Goal: Task Accomplishment & Management: Manage account settings

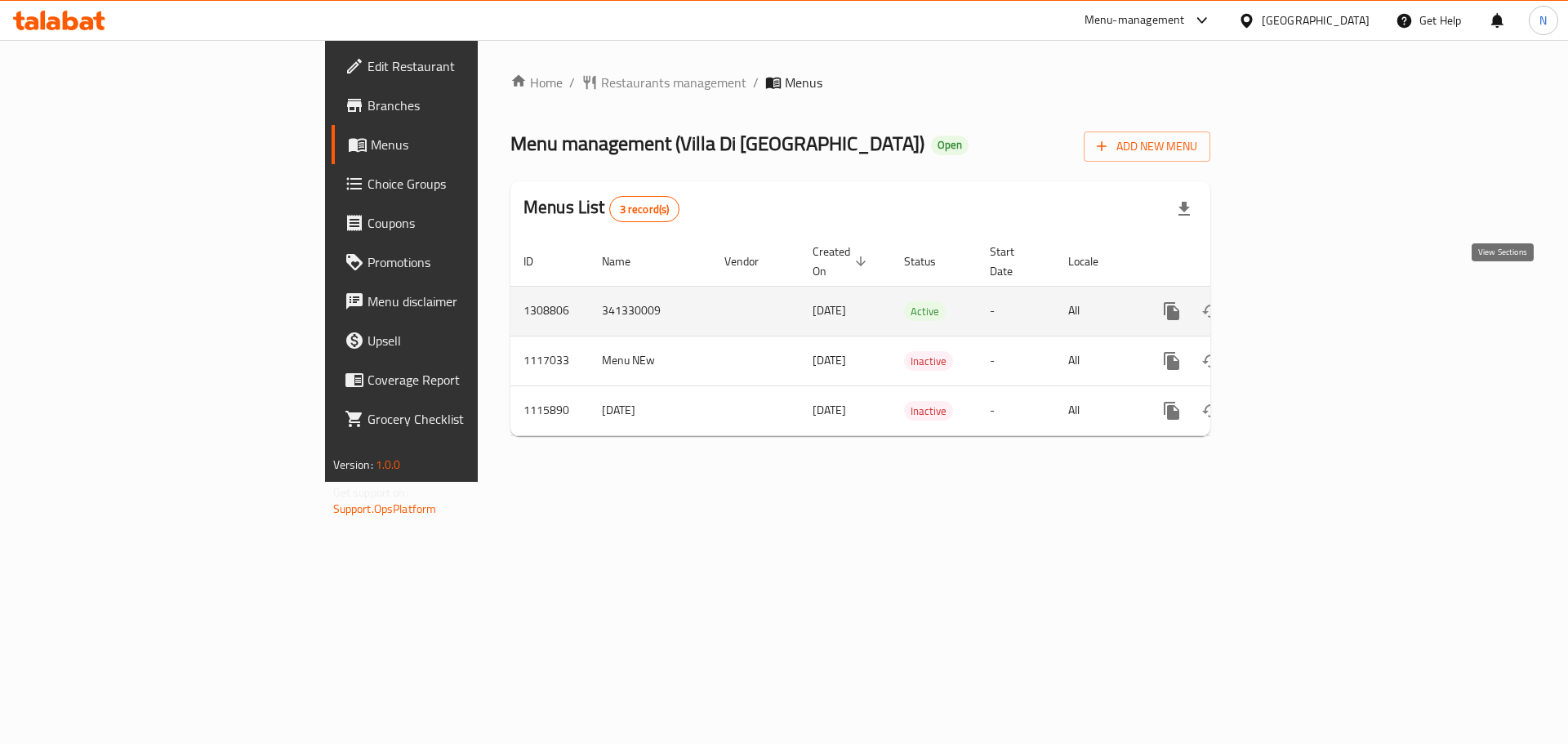
click at [1299, 301] on icon "enhanced table" at bounding box center [1289, 311] width 19 height 19
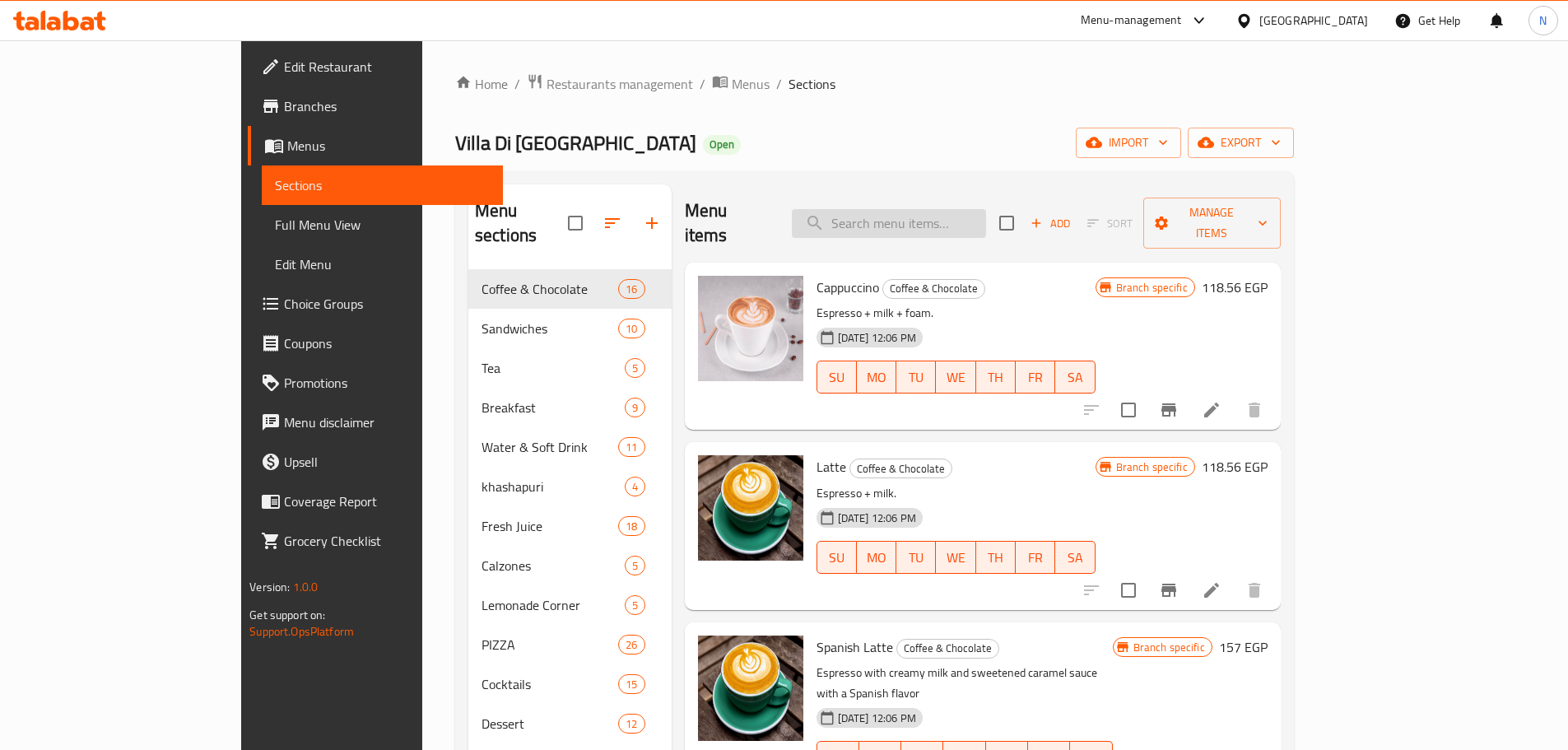
click at [986, 213] on input "search" at bounding box center [889, 223] width 195 height 28
paste input "Penne Rustica"
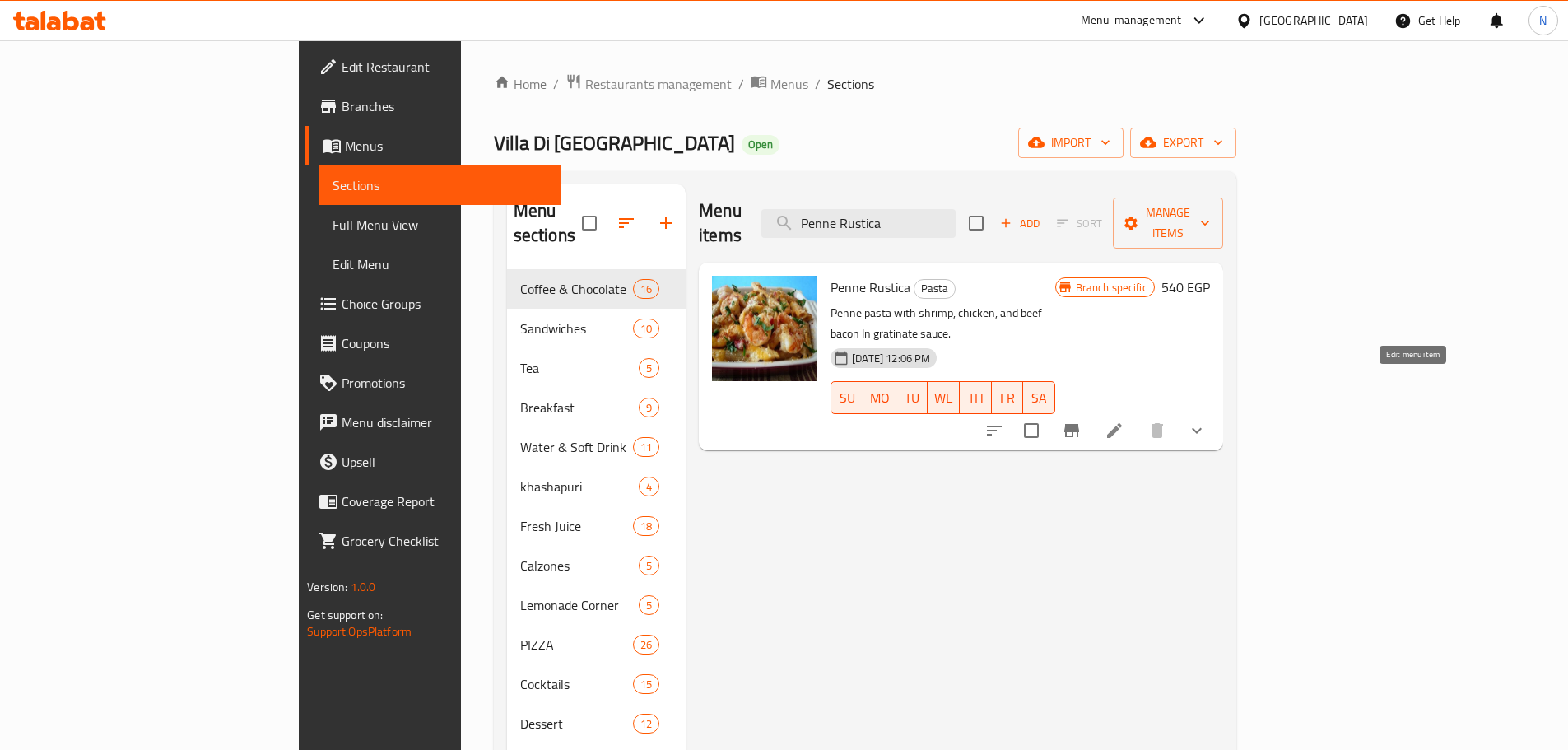
type input "Penne Rustica"
click at [1122, 423] on icon at bounding box center [1114, 430] width 15 height 15
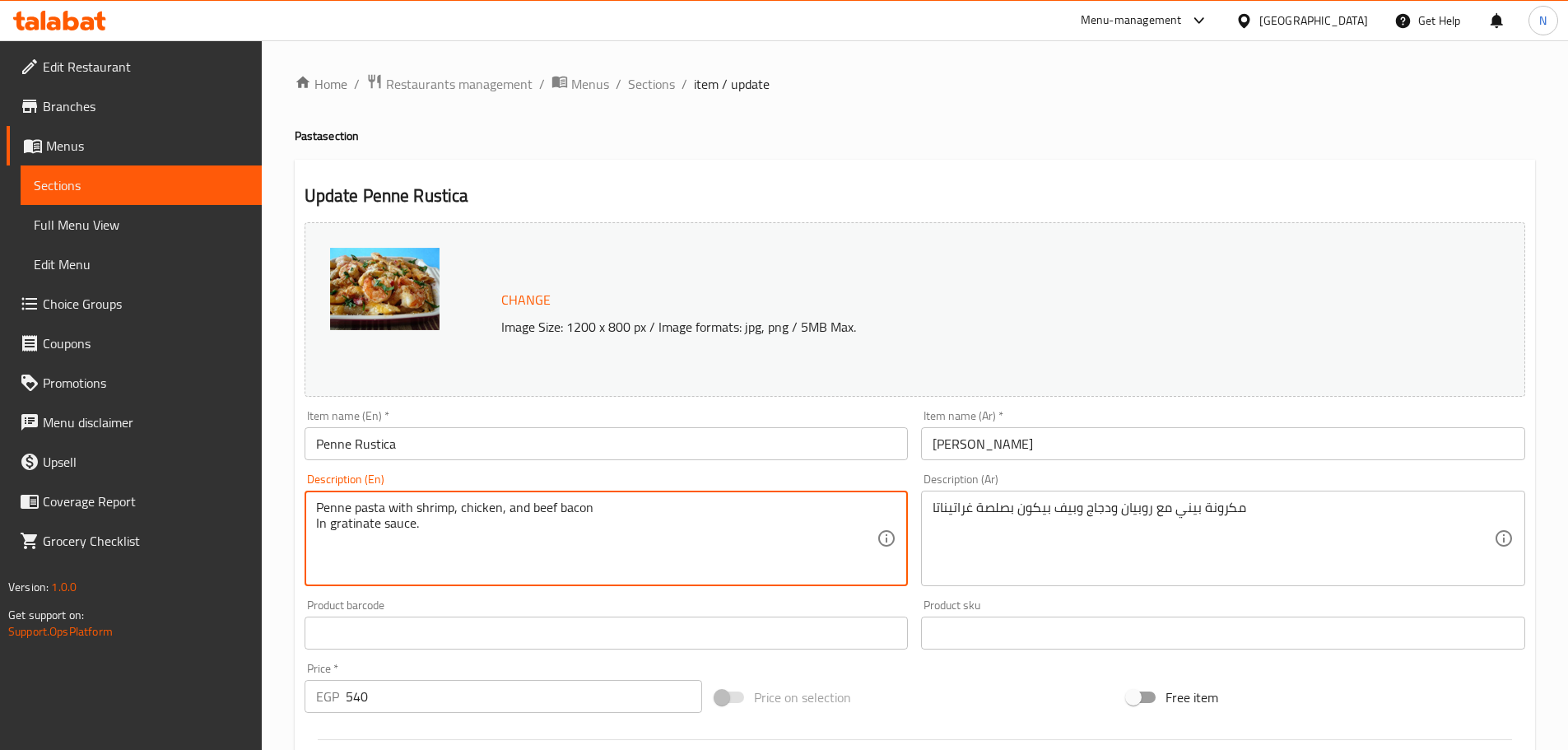
drag, startPoint x: 388, startPoint y: 508, endPoint x: 176, endPoint y: 507, distance: 212.0
click at [339, 507] on textarea "Penne pasta with shrimp, chicken, and beef bacon In gratinate sauce." at bounding box center [597, 539] width 562 height 78
type textarea "pasta with shrimp, chicken, and beef bacon In gratinate sauce."
click at [1185, 512] on textarea "مكرونة بيني مع روبيان ودجاج وبيف بيكون بصلصة غراتيناتا" at bounding box center [1213, 539] width 562 height 78
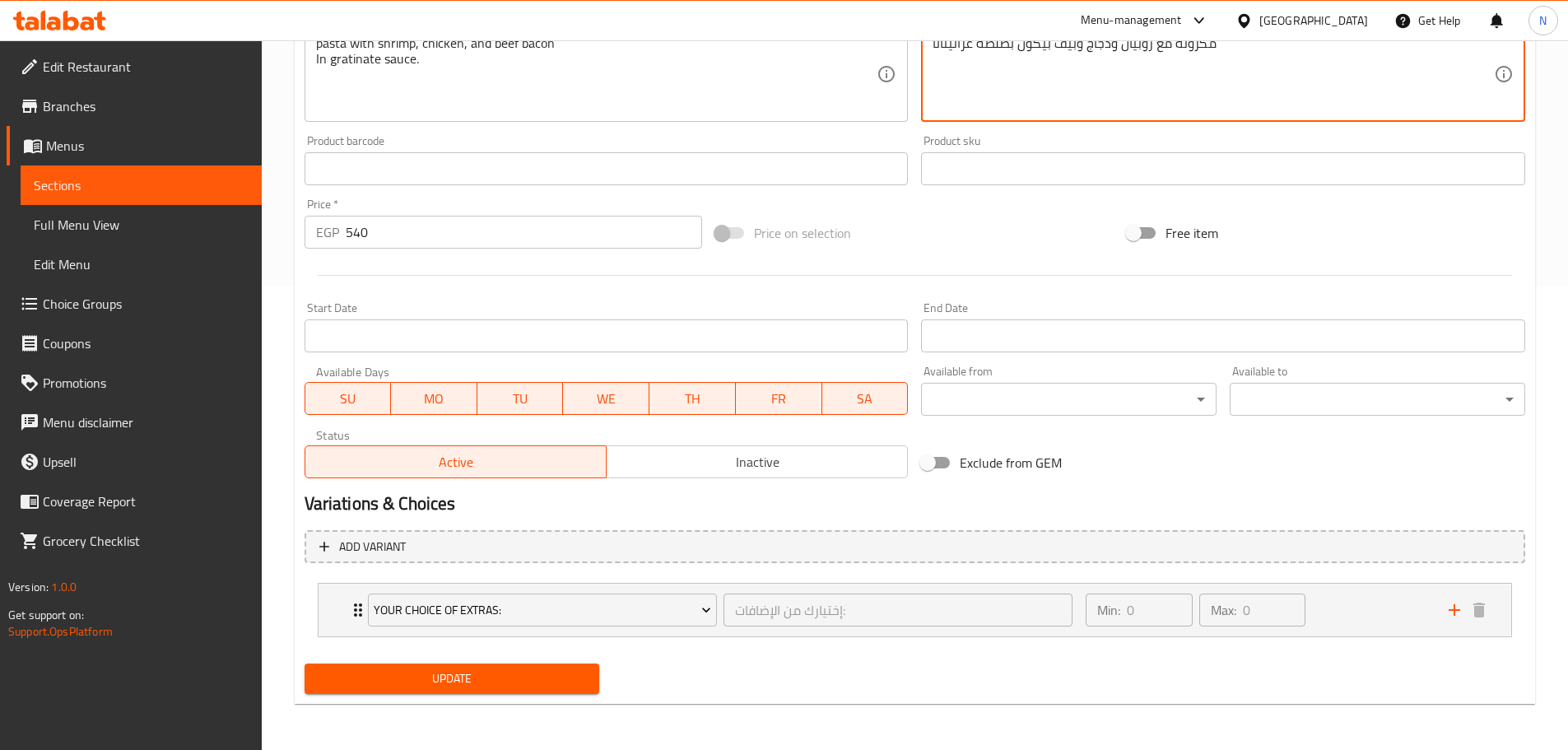
scroll to position [464, 0]
type textarea "مكرونة مع روبيان ودجاج وبيف بيكون بصلصة غراتيناتا"
click at [476, 687] on span "Update" at bounding box center [452, 678] width 269 height 20
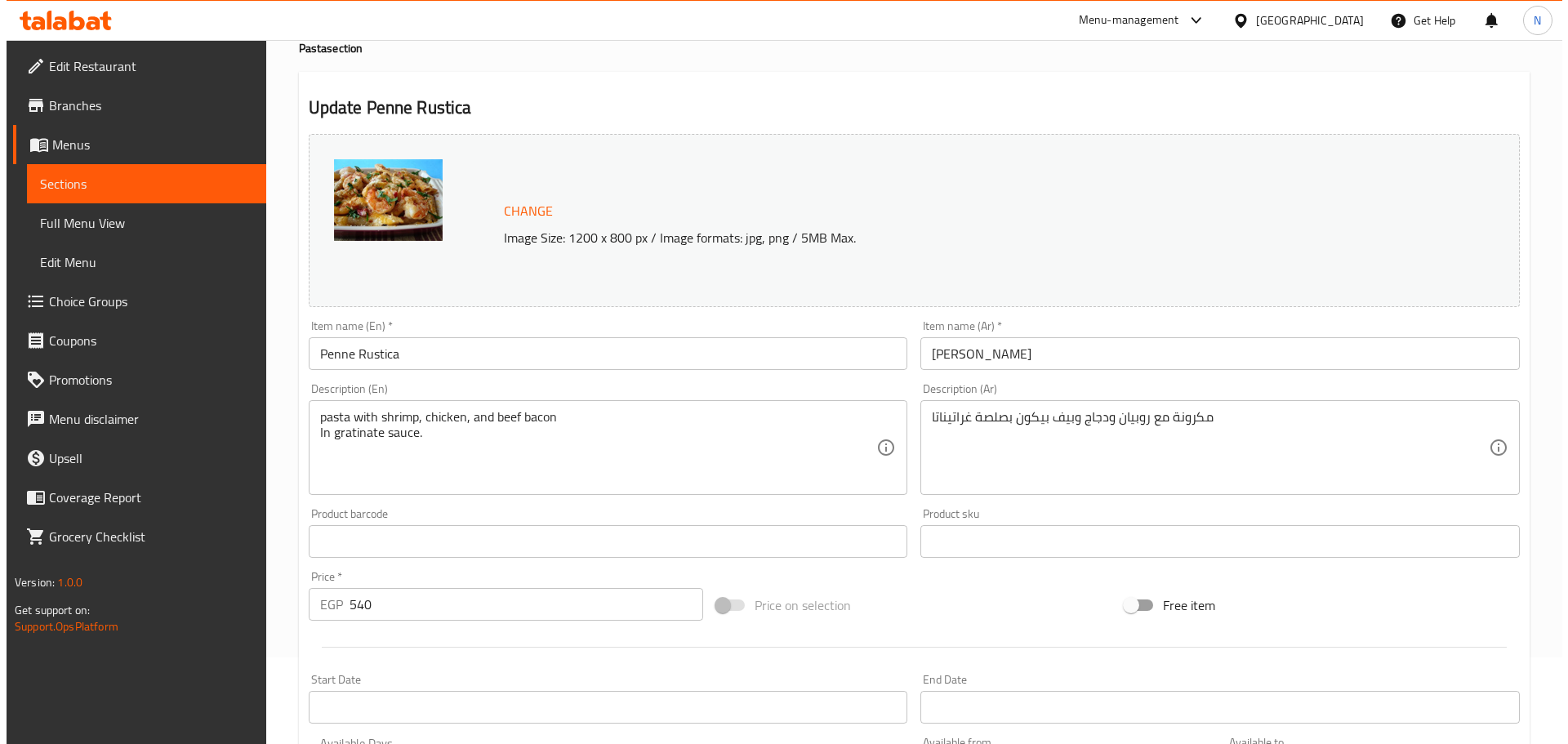
scroll to position [0, 0]
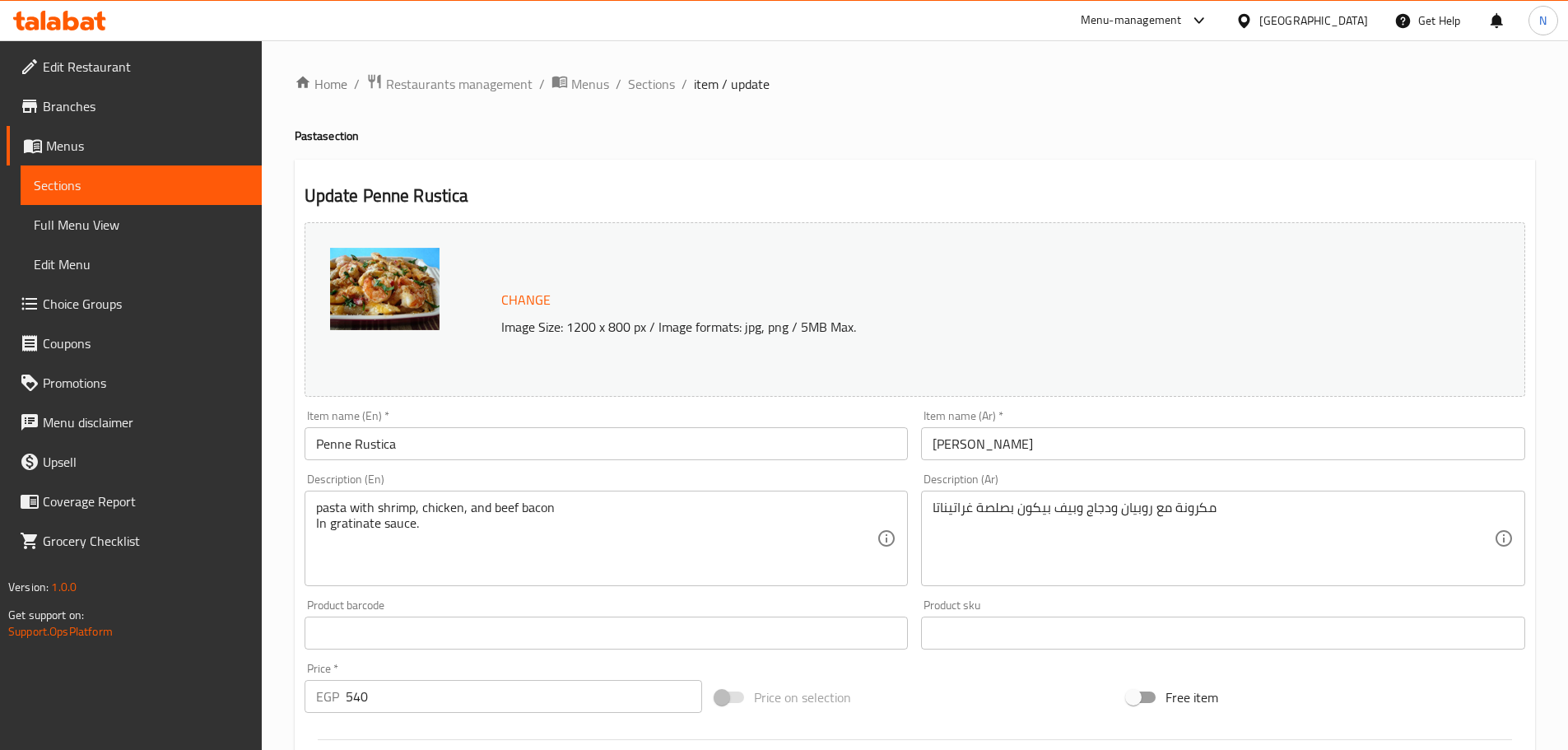
click at [1260, 24] on div at bounding box center [1247, 20] width 24 height 18
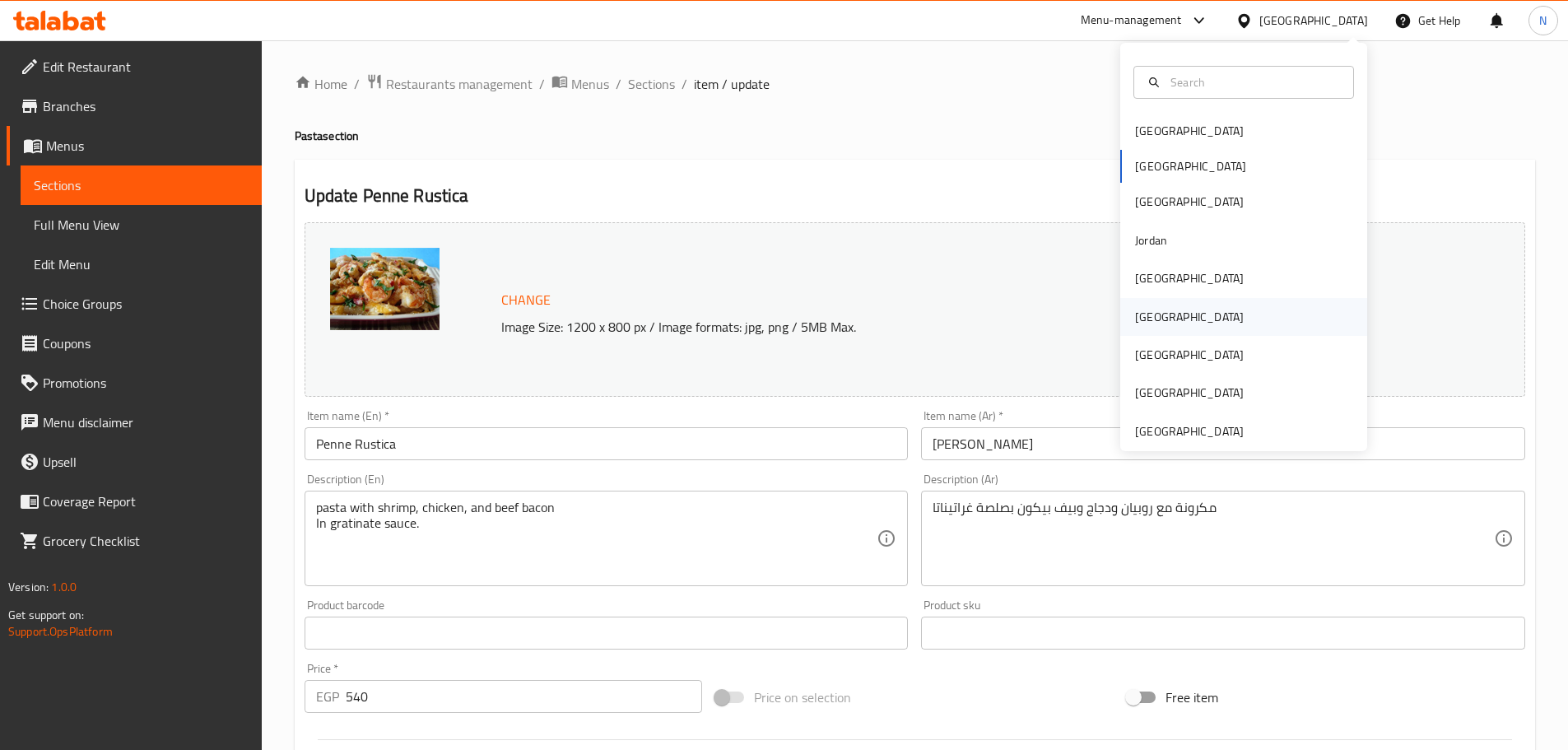
click at [1156, 324] on div "[GEOGRAPHIC_DATA]" at bounding box center [1189, 316] width 135 height 38
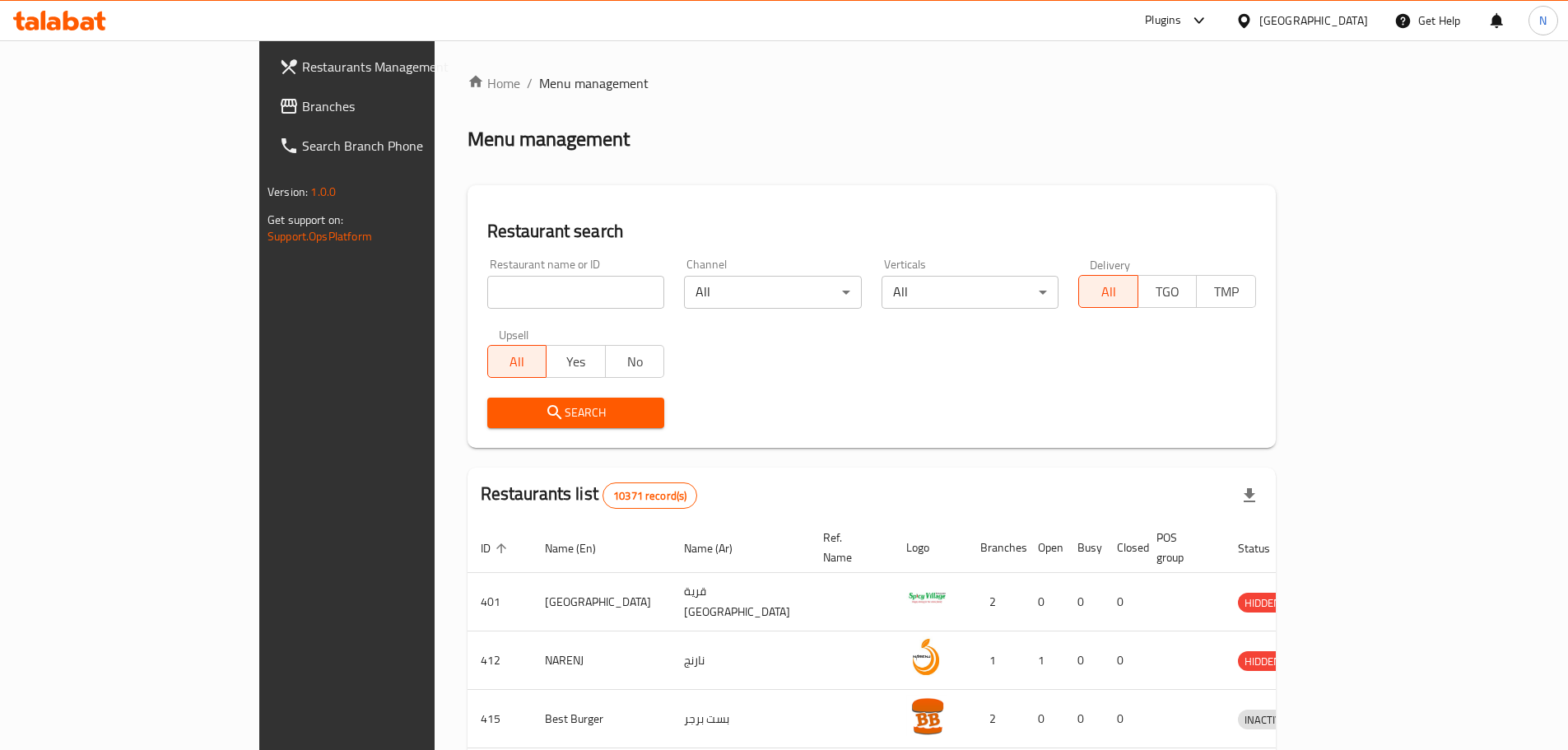
click at [500, 289] on input "search" at bounding box center [576, 291] width 178 height 33
paste input "Sweet Gallery"
type input "Sweet Gallery"
click button "Search" at bounding box center [576, 412] width 178 height 30
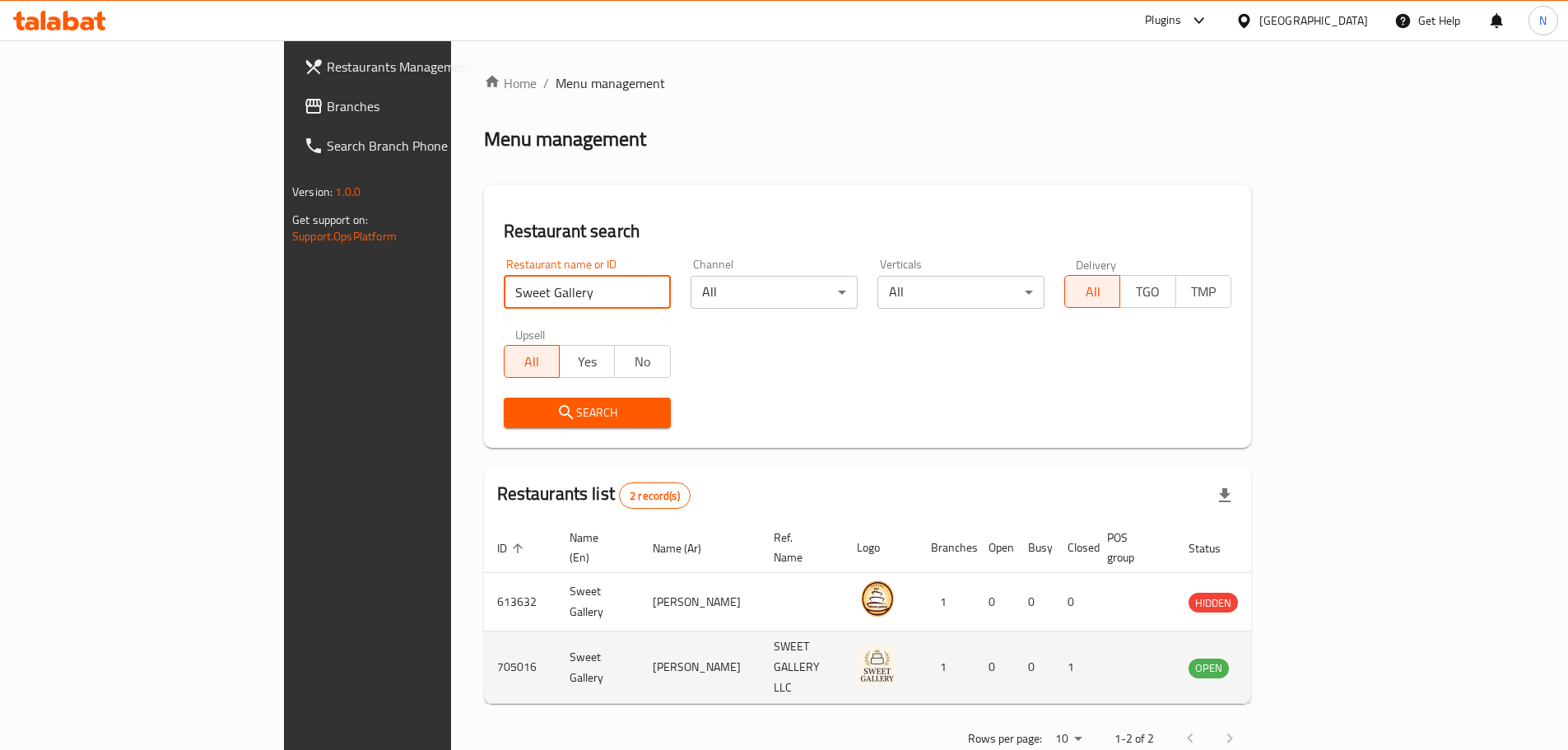
click at [1292, 665] on icon "enhanced table" at bounding box center [1288, 667] width 5 height 6
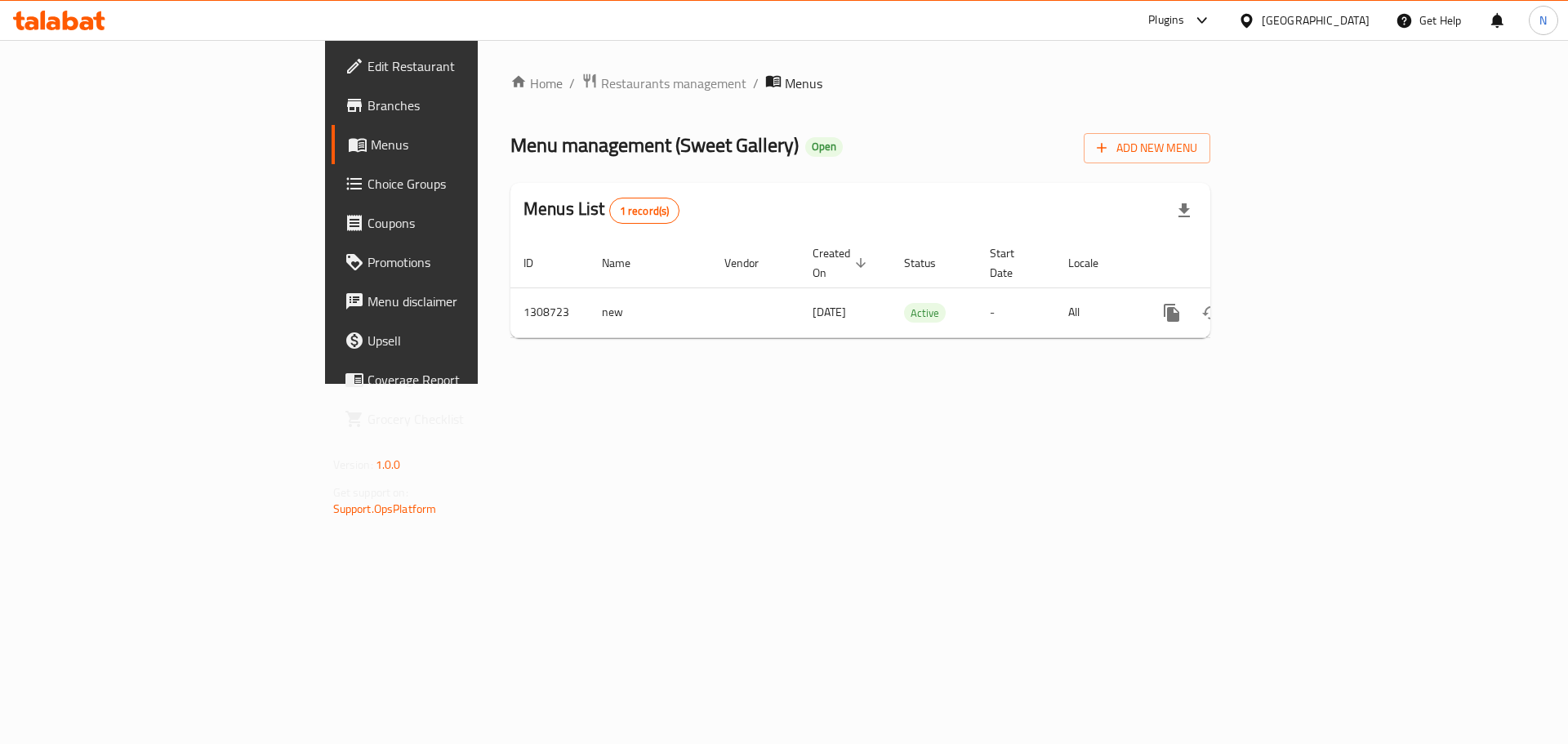
click at [368, 74] on span "Edit Restaurant" at bounding box center [471, 66] width 206 height 19
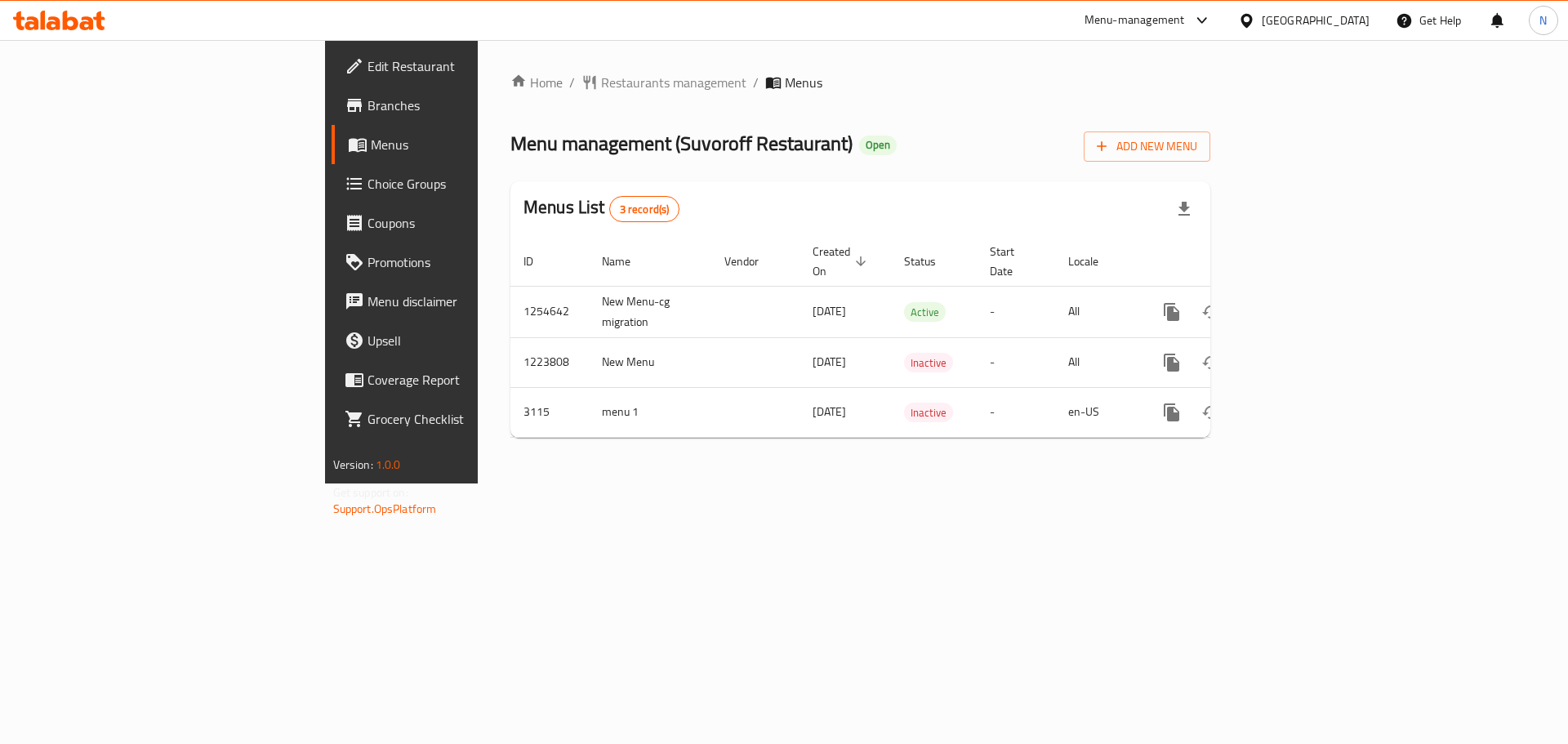
click at [1275, 23] on div "[GEOGRAPHIC_DATA]" at bounding box center [1316, 20] width 108 height 18
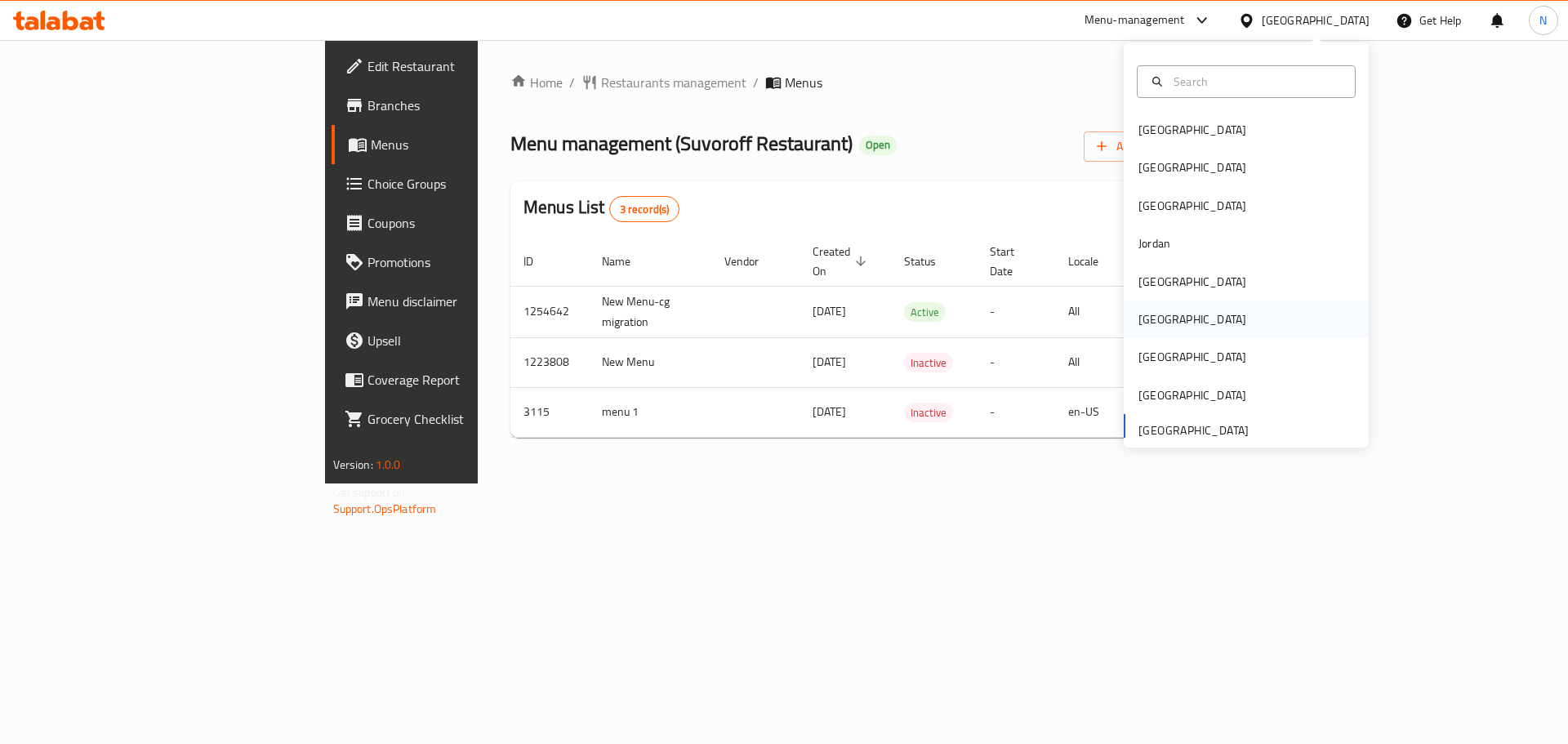
click at [1188, 308] on div "[GEOGRAPHIC_DATA]" at bounding box center [1246, 319] width 245 height 38
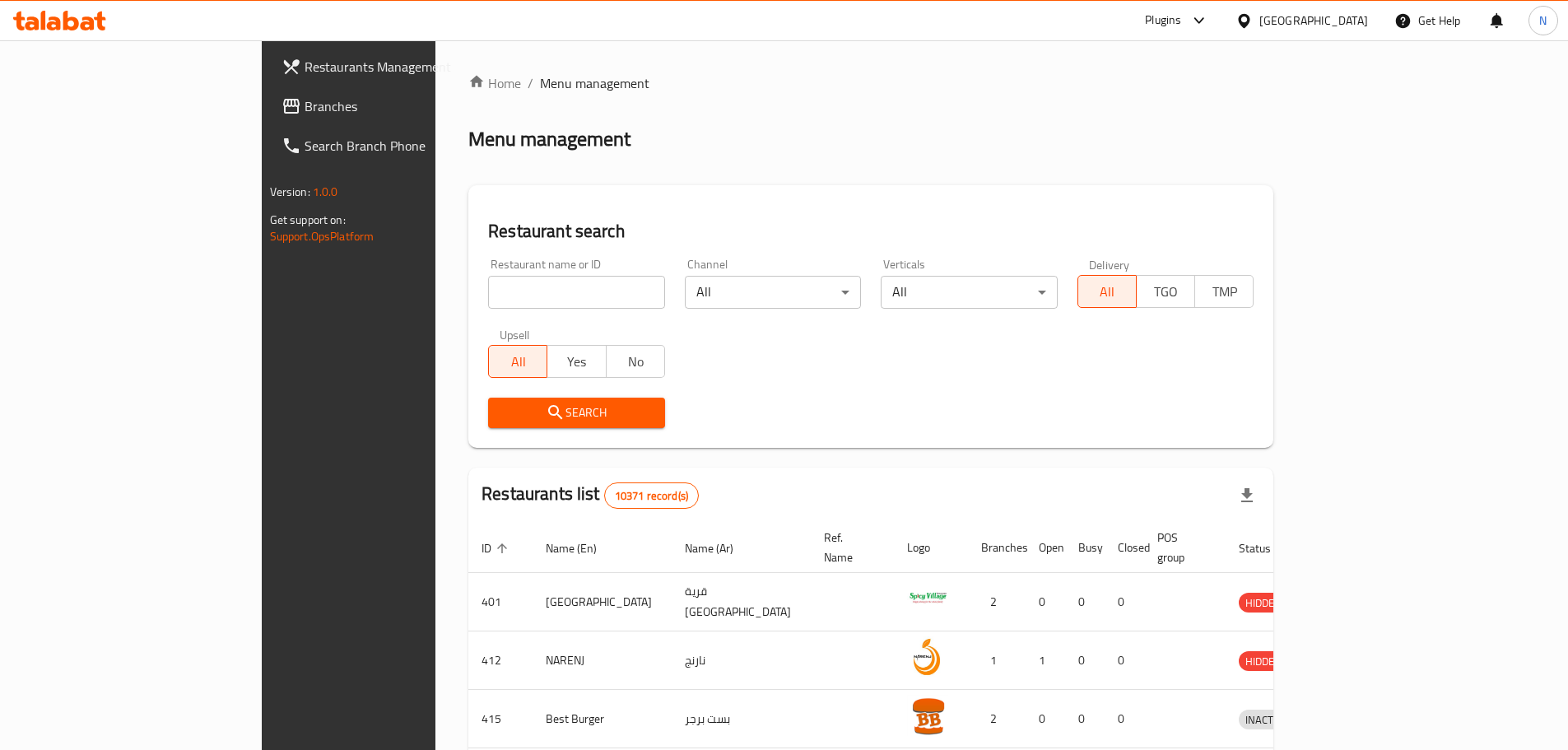
click at [488, 288] on input "search" at bounding box center [576, 291] width 177 height 33
paste input "FALAFEL WA TAHINI"
type input "FALAFEL WA TAHINI"
click button "Search" at bounding box center [576, 412] width 177 height 30
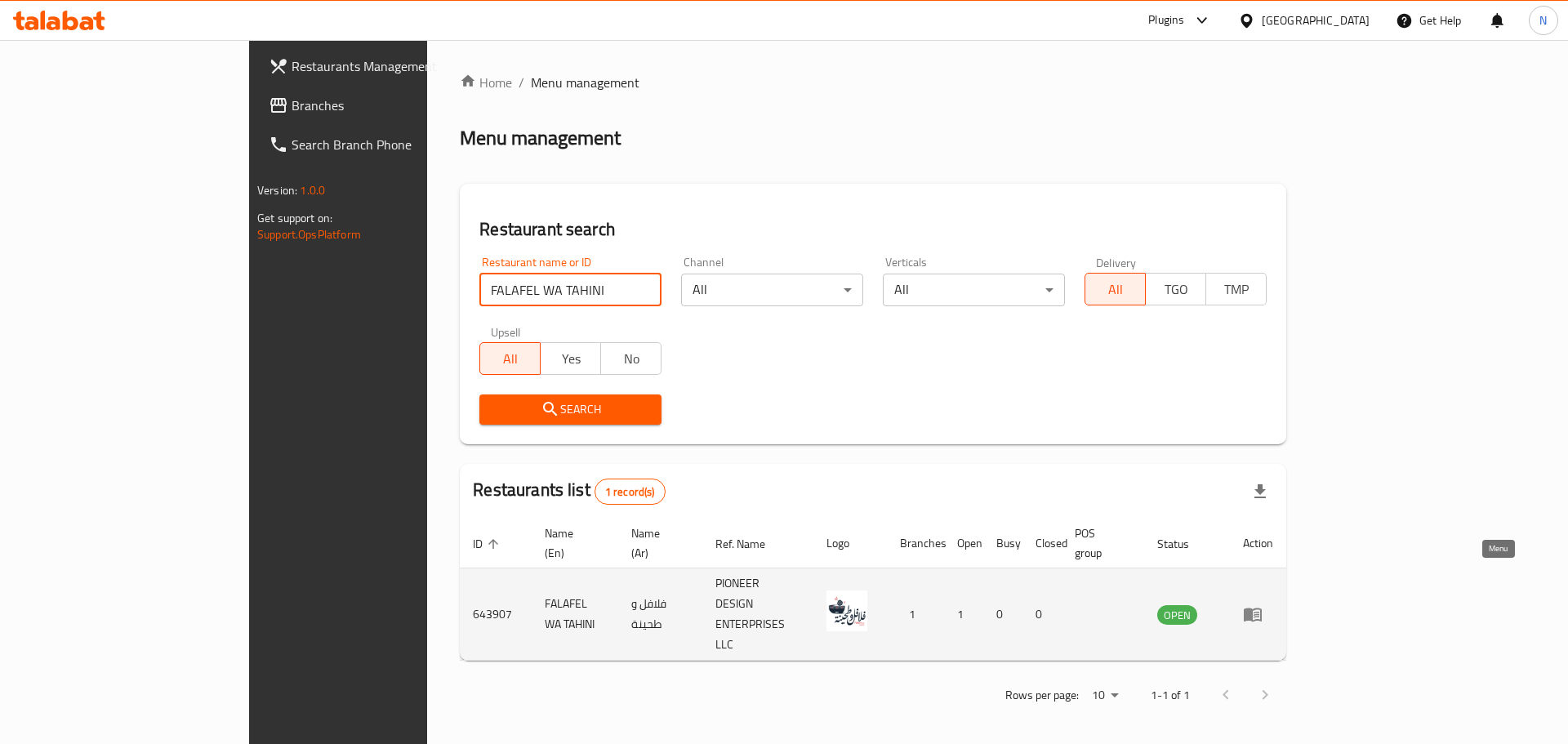
click at [1259, 612] on icon "enhanced table" at bounding box center [1256, 614] width 5 height 6
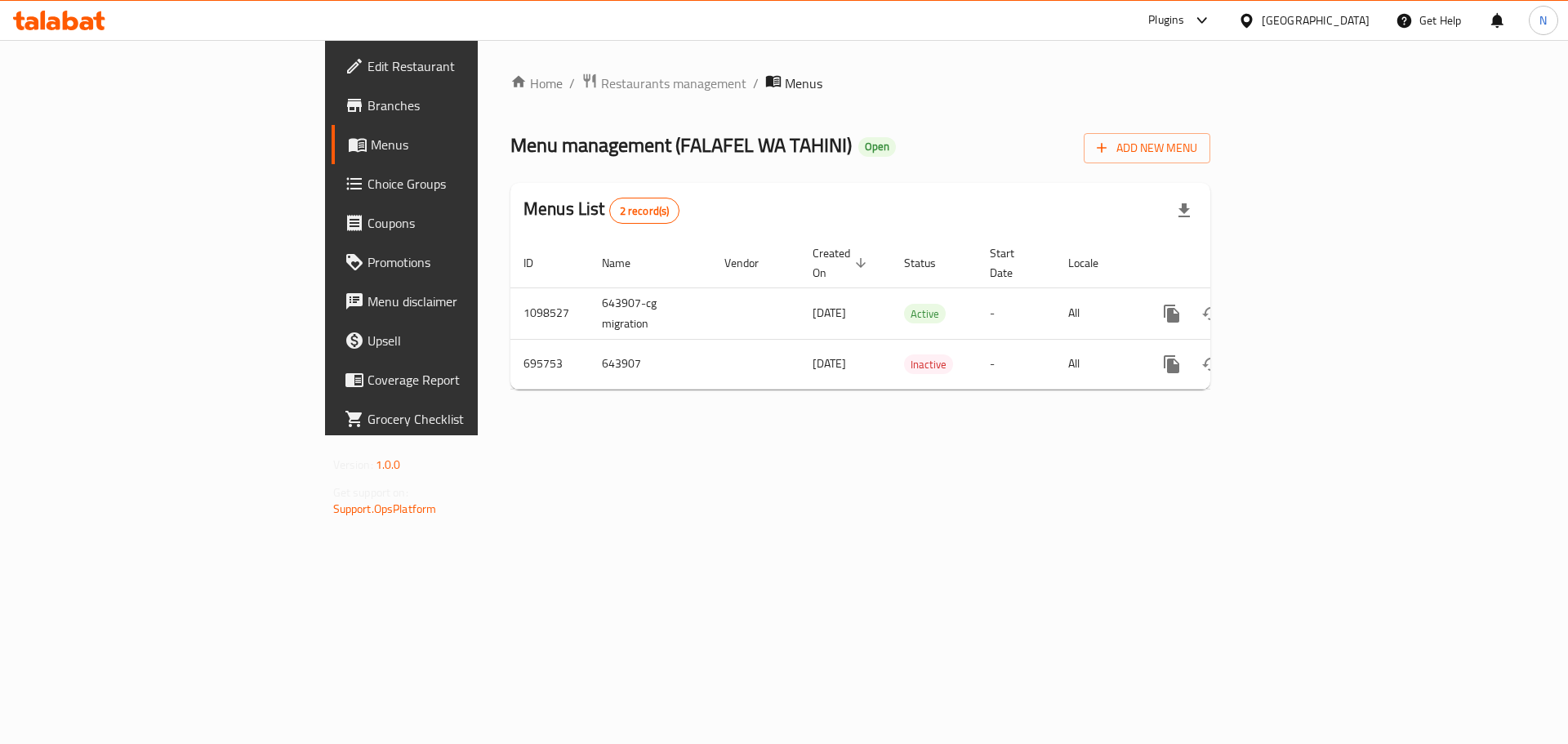
click at [368, 71] on span "Edit Restaurant" at bounding box center [471, 66] width 206 height 19
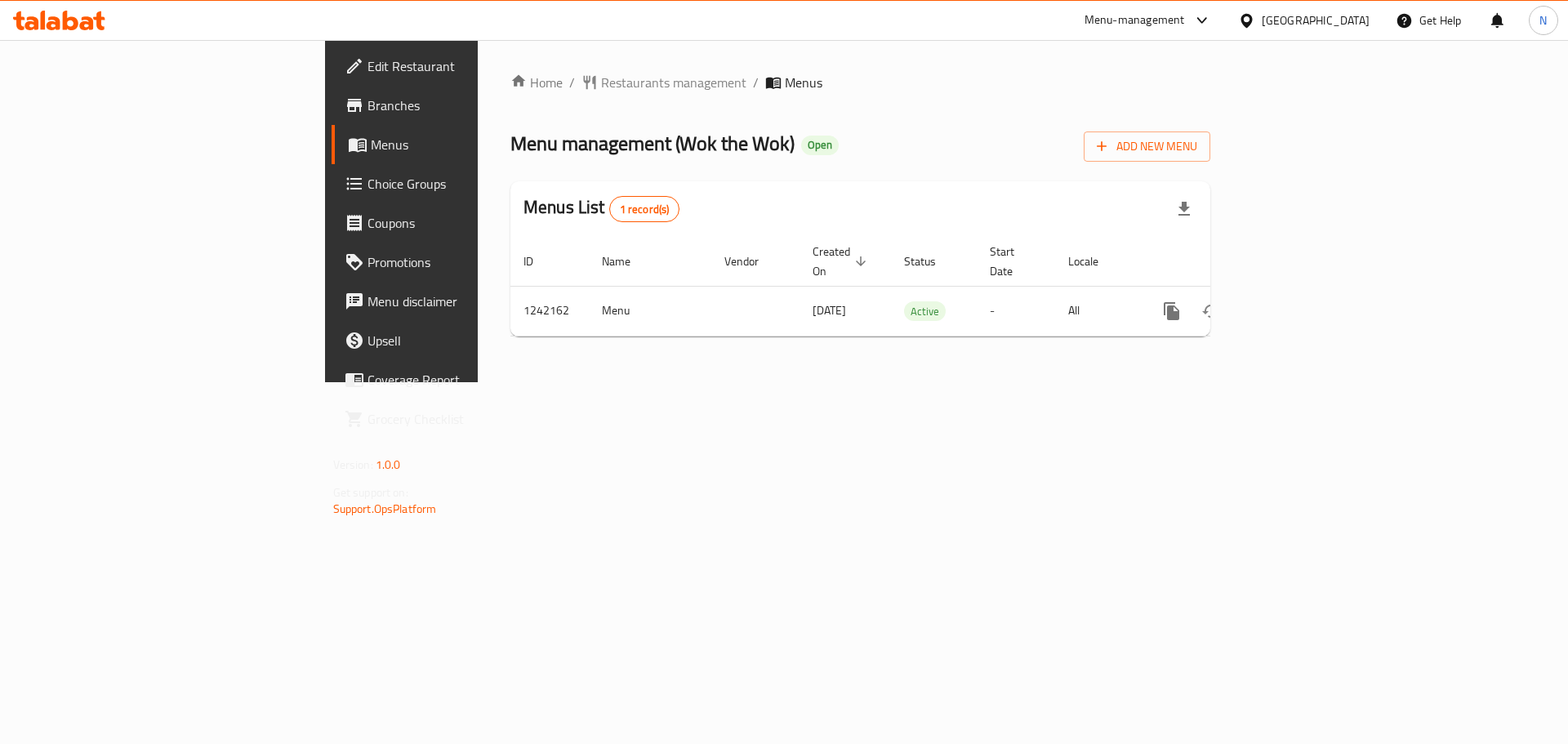
click at [1340, 28] on div "[GEOGRAPHIC_DATA]" at bounding box center [1316, 20] width 108 height 18
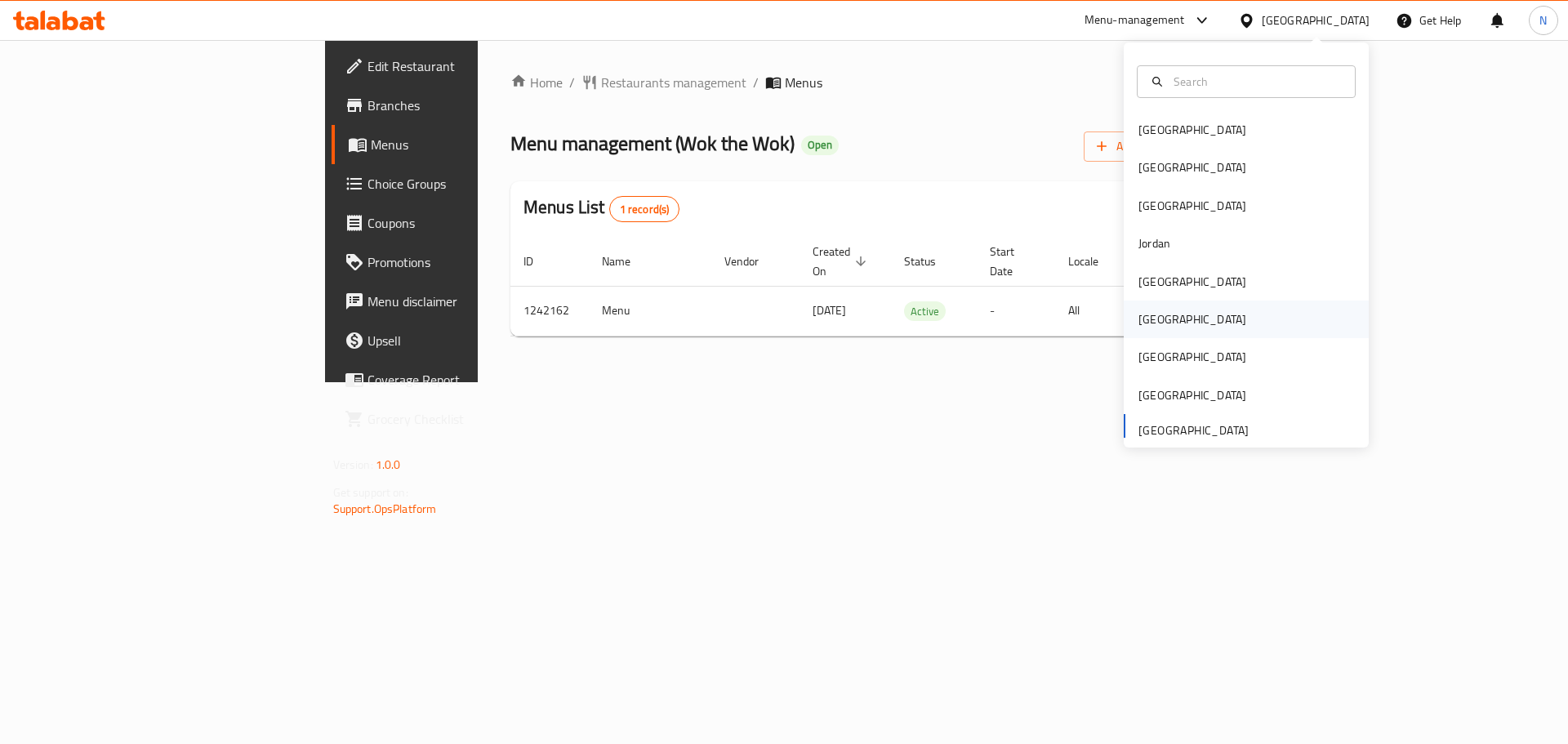
click at [1139, 325] on div "[GEOGRAPHIC_DATA]" at bounding box center [1192, 319] width 108 height 18
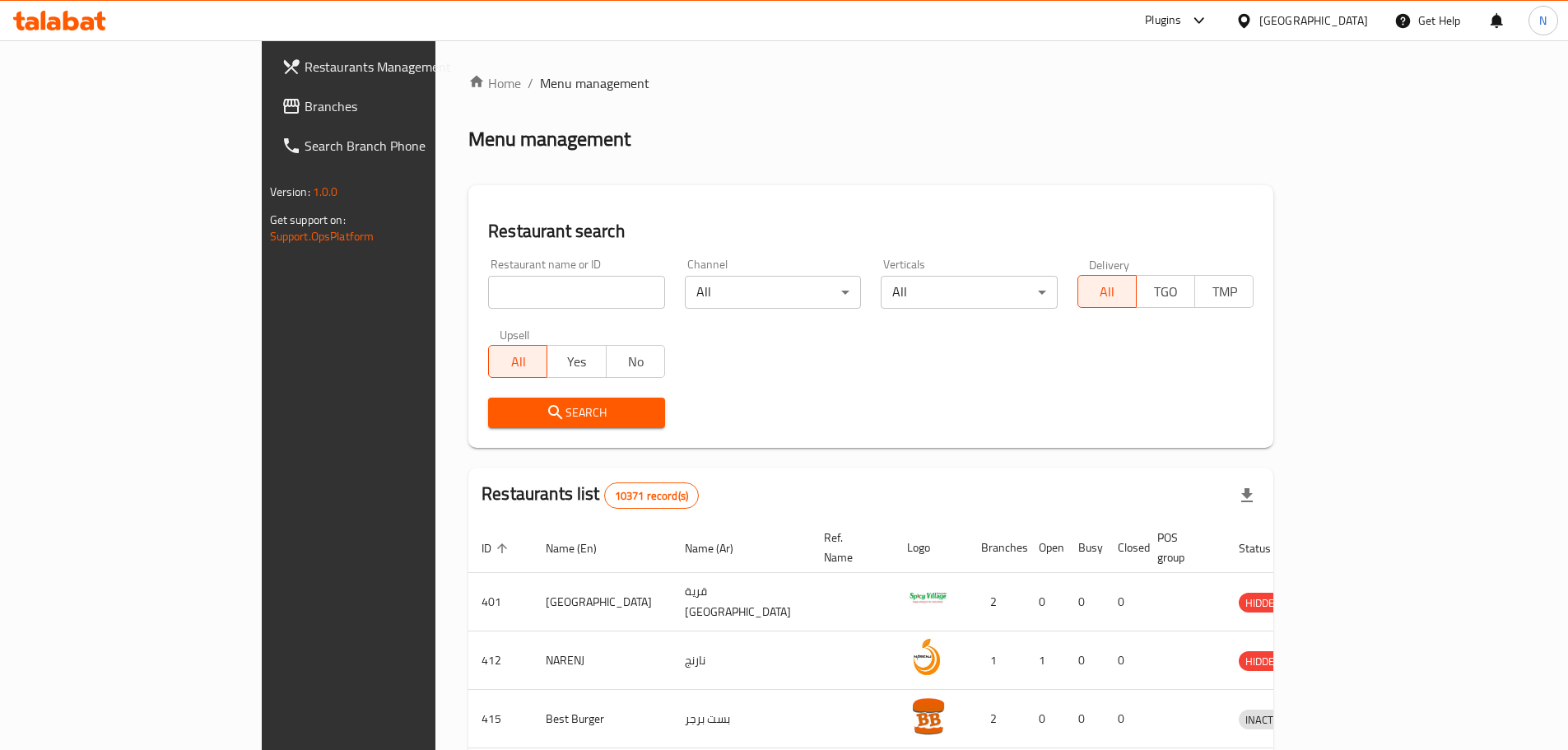
click at [488, 300] on input "search" at bounding box center [576, 291] width 177 height 33
paste input "Smoothie Paradise"
type input "Smoothie Paradise"
click button "Search" at bounding box center [576, 412] width 177 height 30
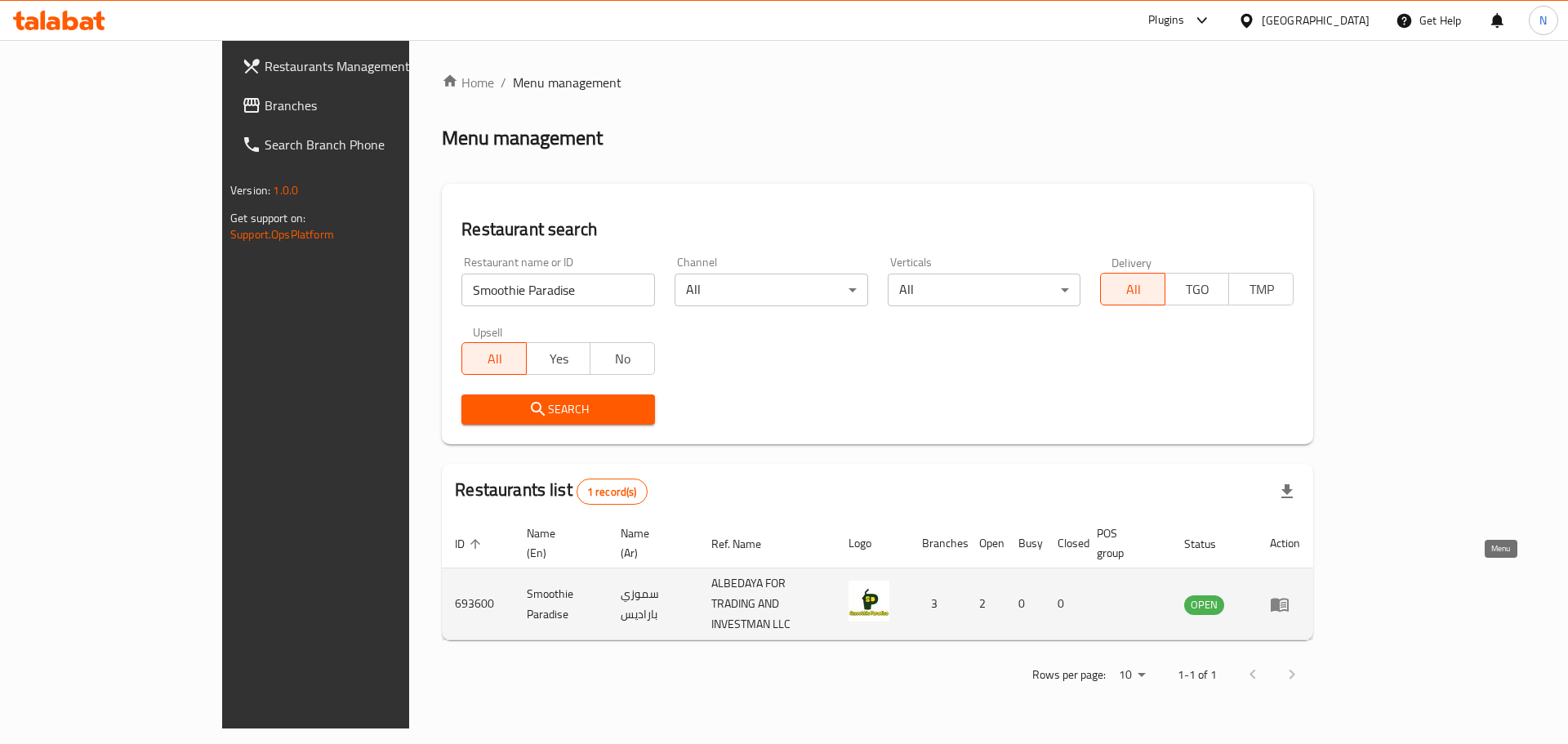
click at [1289, 594] on icon "enhanced table" at bounding box center [1280, 604] width 19 height 19
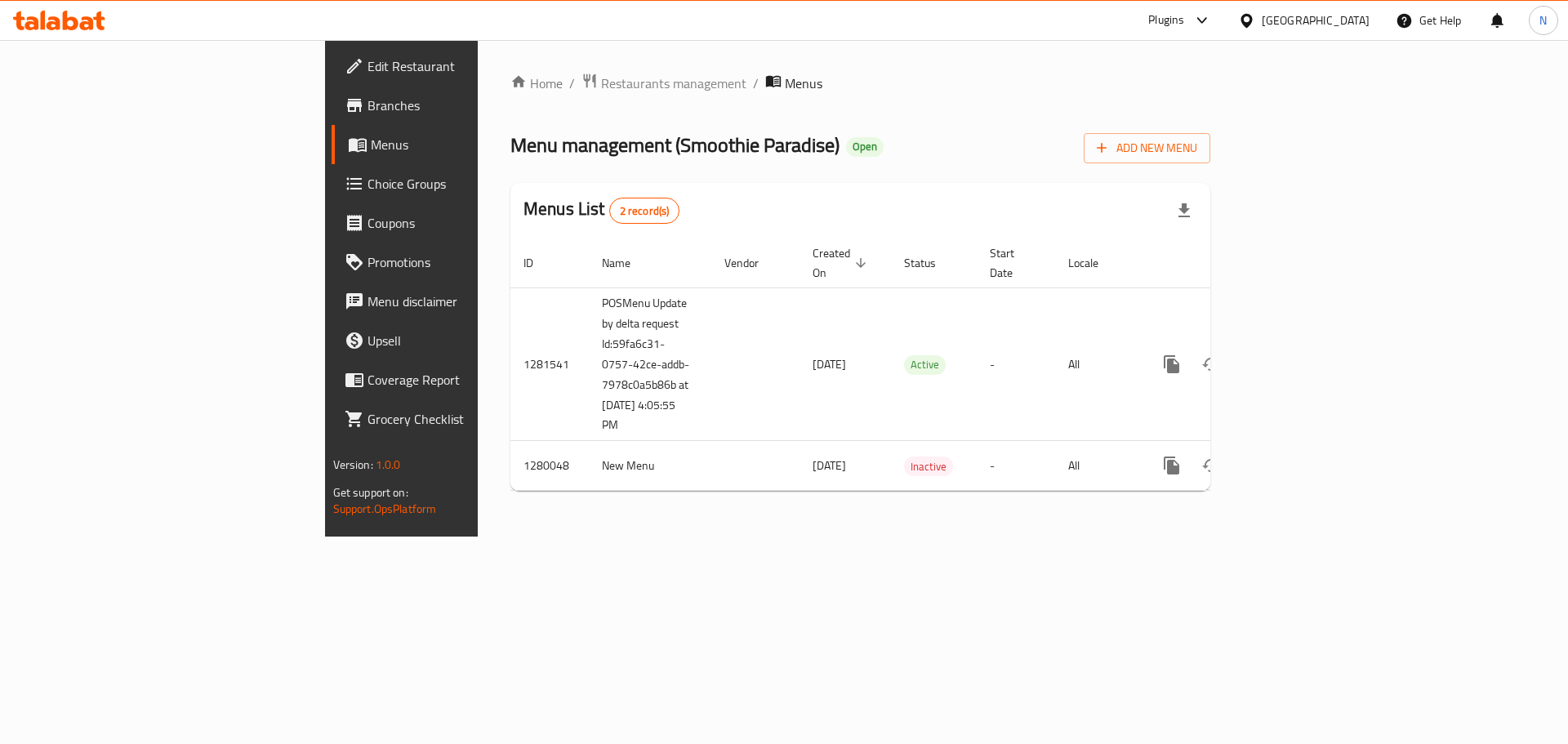
click at [368, 62] on span "Edit Restaurant" at bounding box center [471, 66] width 206 height 19
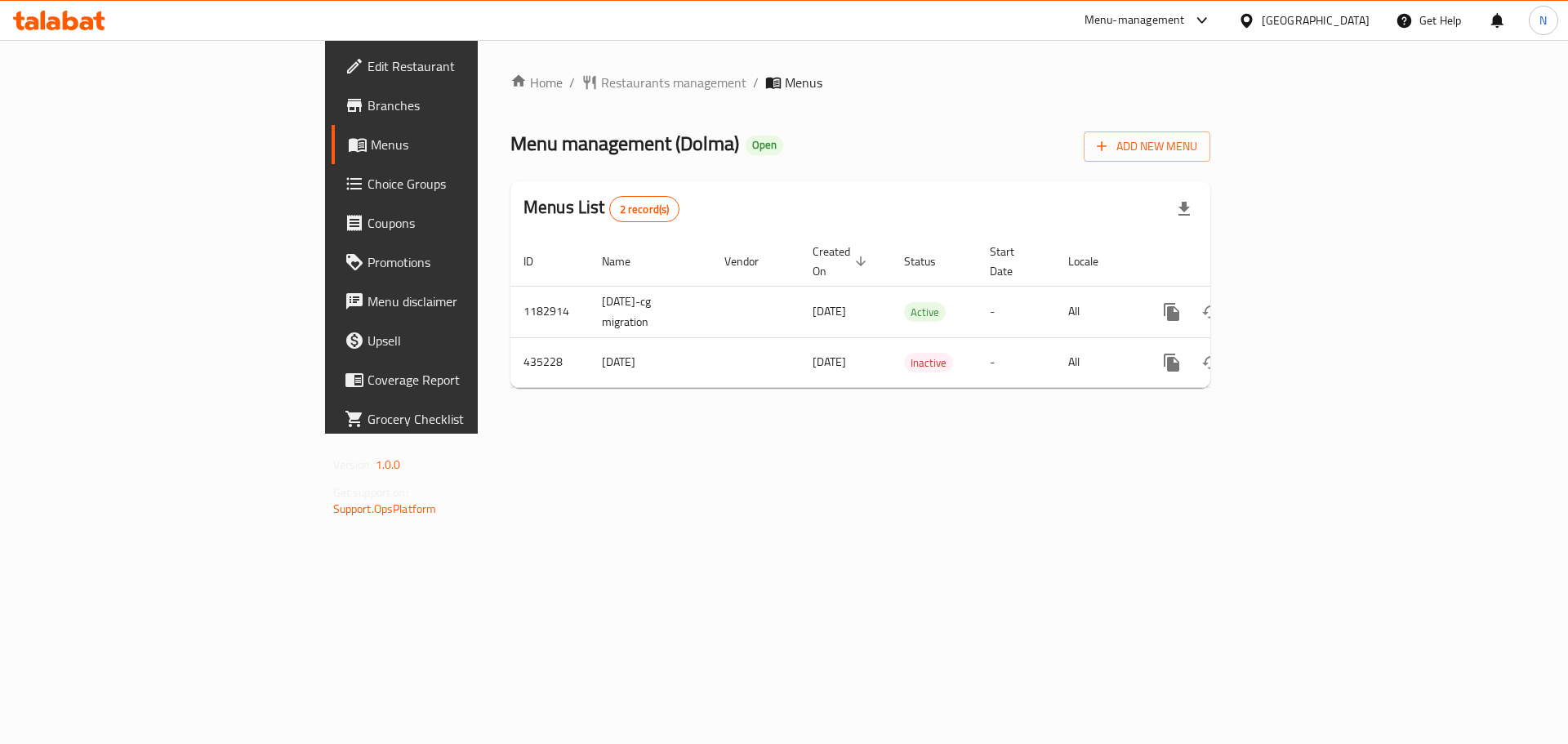
click at [1348, 23] on div "[GEOGRAPHIC_DATA]" at bounding box center [1316, 20] width 108 height 18
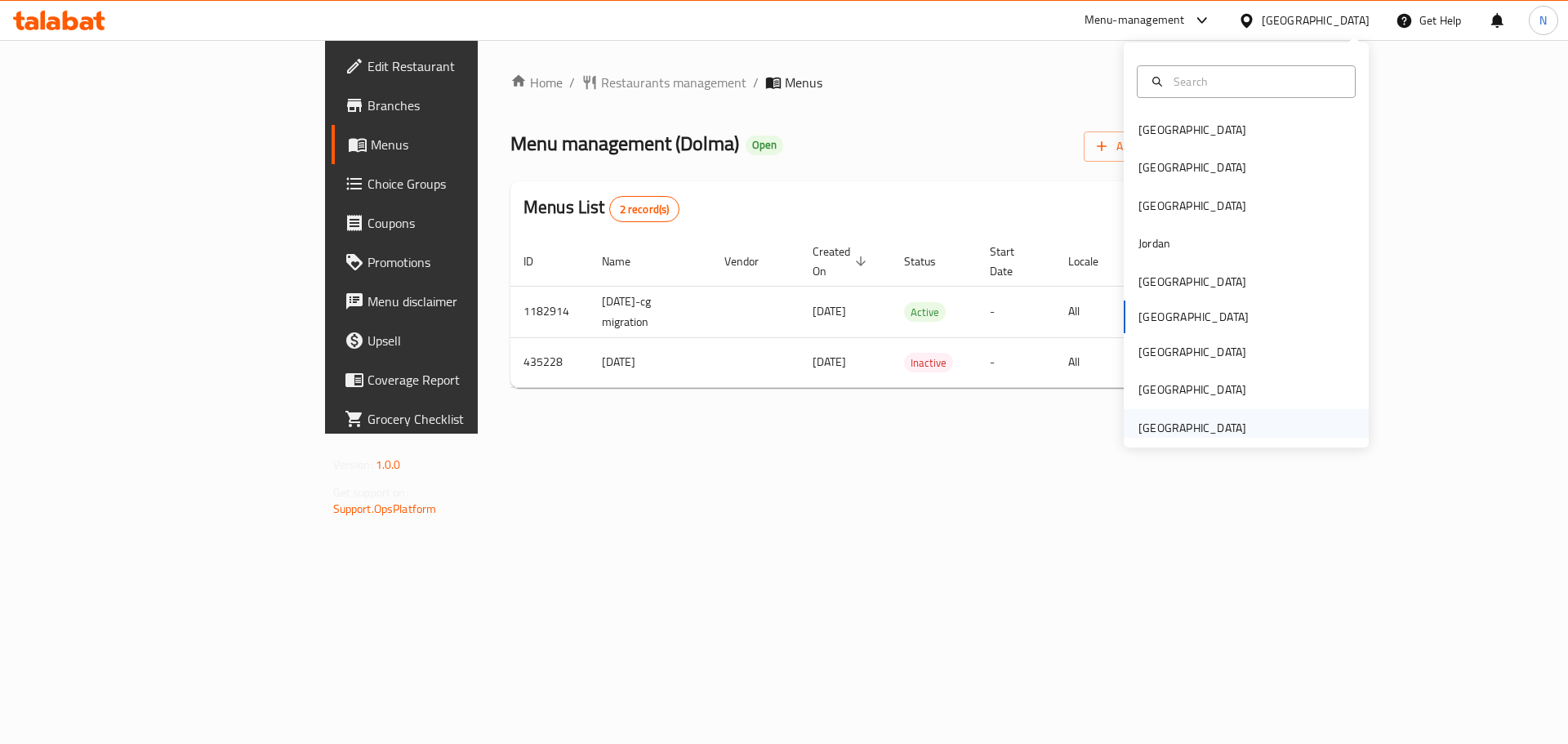
click at [1209, 430] on div "[GEOGRAPHIC_DATA]" at bounding box center [1192, 428] width 108 height 18
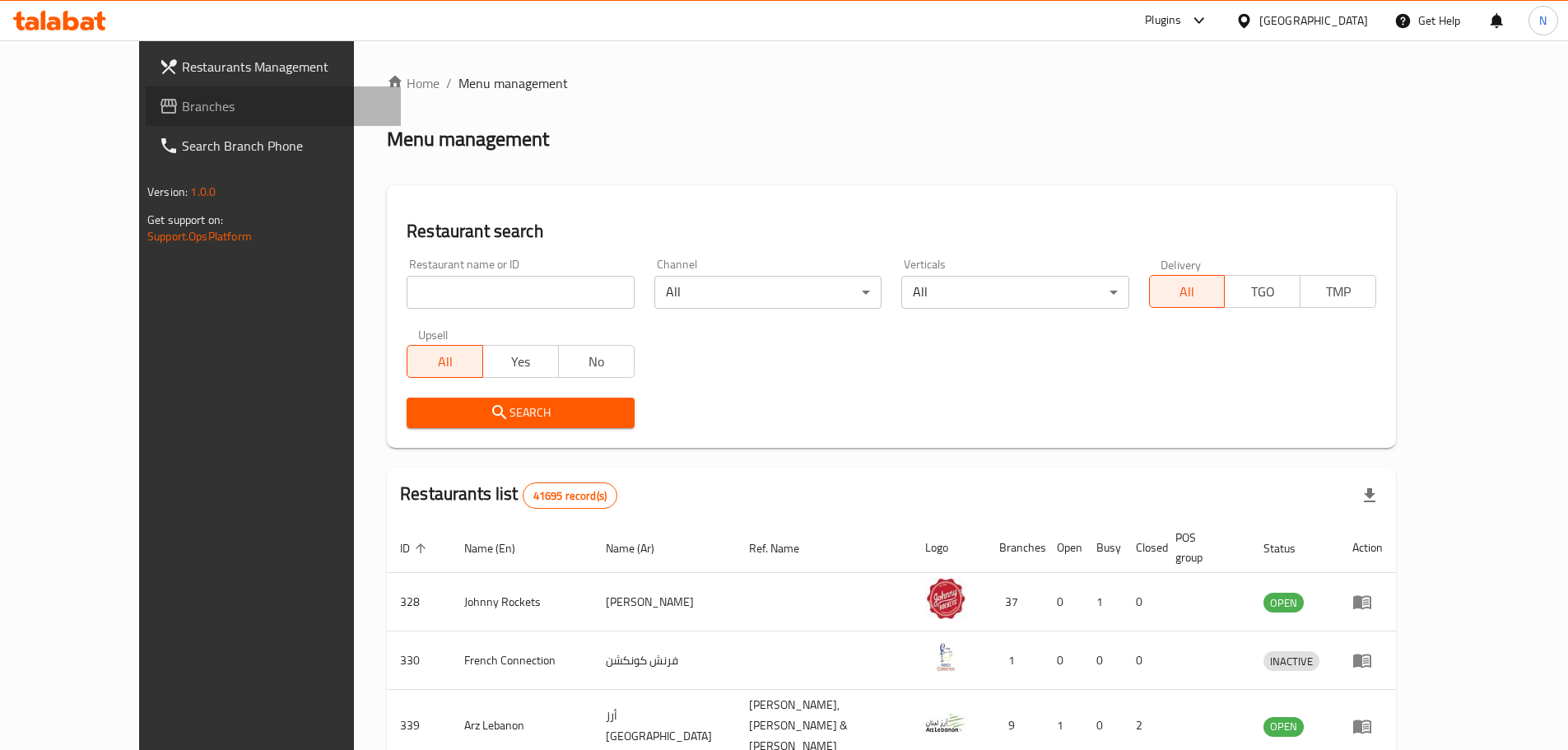
drag, startPoint x: 63, startPoint y: 105, endPoint x: 94, endPoint y: 119, distance: 34.0
click at [182, 105] on span "Branches" at bounding box center [284, 106] width 205 height 20
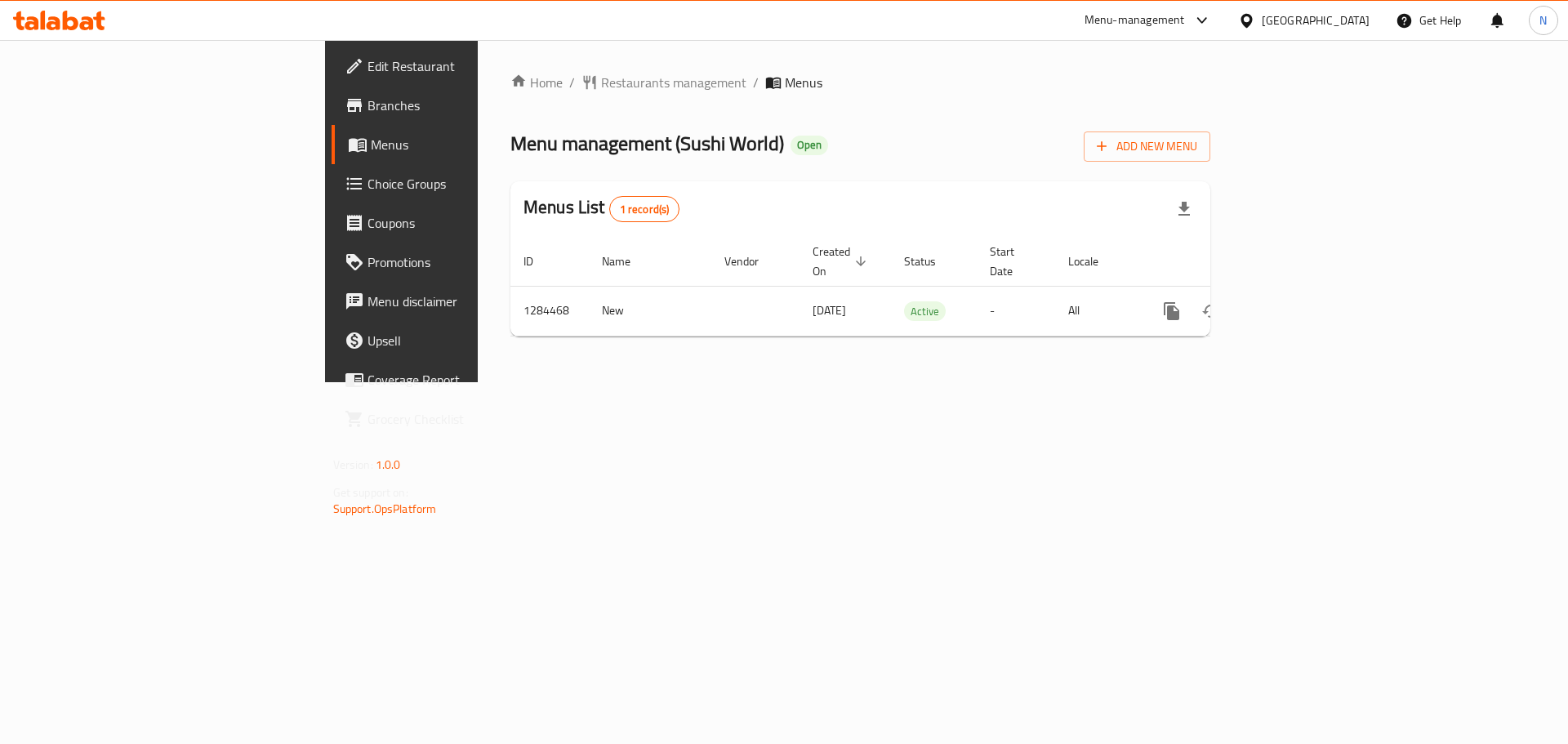
click at [1280, 20] on div "[GEOGRAPHIC_DATA]" at bounding box center [1316, 20] width 108 height 18
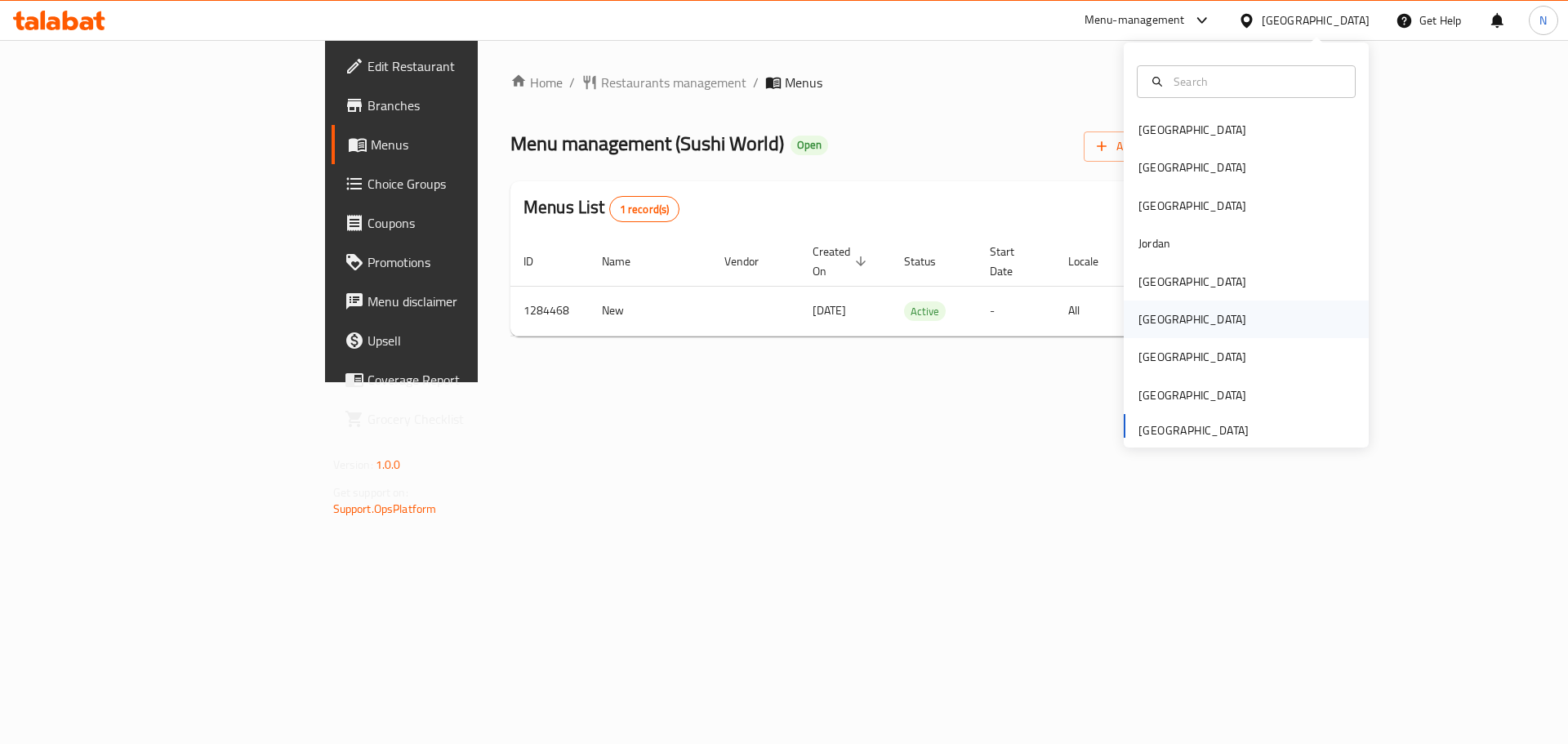
click at [1154, 311] on div "[GEOGRAPHIC_DATA]" at bounding box center [1192, 319] width 108 height 18
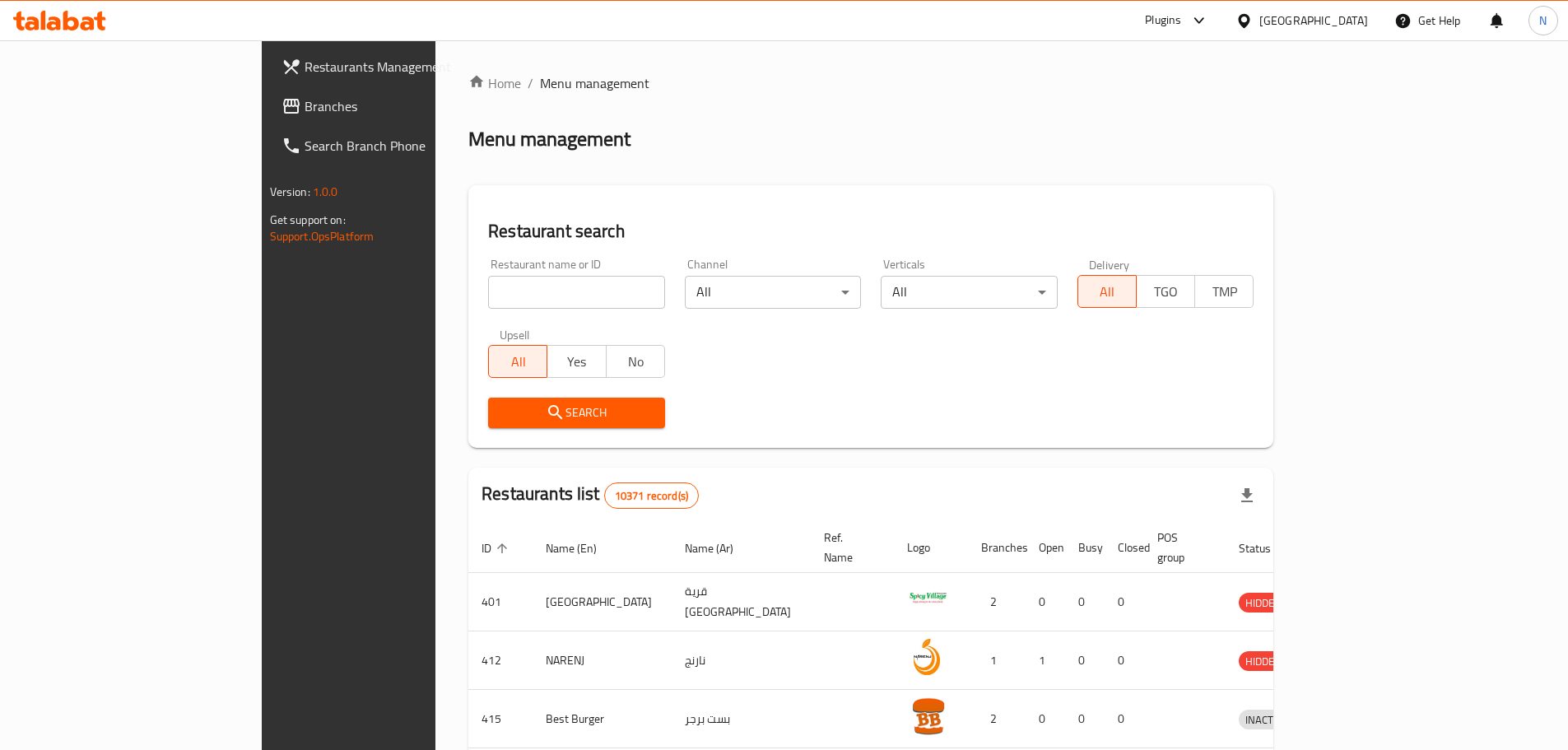
click at [507, 292] on input "search" at bounding box center [576, 291] width 177 height 33
paste input "Grill Town"
type input "Grill Town"
click button "Search" at bounding box center [576, 412] width 177 height 30
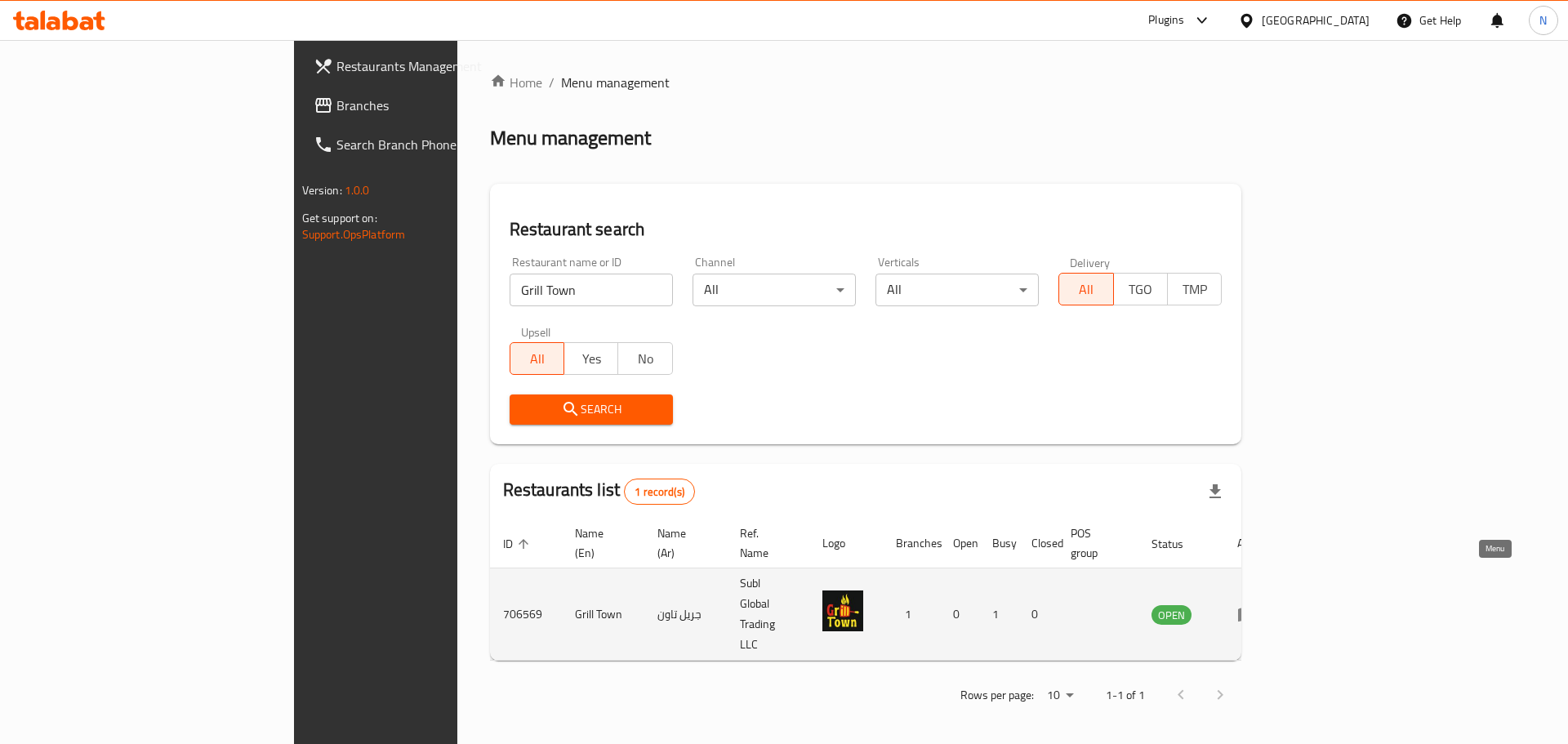
click at [1253, 612] on icon "enhanced table" at bounding box center [1251, 614] width 5 height 6
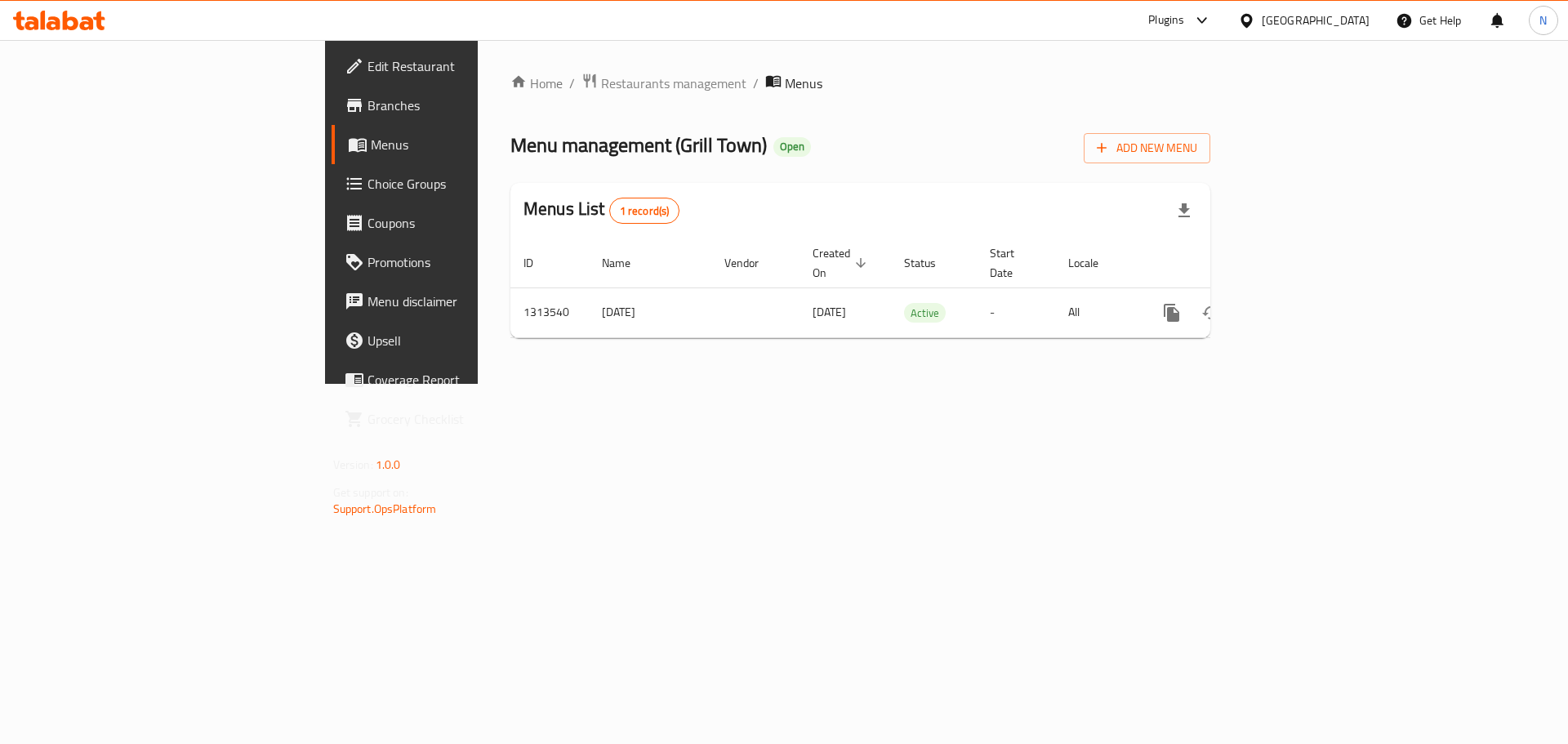
click at [368, 67] on span "Edit Restaurant" at bounding box center [471, 66] width 206 height 19
click at [601, 77] on span "Restaurants management" at bounding box center [674, 82] width 146 height 19
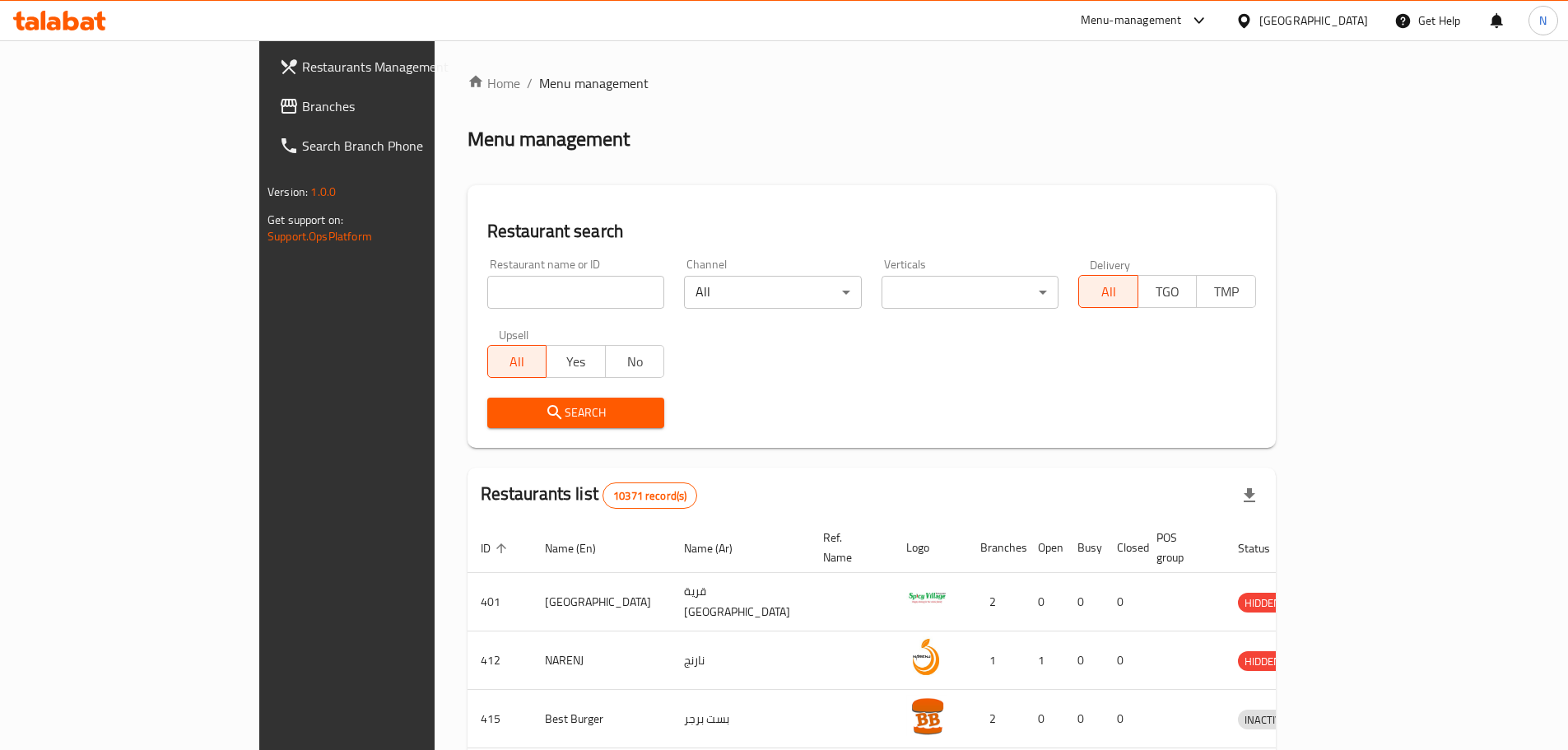
click at [487, 285] on input "search" at bounding box center [576, 291] width 178 height 33
paste input "[PERSON_NAME]"
type input "[PERSON_NAME]"
click button "Search" at bounding box center [576, 412] width 178 height 30
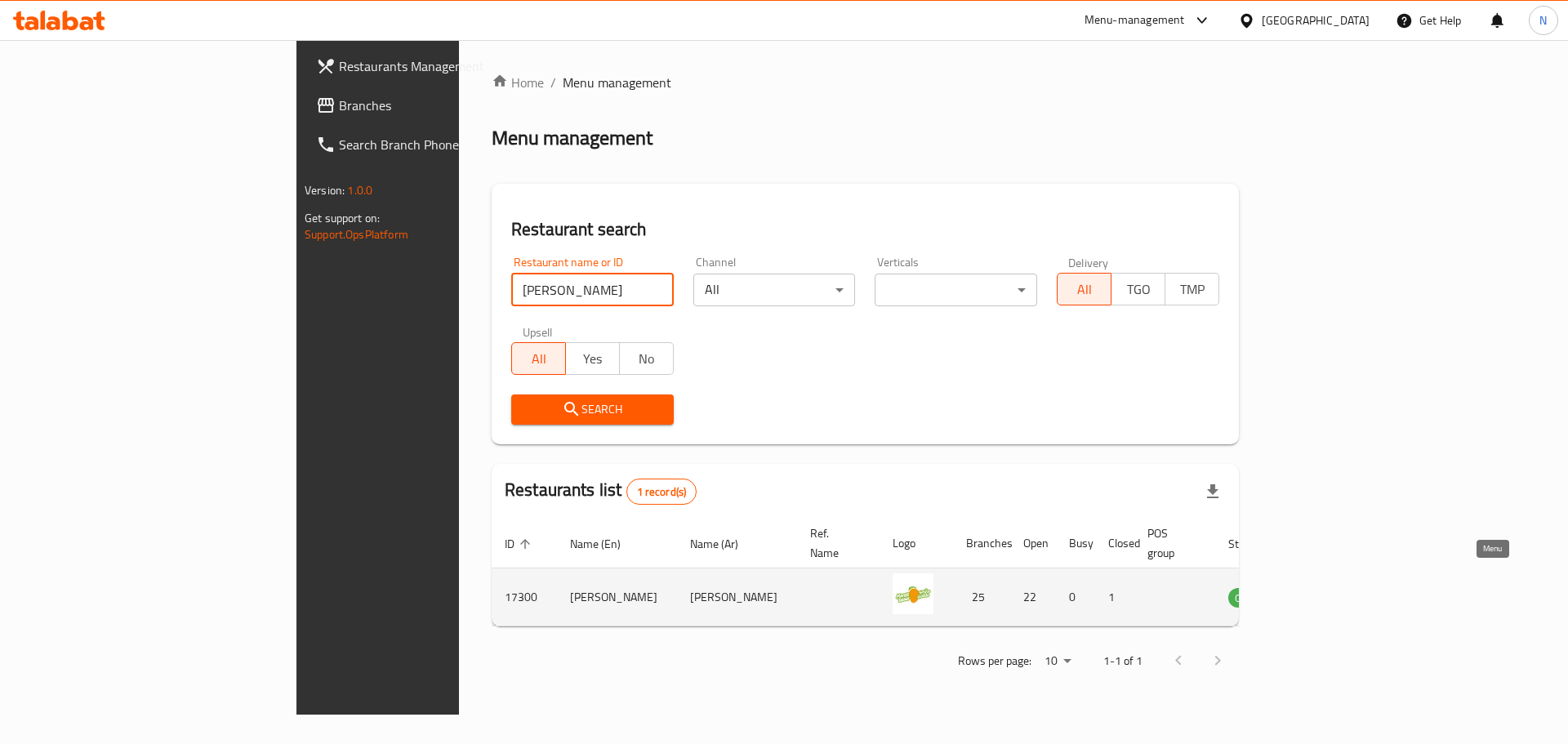
click at [1333, 591] on icon "enhanced table" at bounding box center [1324, 598] width 18 height 14
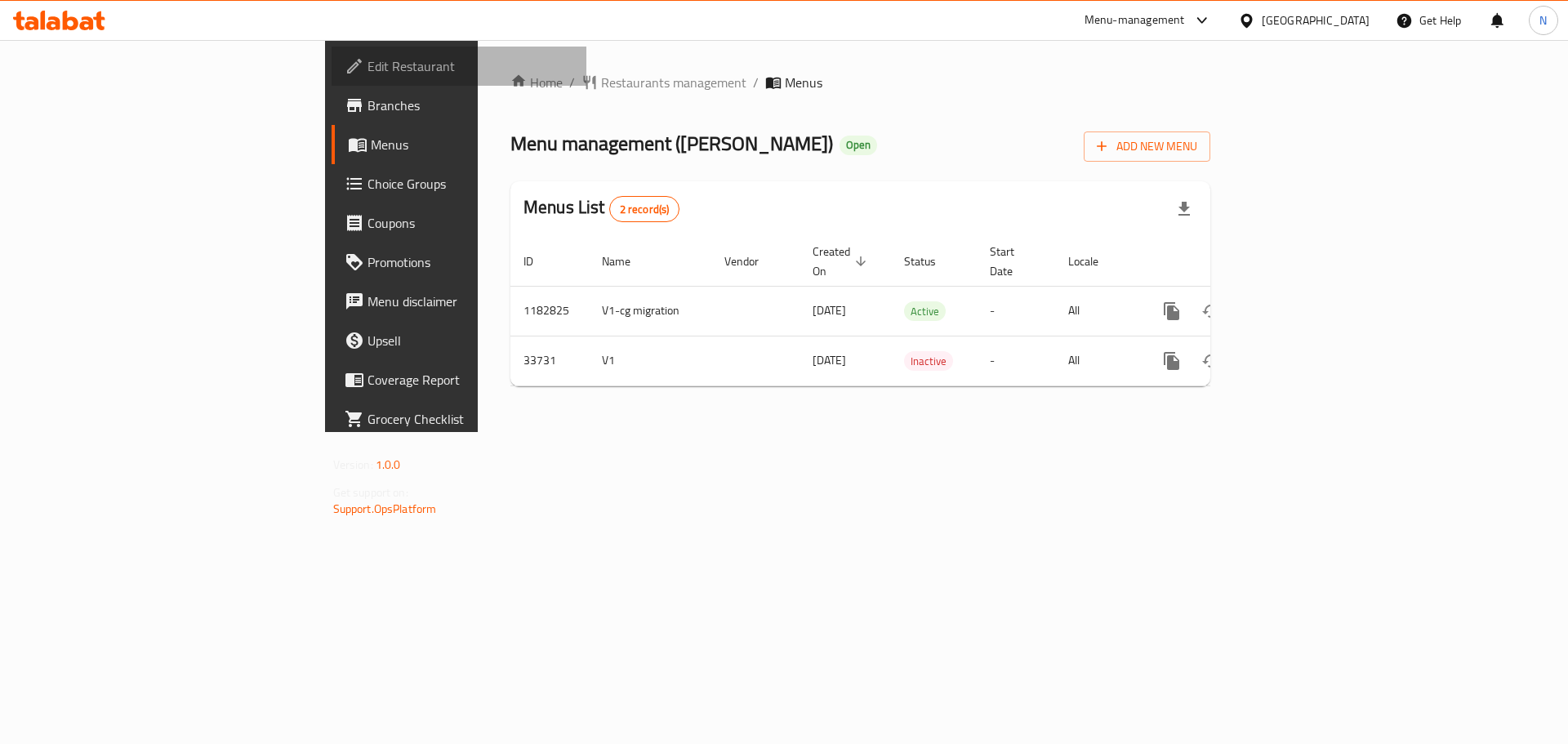
click at [368, 76] on span "Edit Restaurant" at bounding box center [471, 66] width 206 height 19
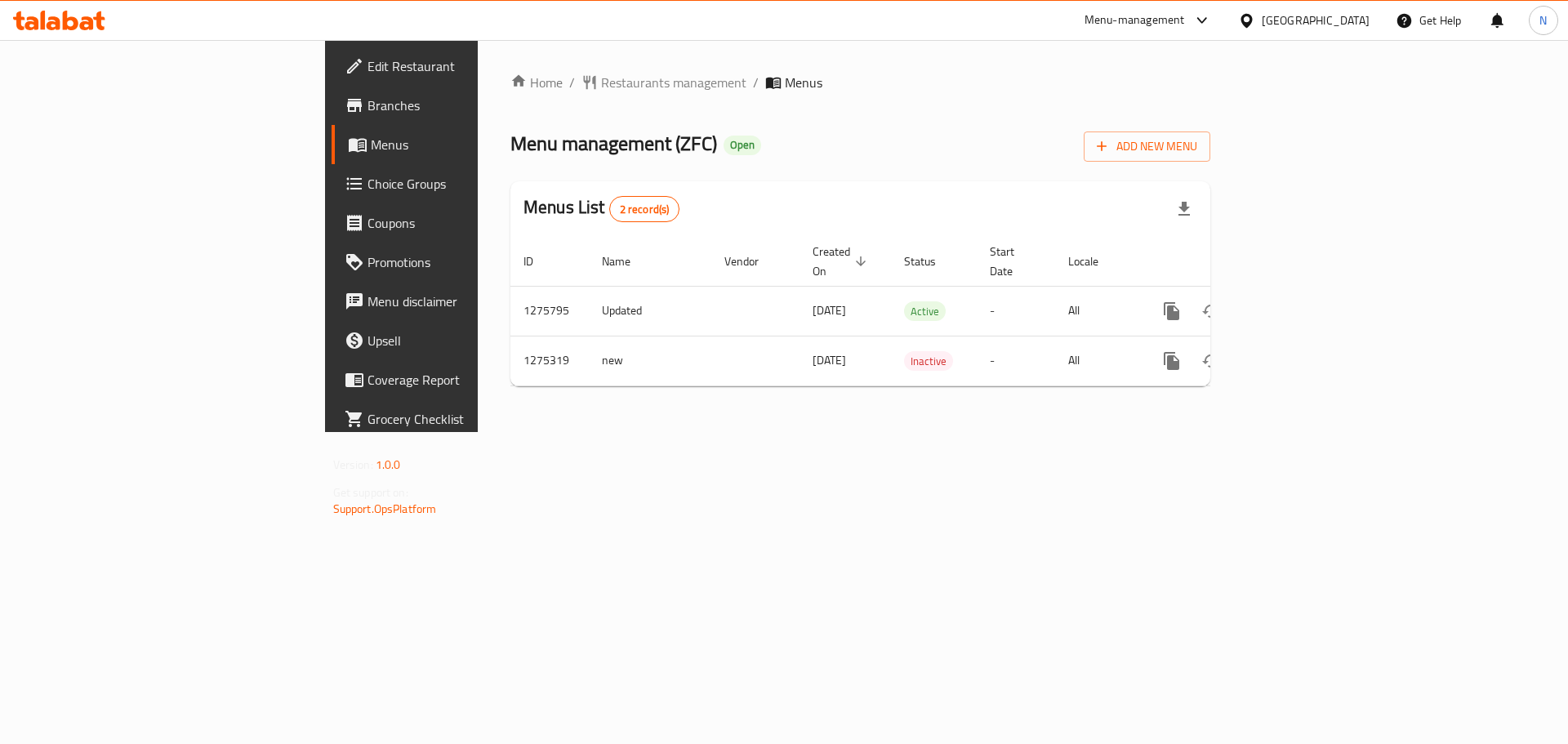
click at [1355, 29] on div "[GEOGRAPHIC_DATA]" at bounding box center [1316, 20] width 108 height 18
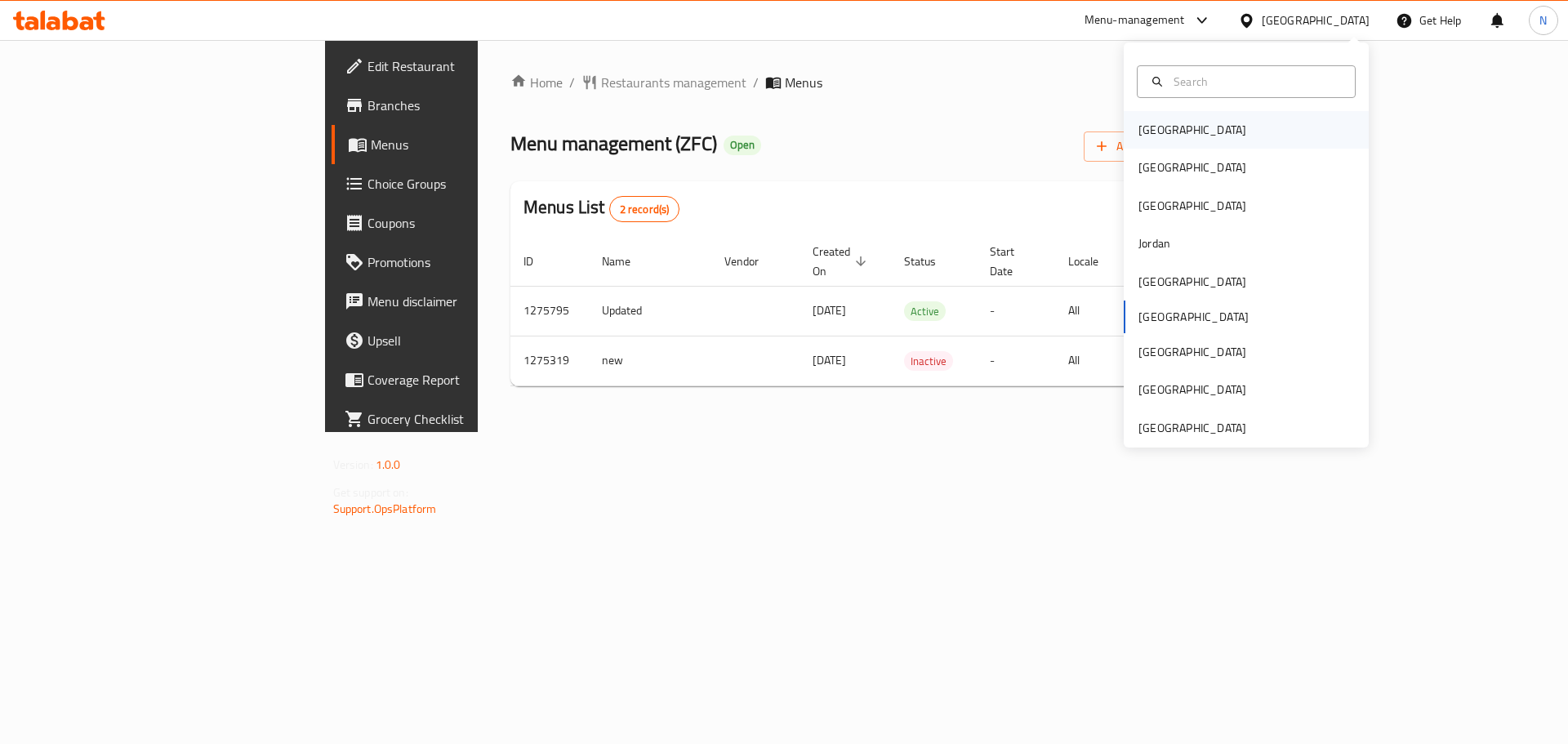
click at [1153, 138] on div "[GEOGRAPHIC_DATA]" at bounding box center [1192, 130] width 108 height 18
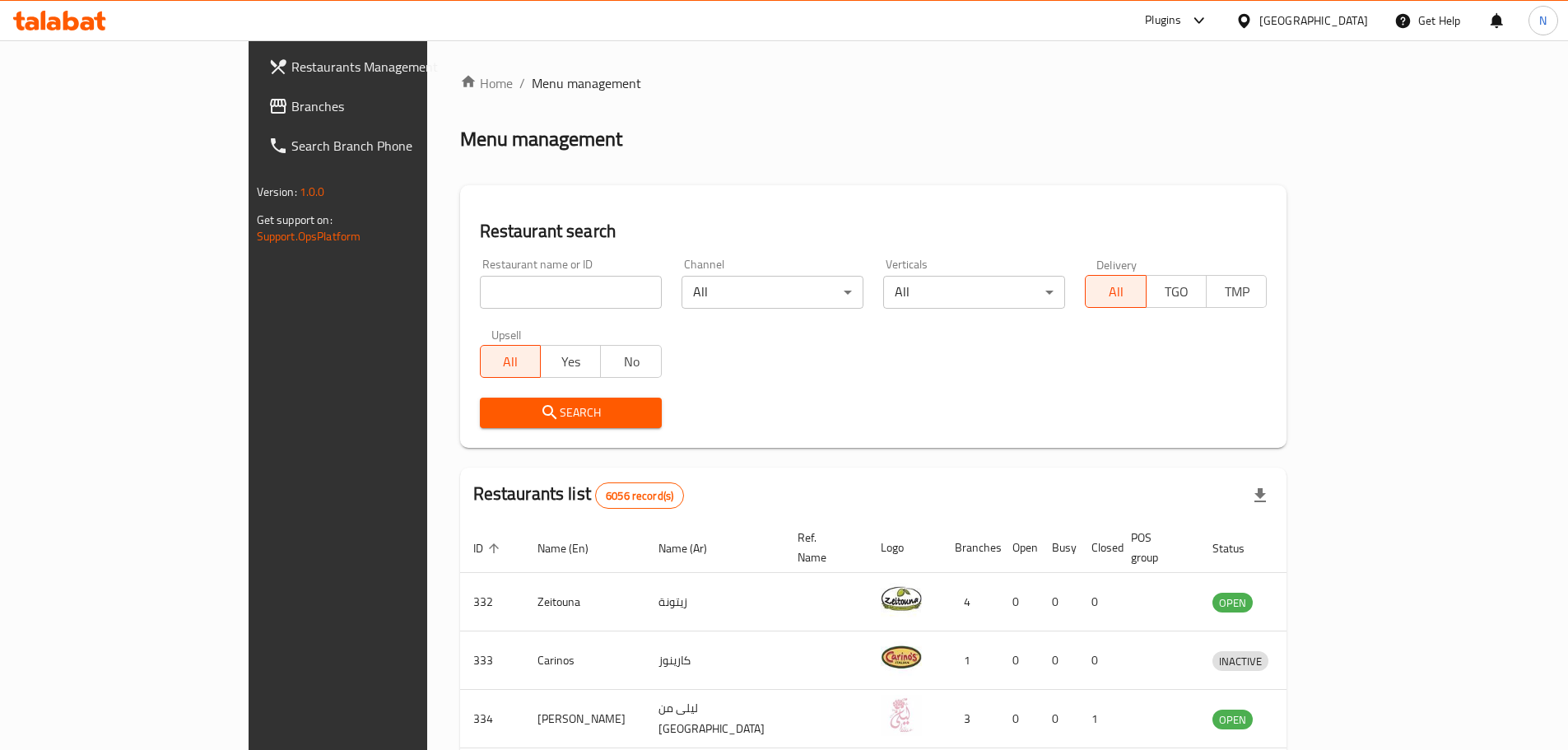
click at [292, 113] on span "Branches" at bounding box center [394, 106] width 205 height 20
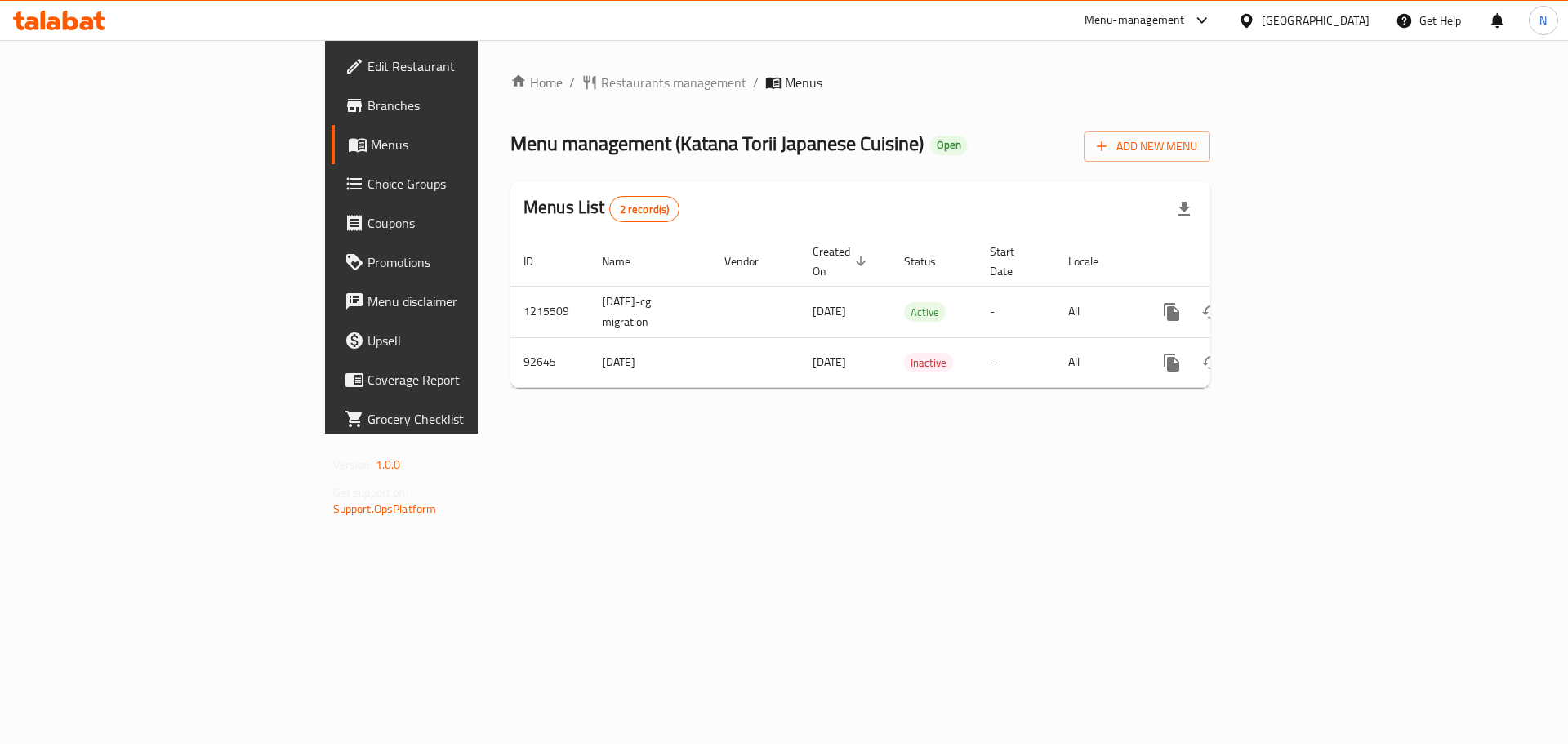
click at [1354, 21] on div "[GEOGRAPHIC_DATA]" at bounding box center [1316, 20] width 108 height 18
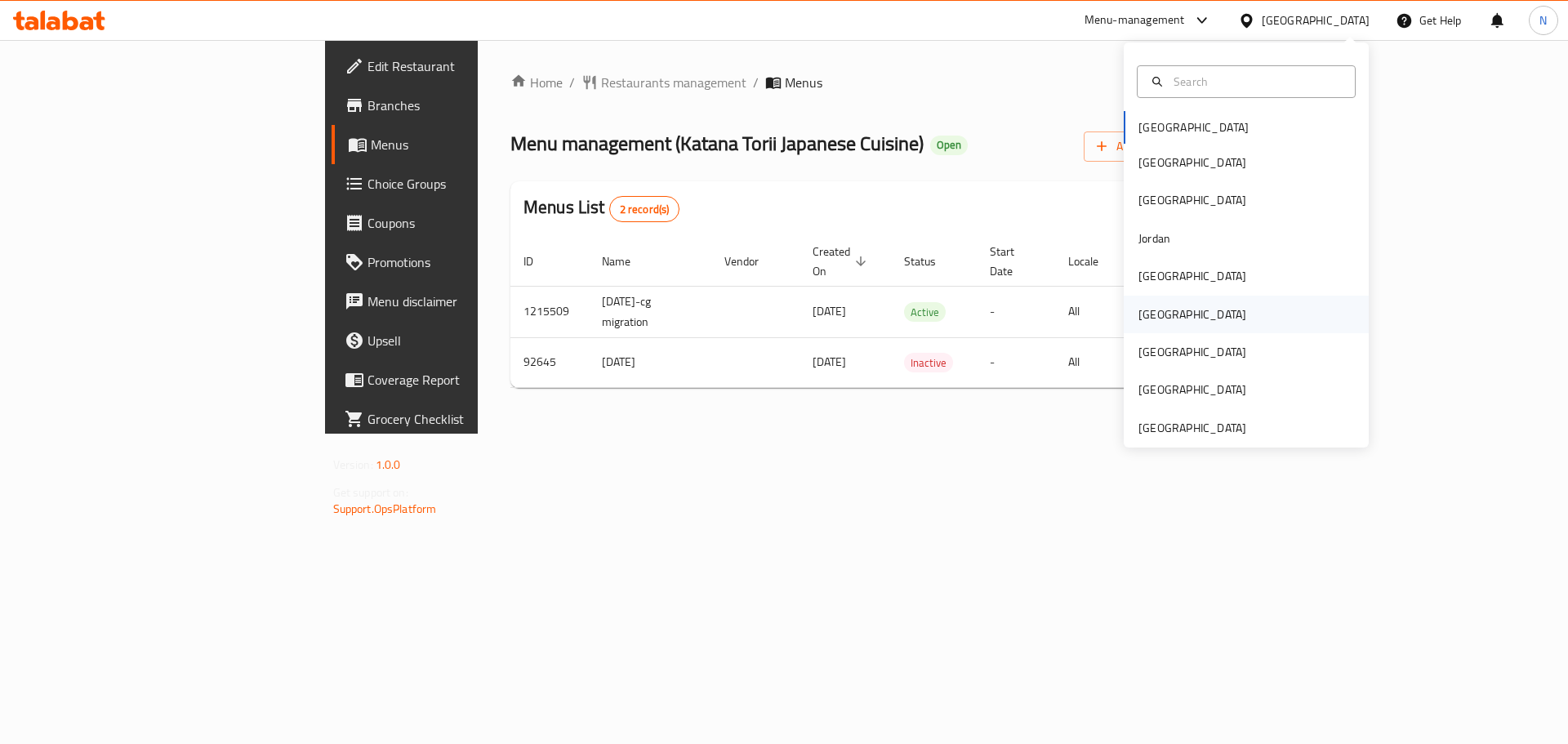
click at [1175, 317] on div "[GEOGRAPHIC_DATA]" at bounding box center [1246, 314] width 245 height 38
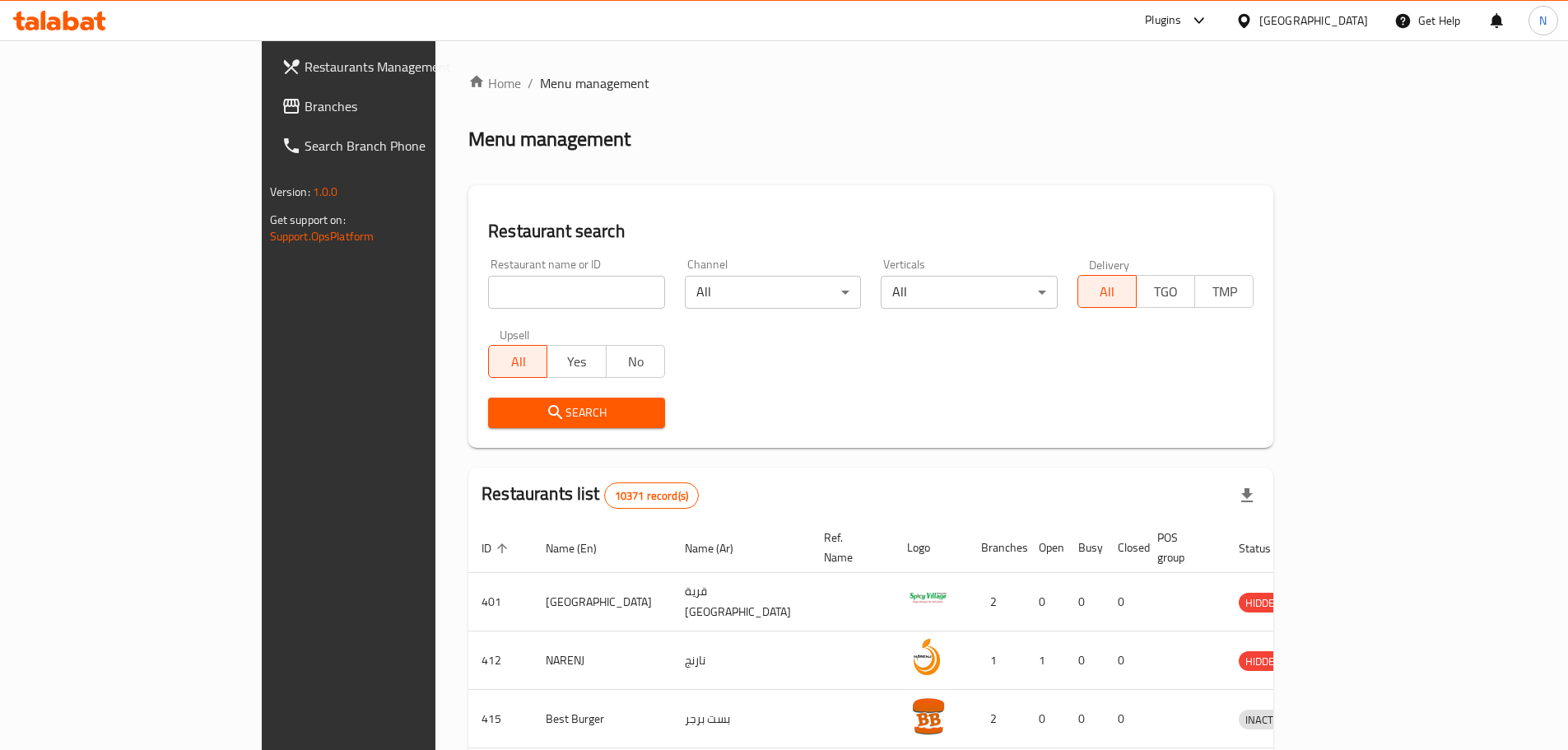
click at [488, 294] on input "search" at bounding box center [576, 291] width 177 height 33
paste input "Al Dar Al Baghdadi"
type input "Al Dar Al Baghdadi"
click button "Search" at bounding box center [576, 412] width 177 height 30
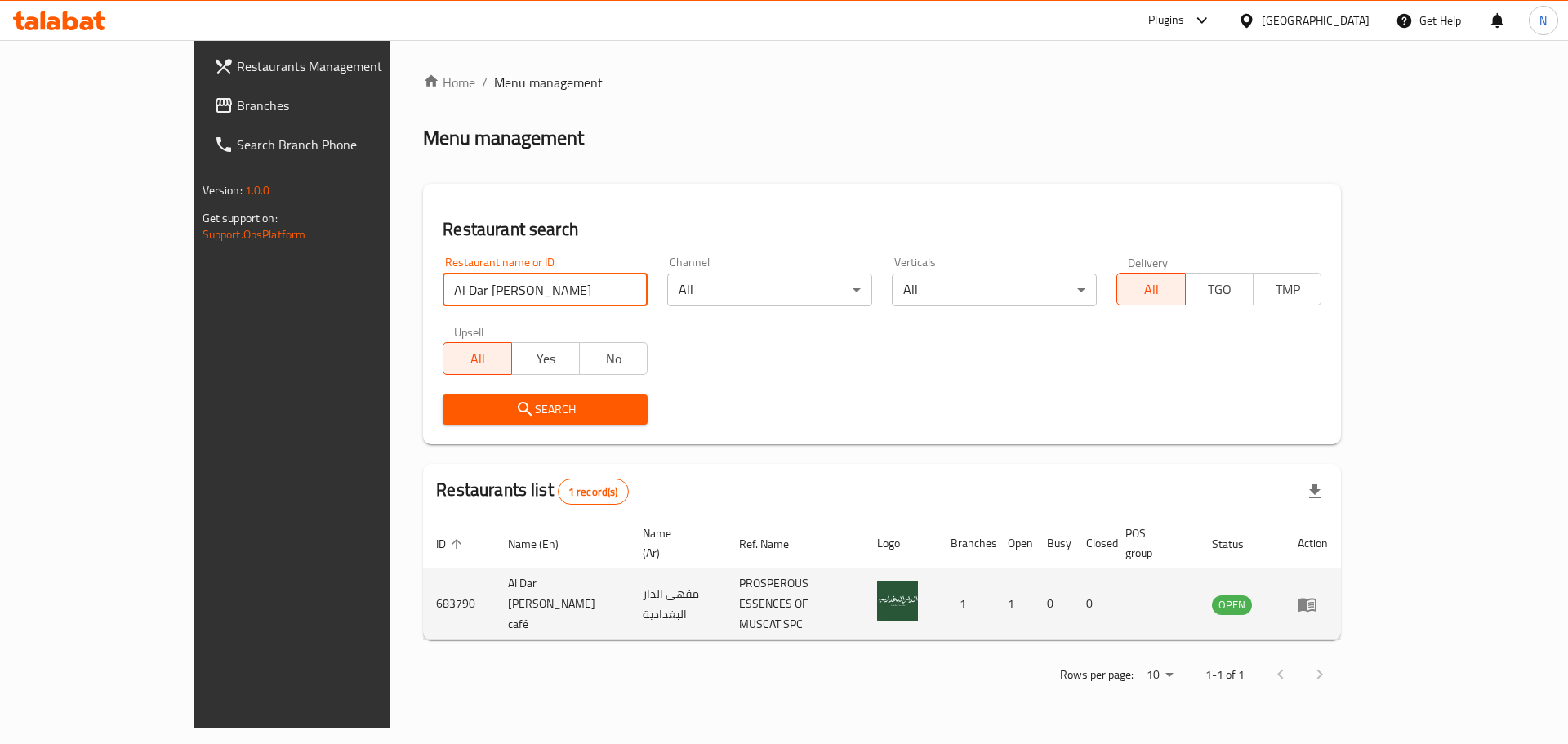
click at [1317, 598] on icon "enhanced table" at bounding box center [1307, 605] width 18 height 14
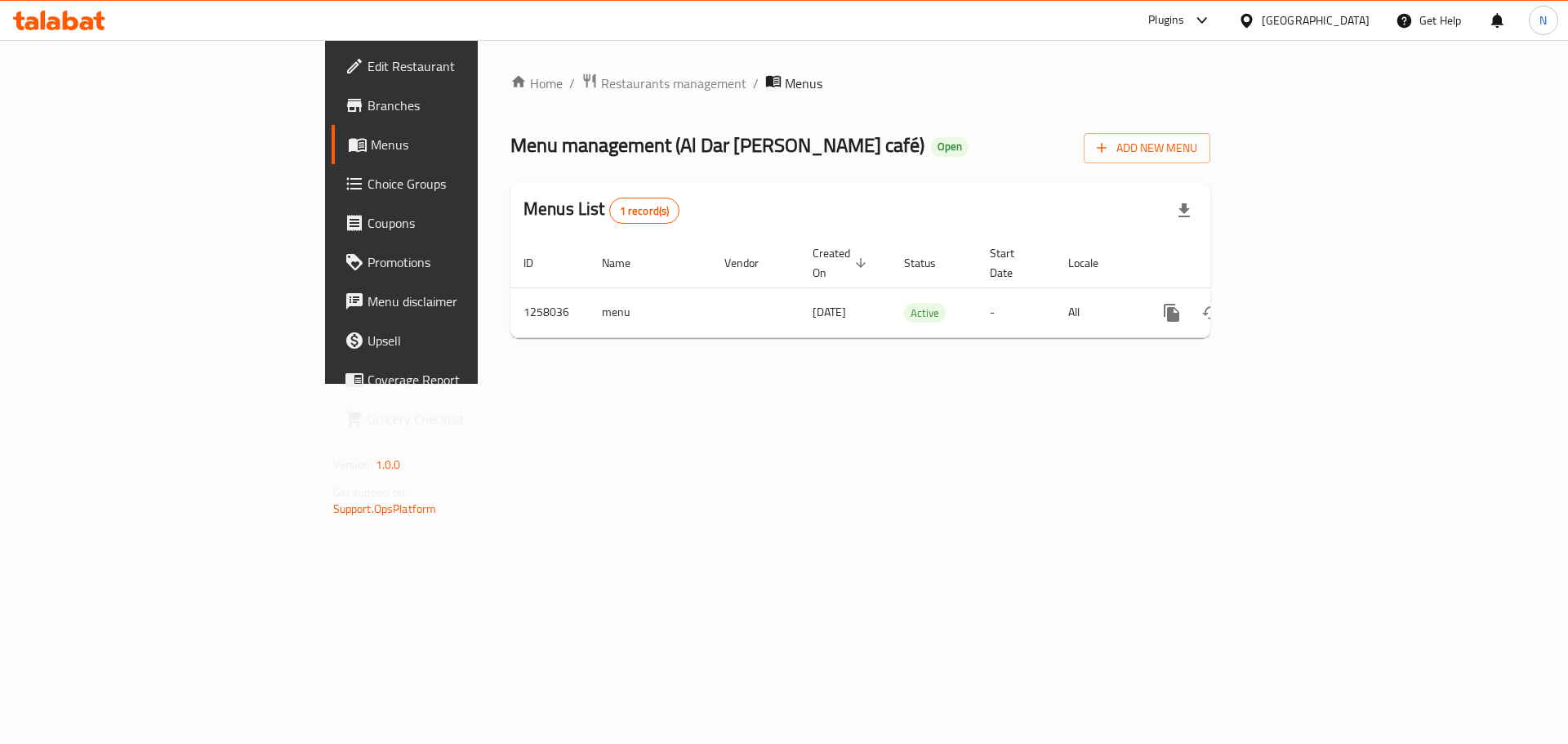
click at [368, 62] on span "Edit Restaurant" at bounding box center [471, 66] width 206 height 19
click at [1346, 11] on div "[GEOGRAPHIC_DATA]" at bounding box center [1316, 20] width 108 height 18
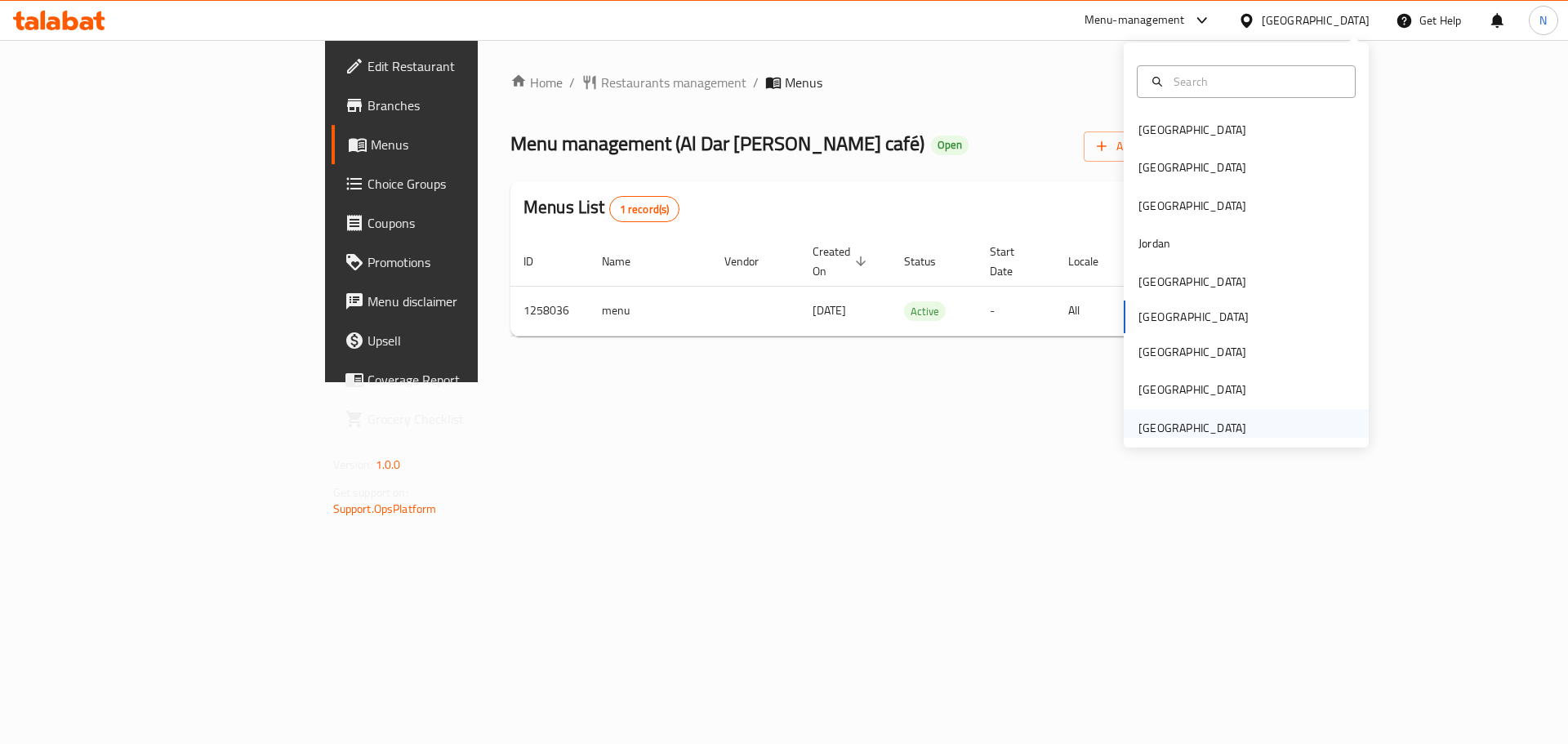
click at [1221, 424] on div "[GEOGRAPHIC_DATA]" at bounding box center [1192, 428] width 108 height 18
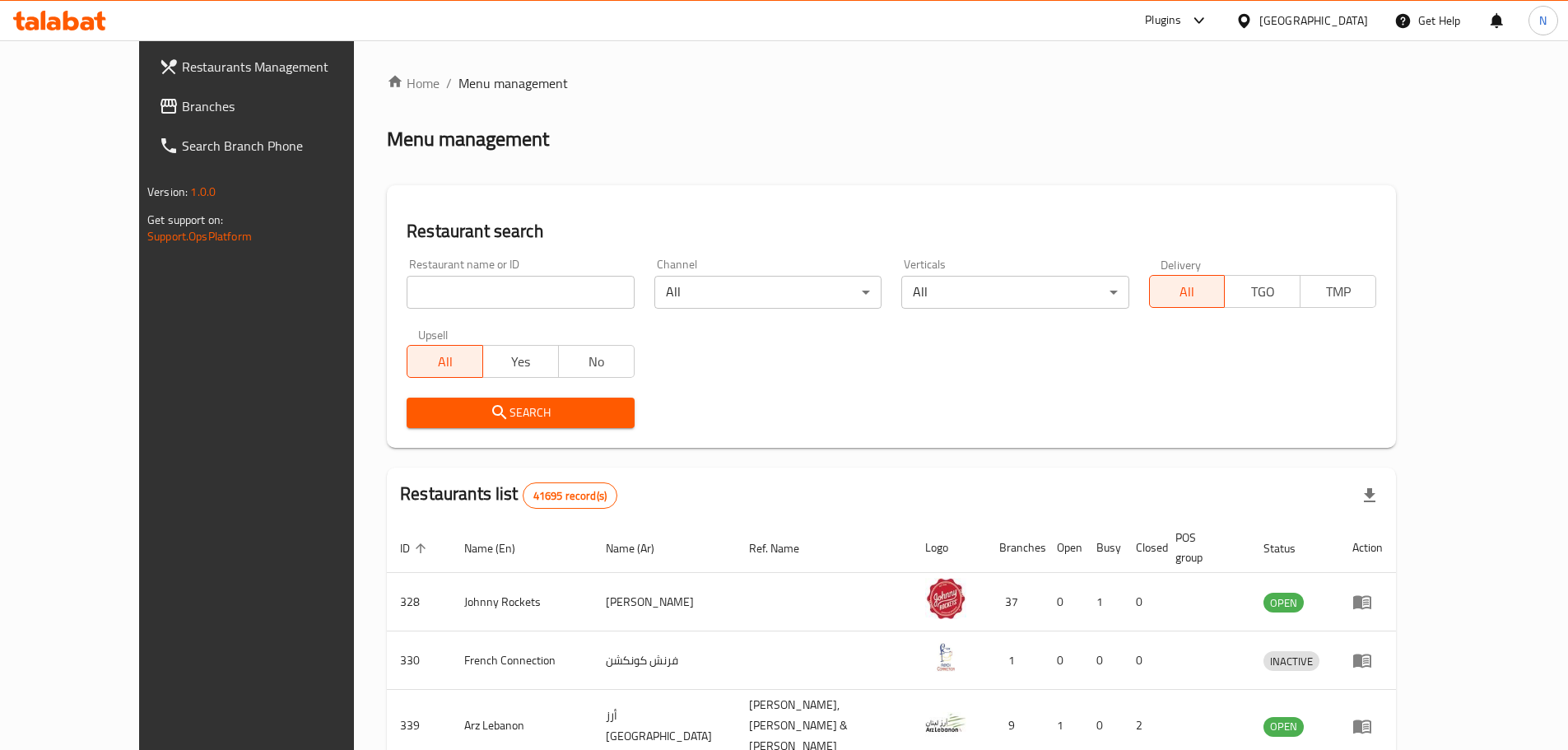
click at [182, 108] on span "Branches" at bounding box center [284, 106] width 205 height 20
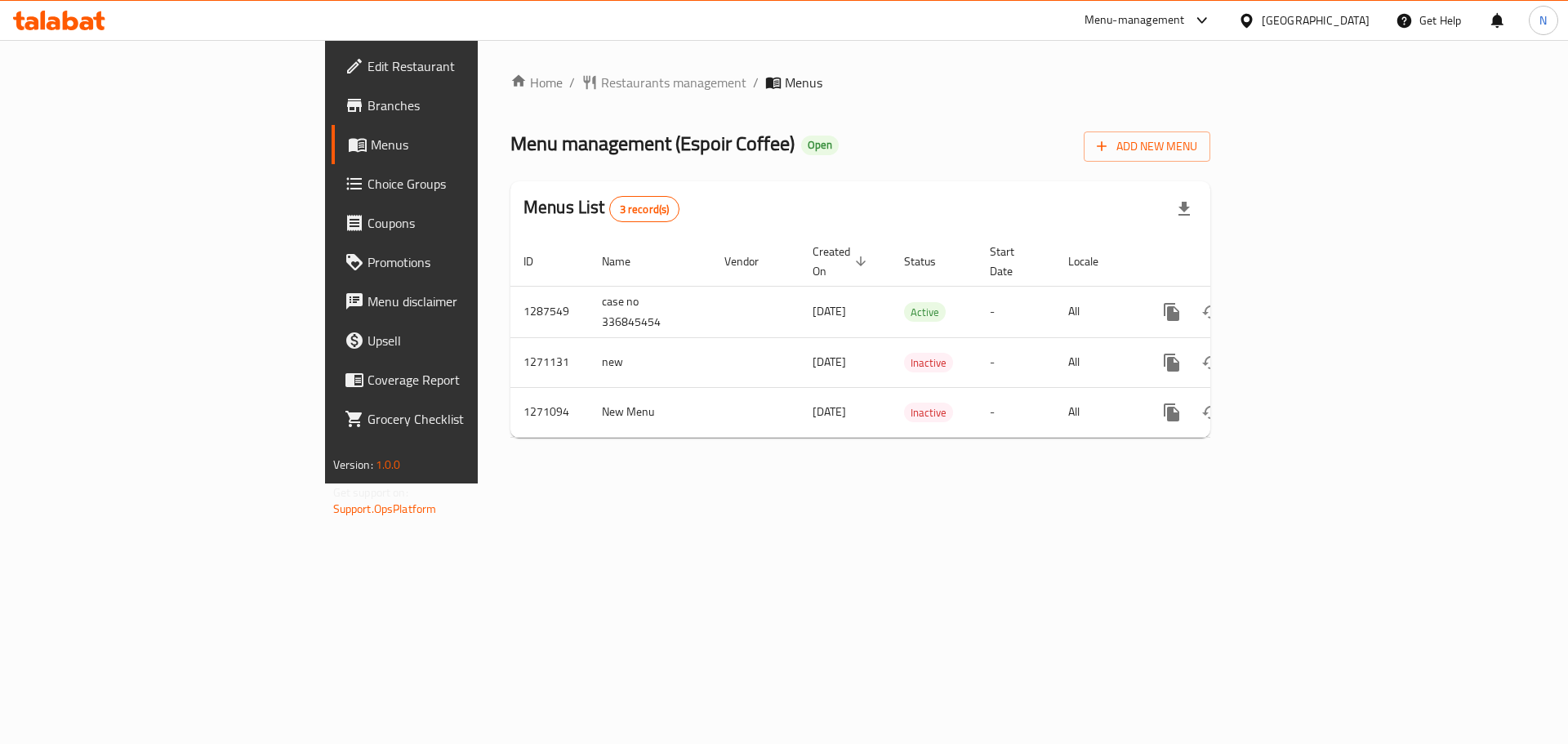
click at [368, 179] on span "Choice Groups" at bounding box center [471, 183] width 206 height 19
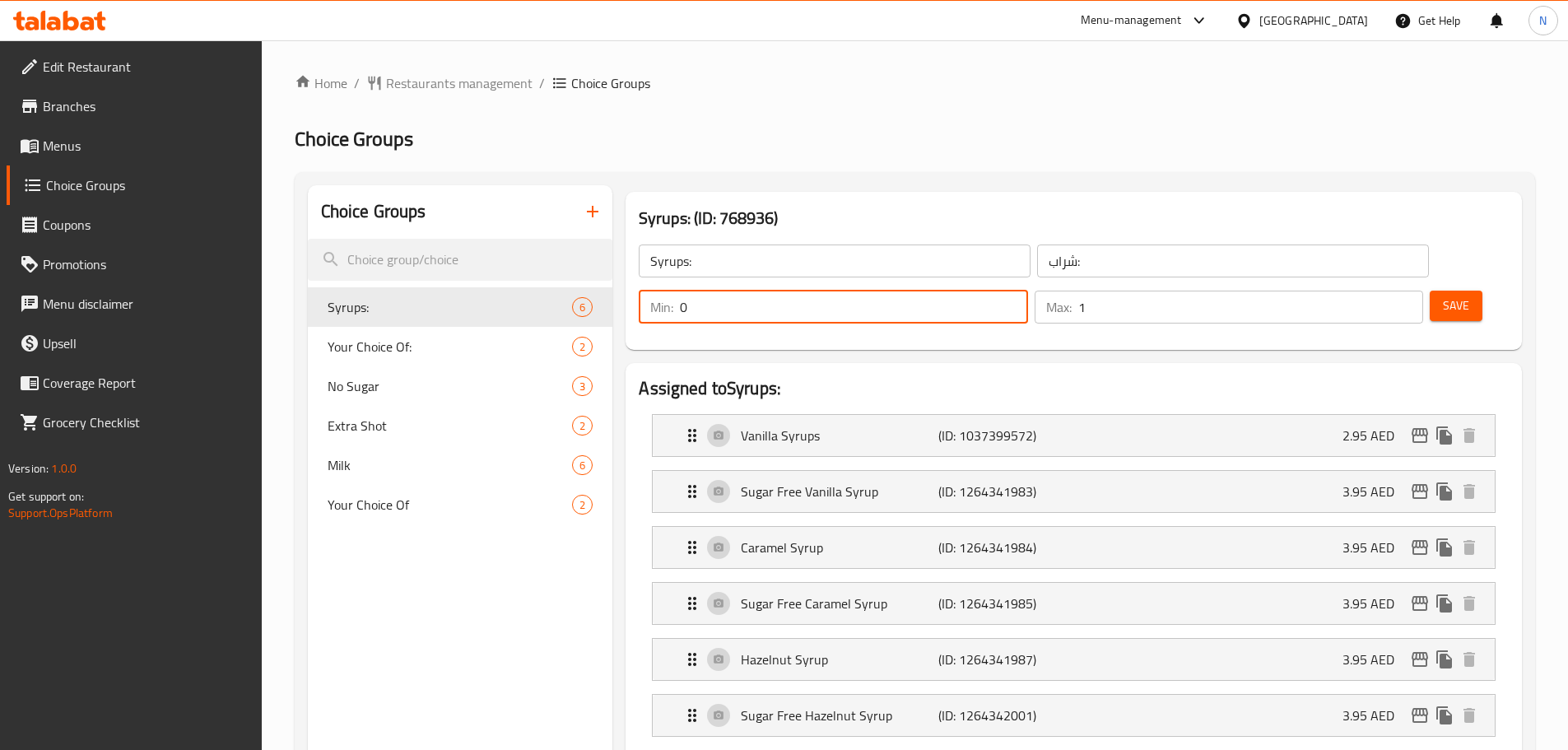
type input "0"
click at [1028, 291] on input "0" at bounding box center [853, 307] width 348 height 33
click at [1430, 291] on button "Save" at bounding box center [1455, 306] width 52 height 30
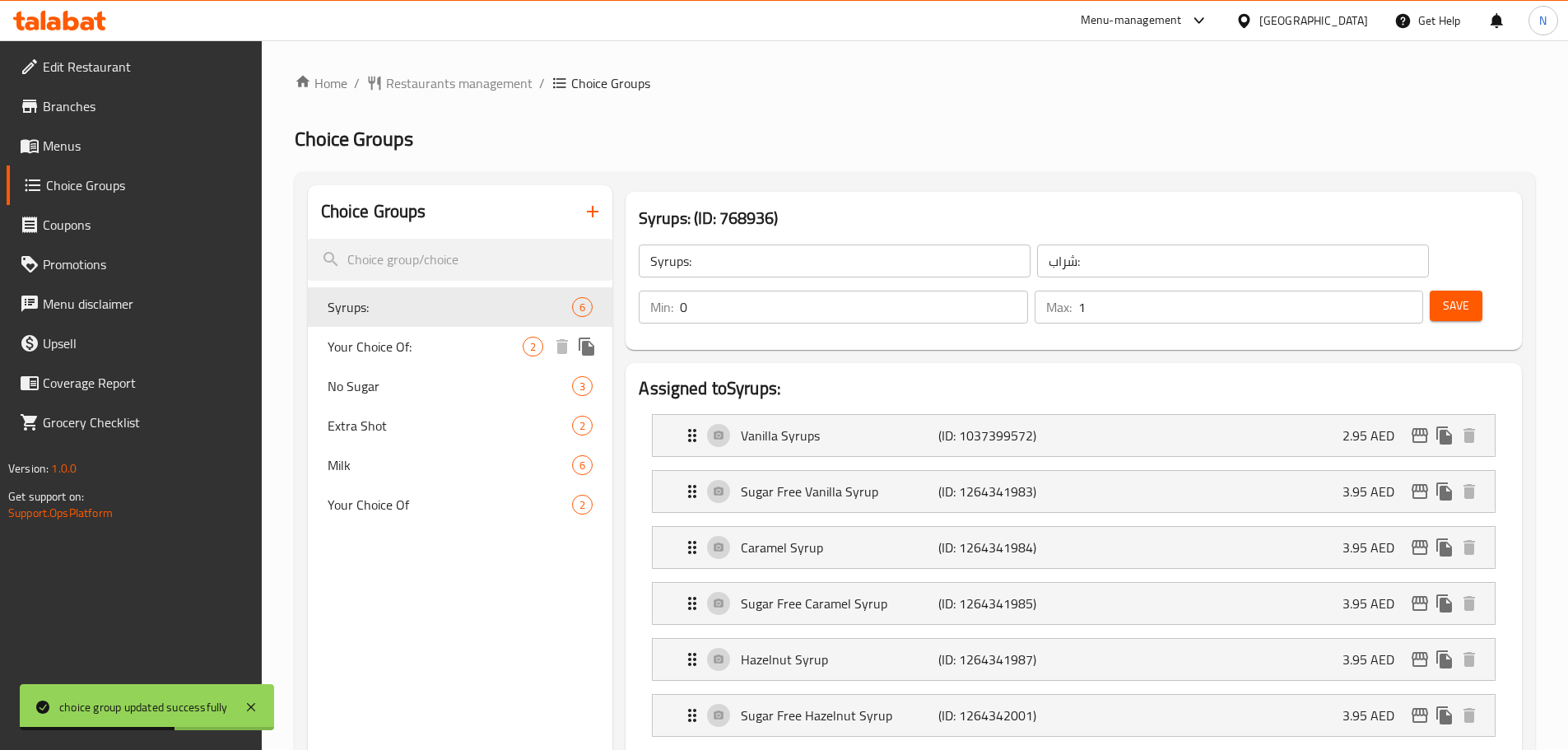
click at [440, 334] on div "Your Choice Of: 2" at bounding box center [460, 347] width 306 height 39
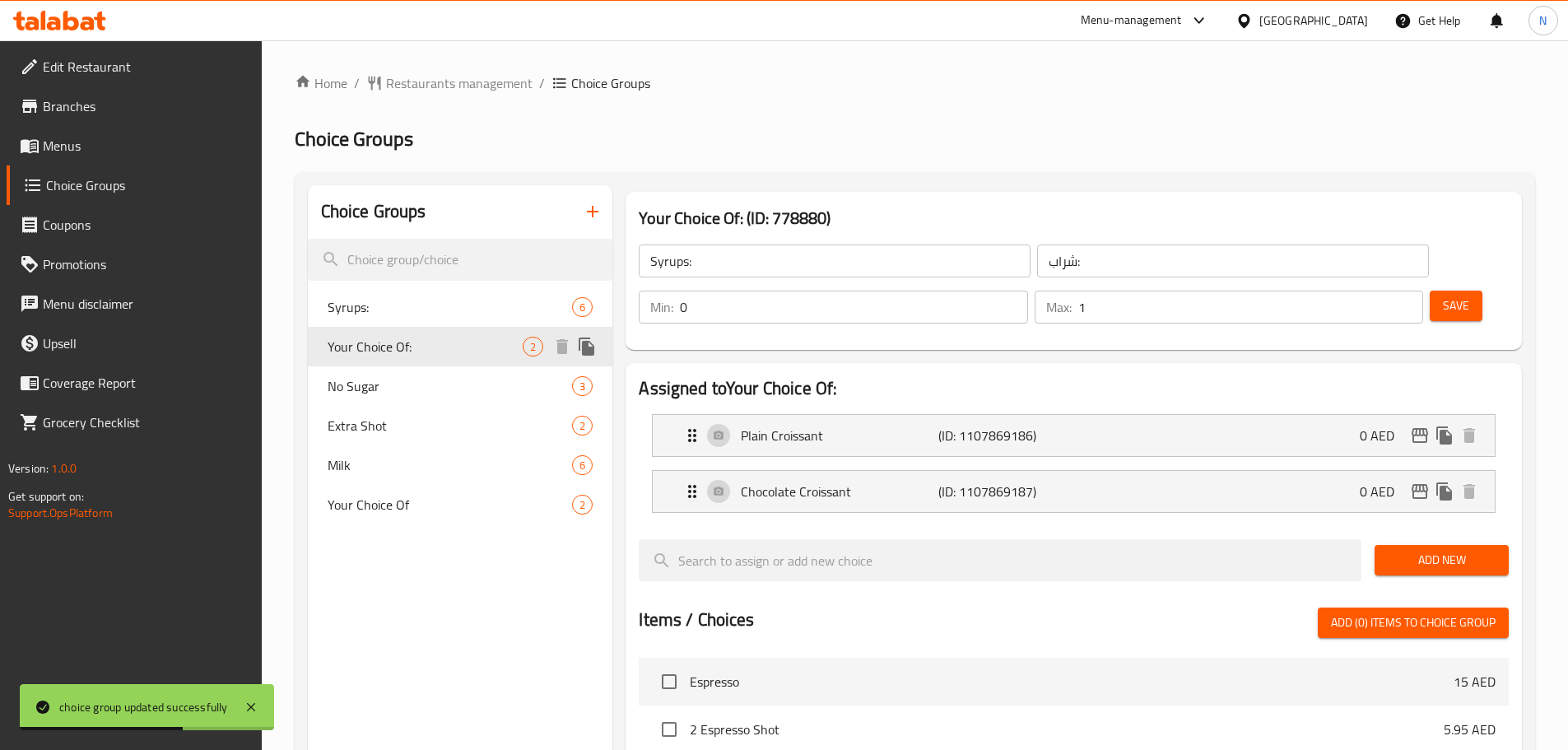
type input "Your Choice Of:"
type input "إختيارك من:"
type input "1"
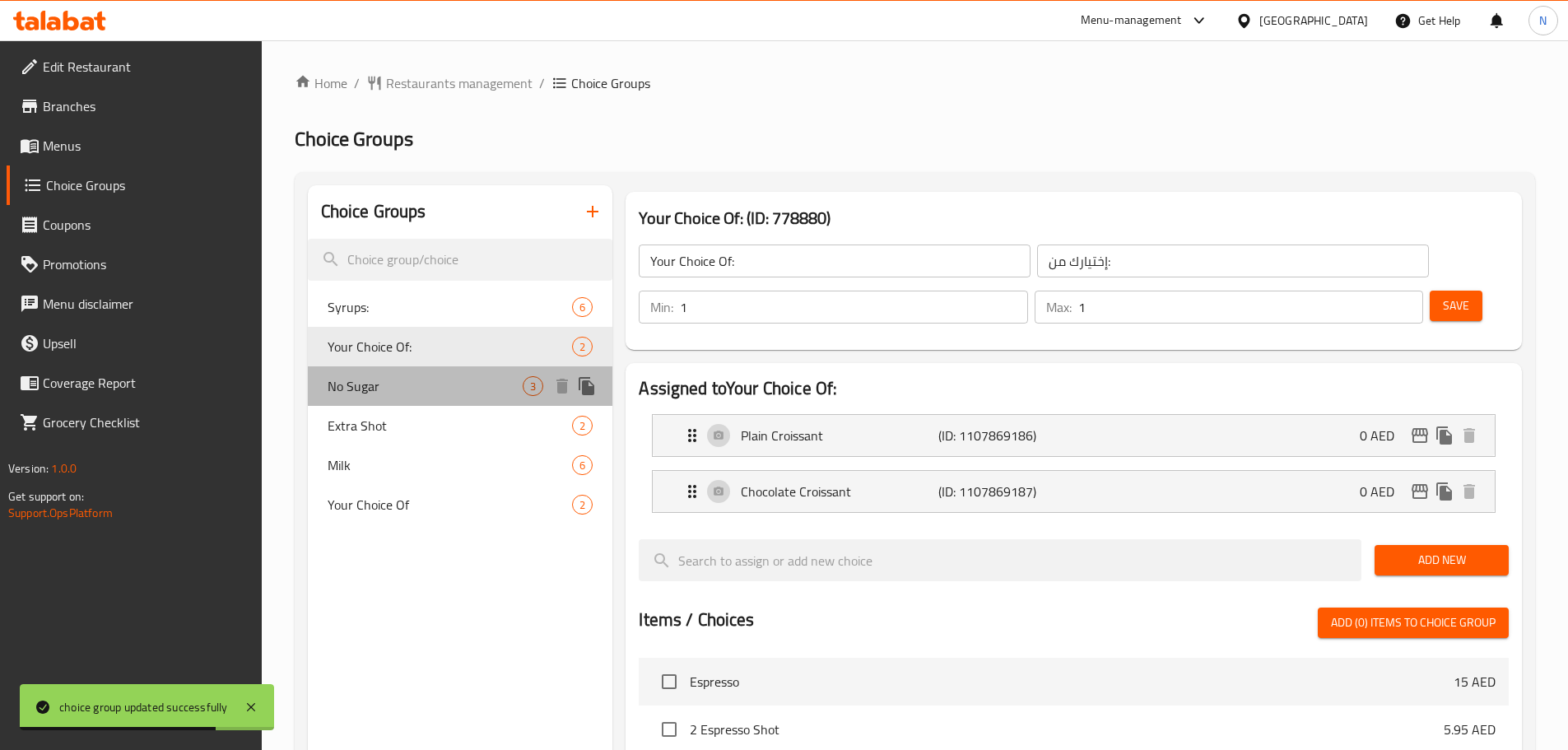
click at [436, 387] on span "No Sugar" at bounding box center [426, 386] width 196 height 20
type input "No Sugar"
type input "بدون سكر"
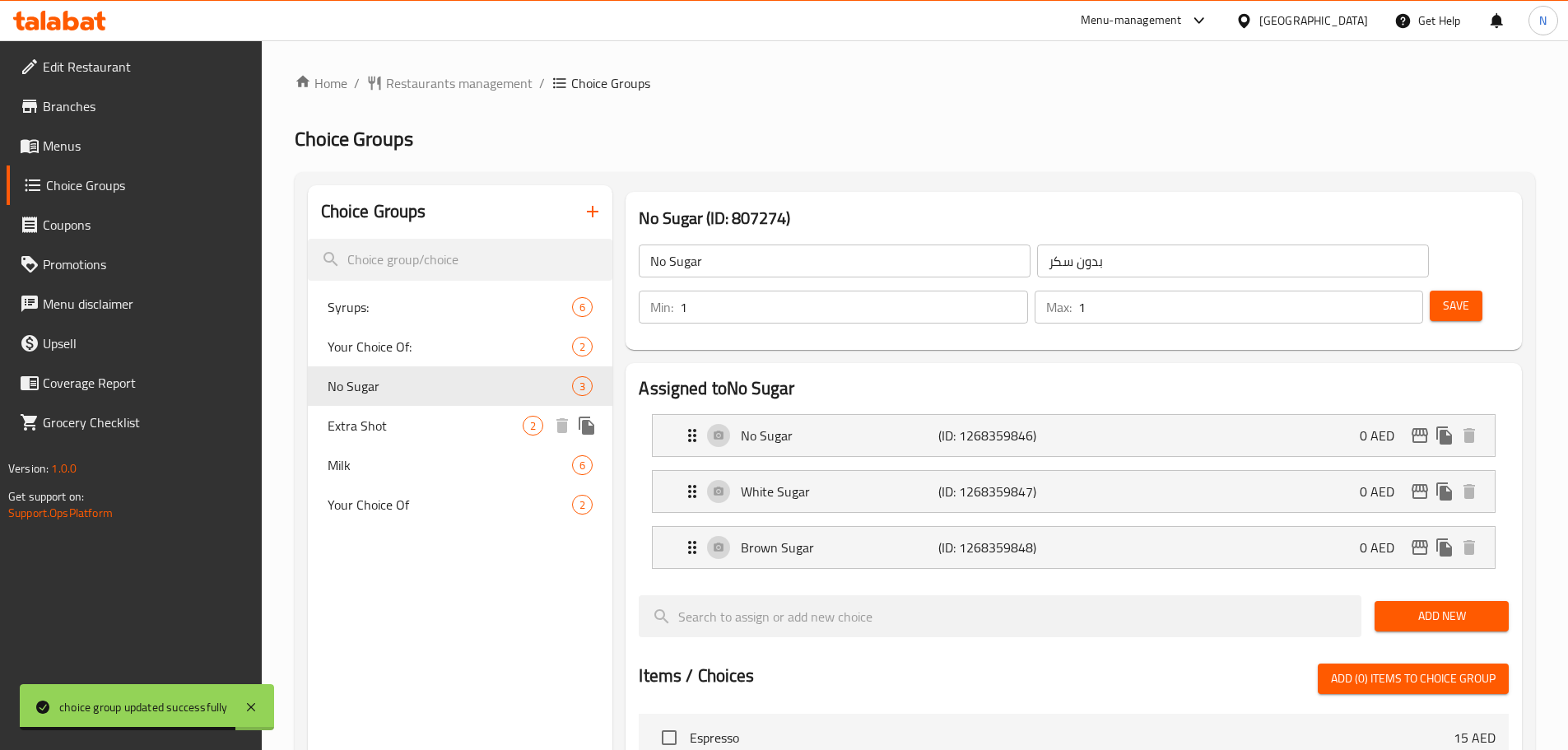
click at [432, 424] on span "Extra Shot" at bounding box center [426, 426] width 196 height 20
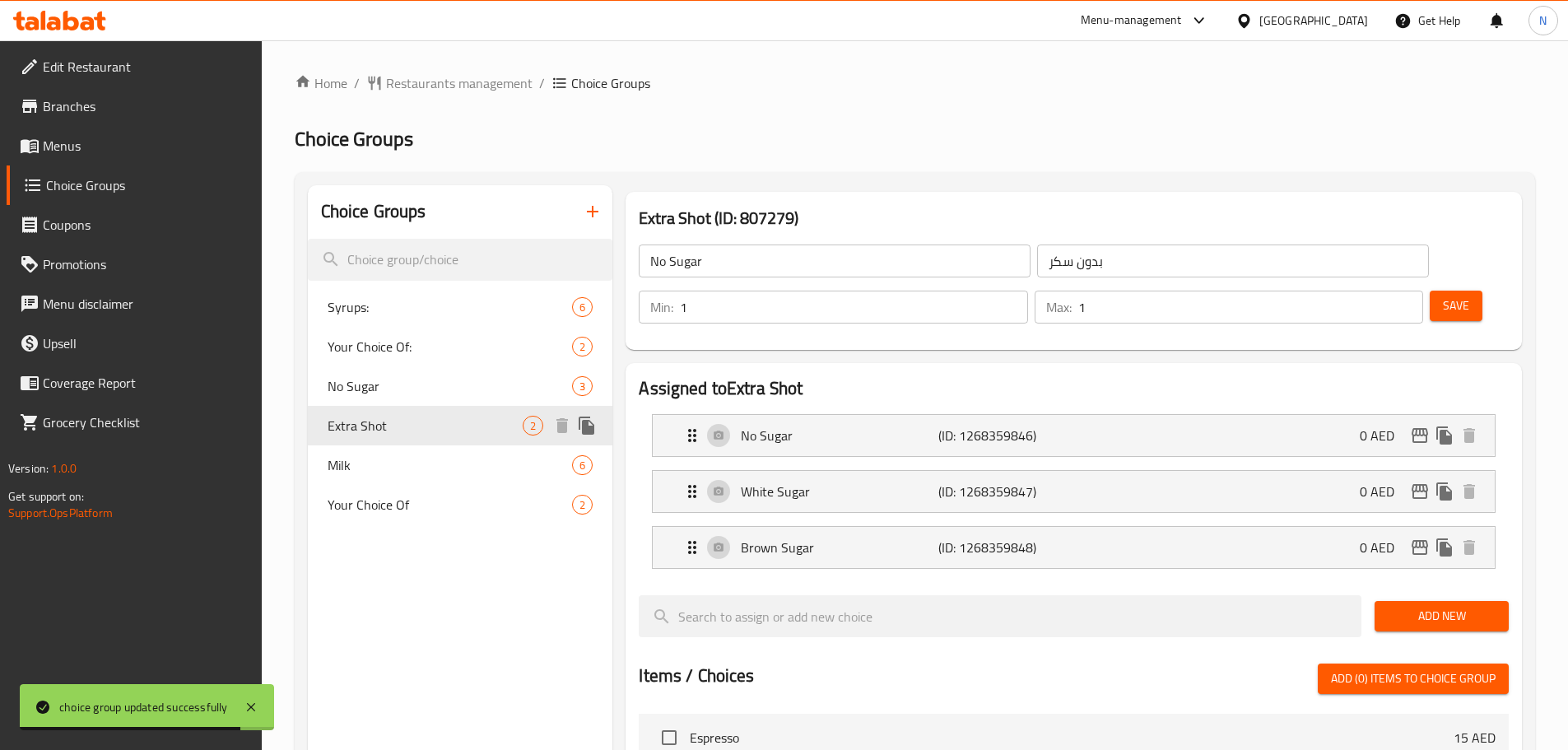
type input "Extra Shot"
type input "لقطة إضافية"
type input "0"
type input "2"
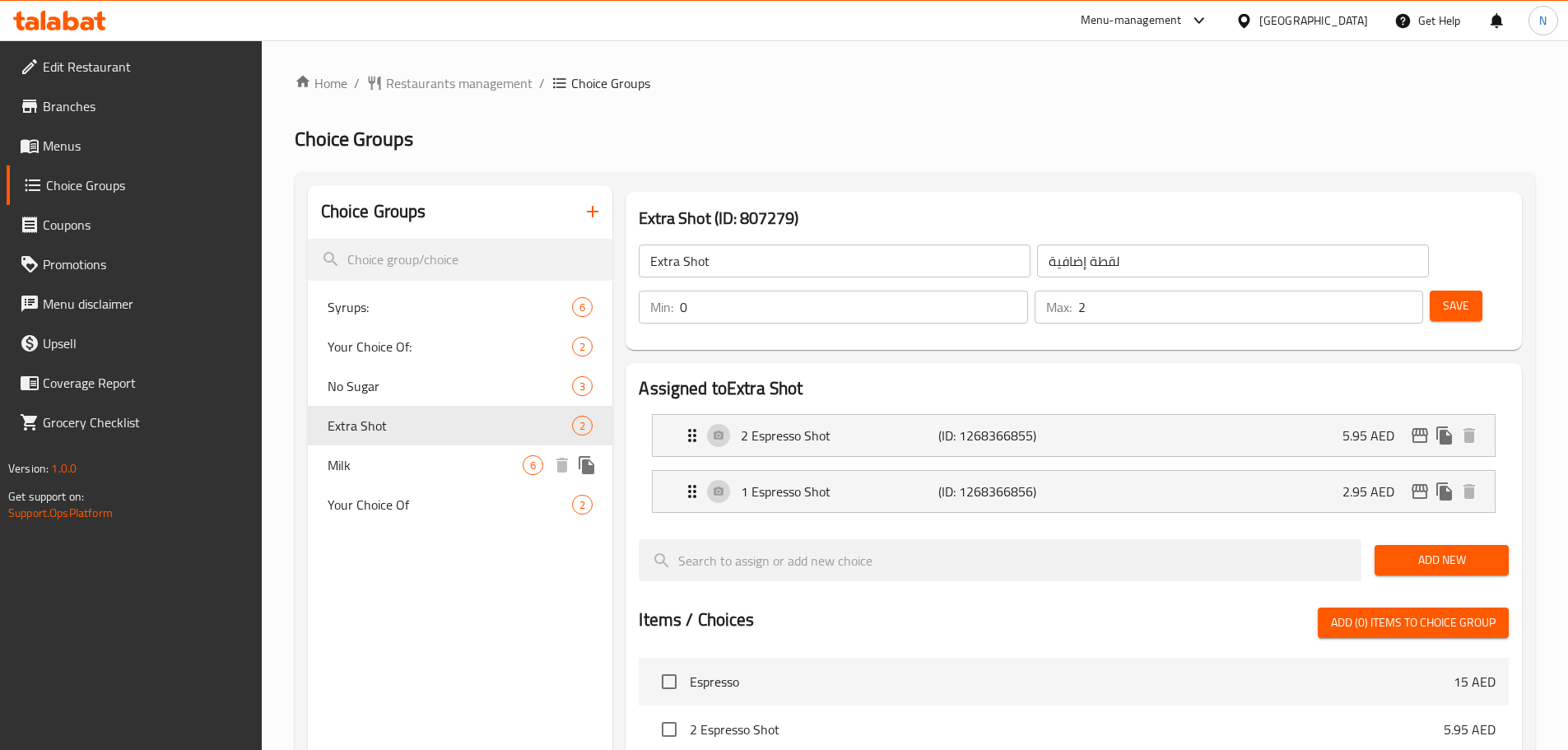
click at [435, 462] on span "Milk" at bounding box center [426, 465] width 196 height 20
type input "Milk"
type input "حليب"
type input "1"
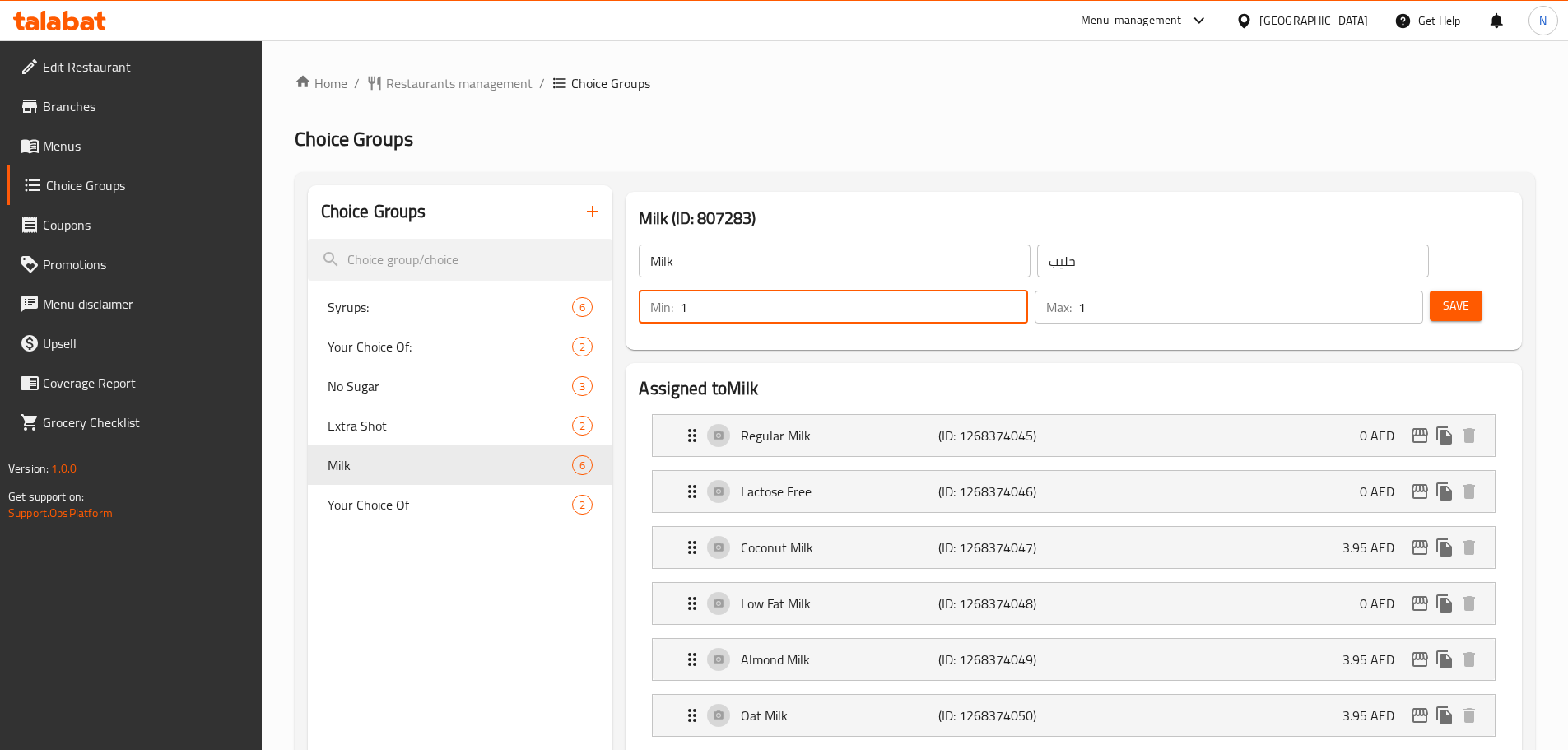
type input "1"
click at [1028, 291] on input "1" at bounding box center [853, 307] width 348 height 33
click at [1443, 295] on span "Save" at bounding box center [1456, 305] width 27 height 20
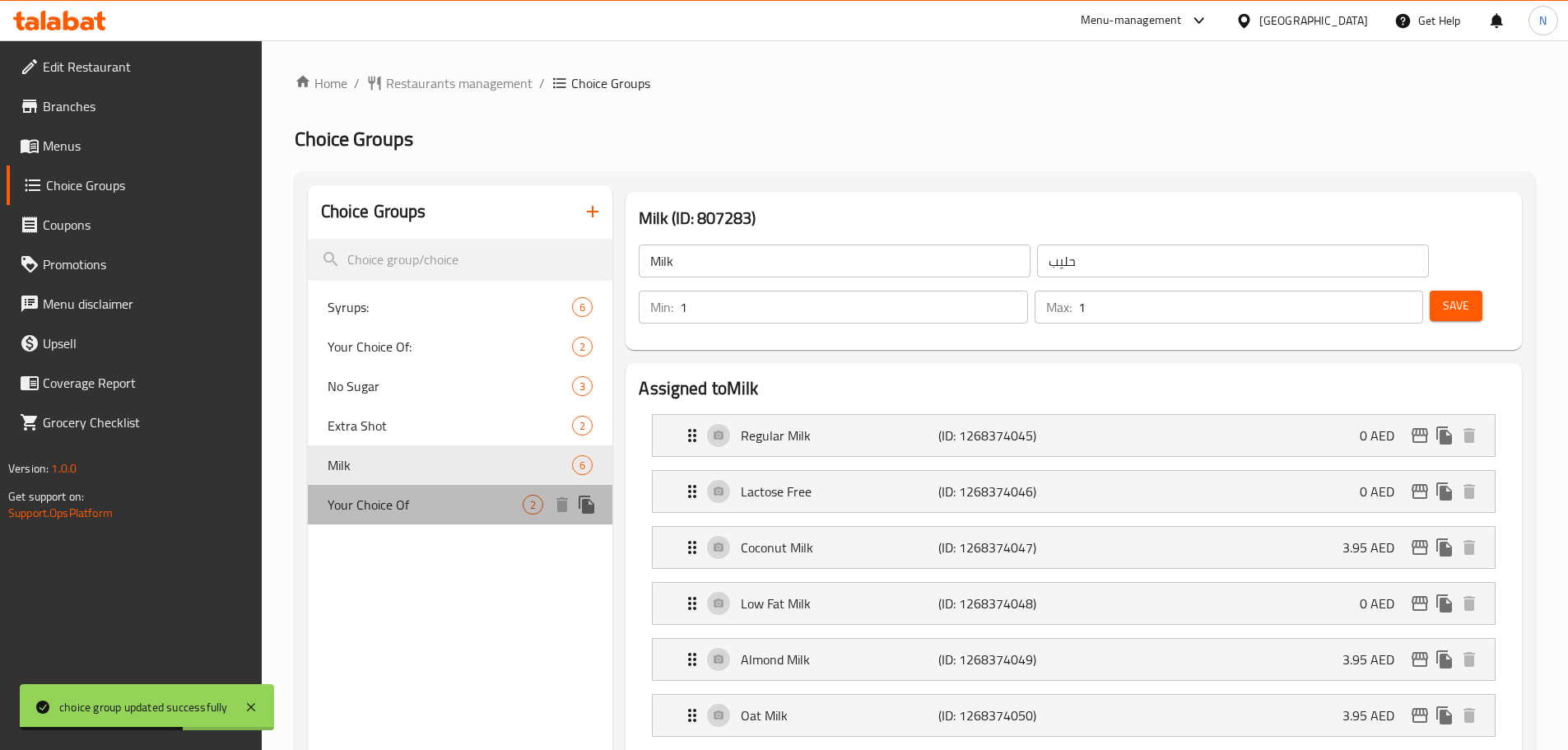
click at [404, 507] on span "Your Choice Of" at bounding box center [426, 505] width 196 height 20
type input "Your Choice Of"
type input "إختيارك من"
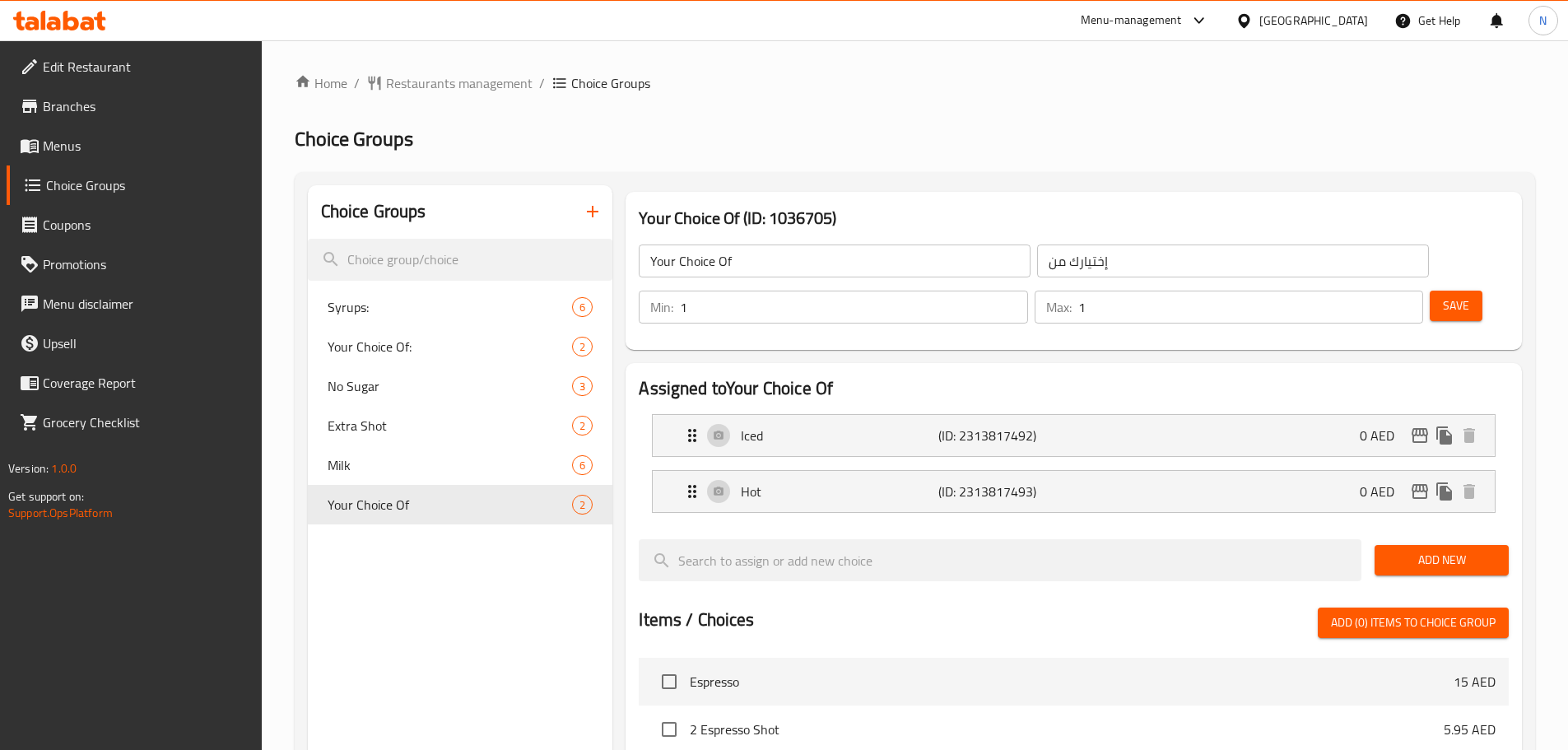
click at [1334, 31] on div "United Arab Emirates" at bounding box center [1301, 20] width 159 height 39
click at [1308, 22] on div "United Arab Emirates" at bounding box center [1314, 20] width 108 height 18
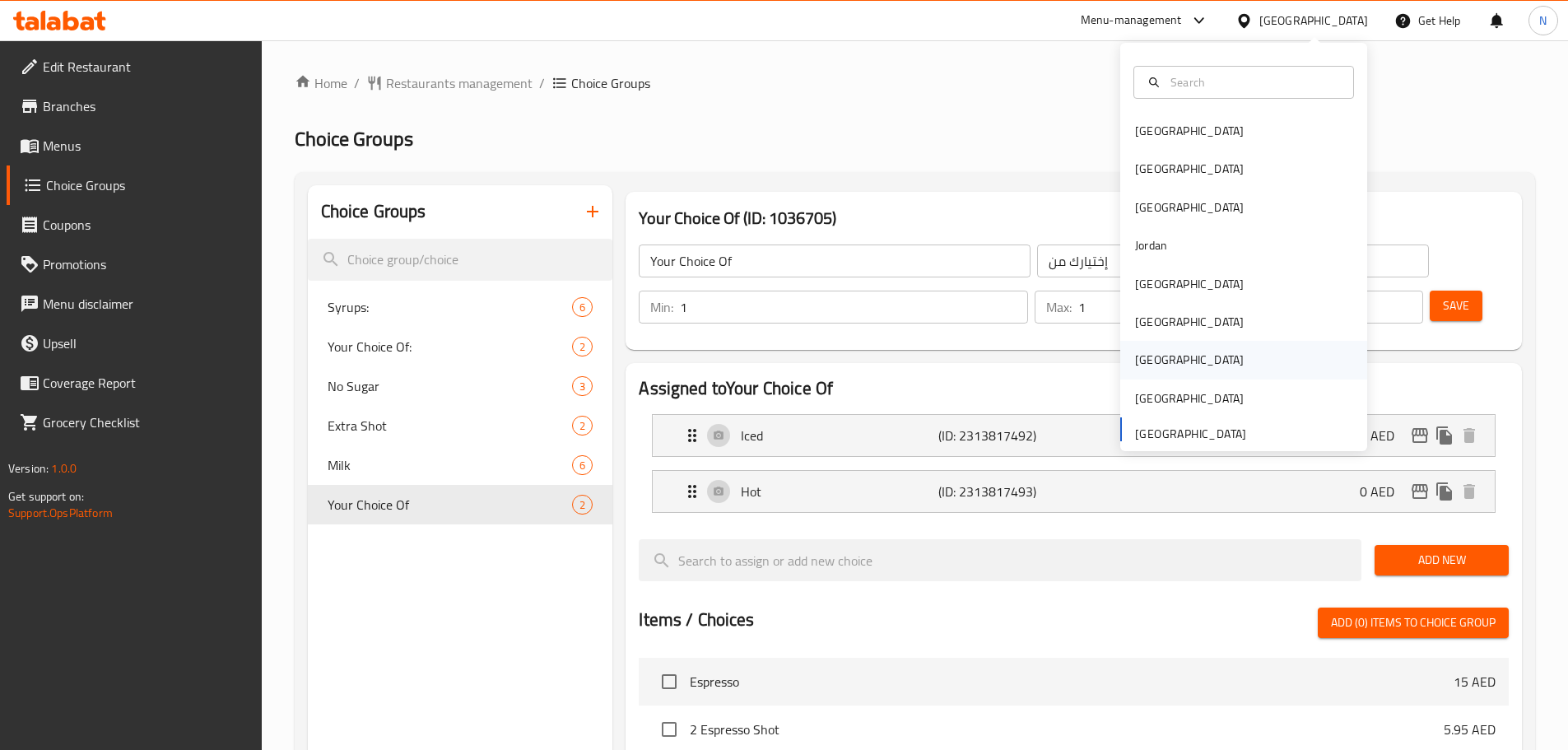
click at [1135, 363] on div "[GEOGRAPHIC_DATA]" at bounding box center [1189, 359] width 108 height 18
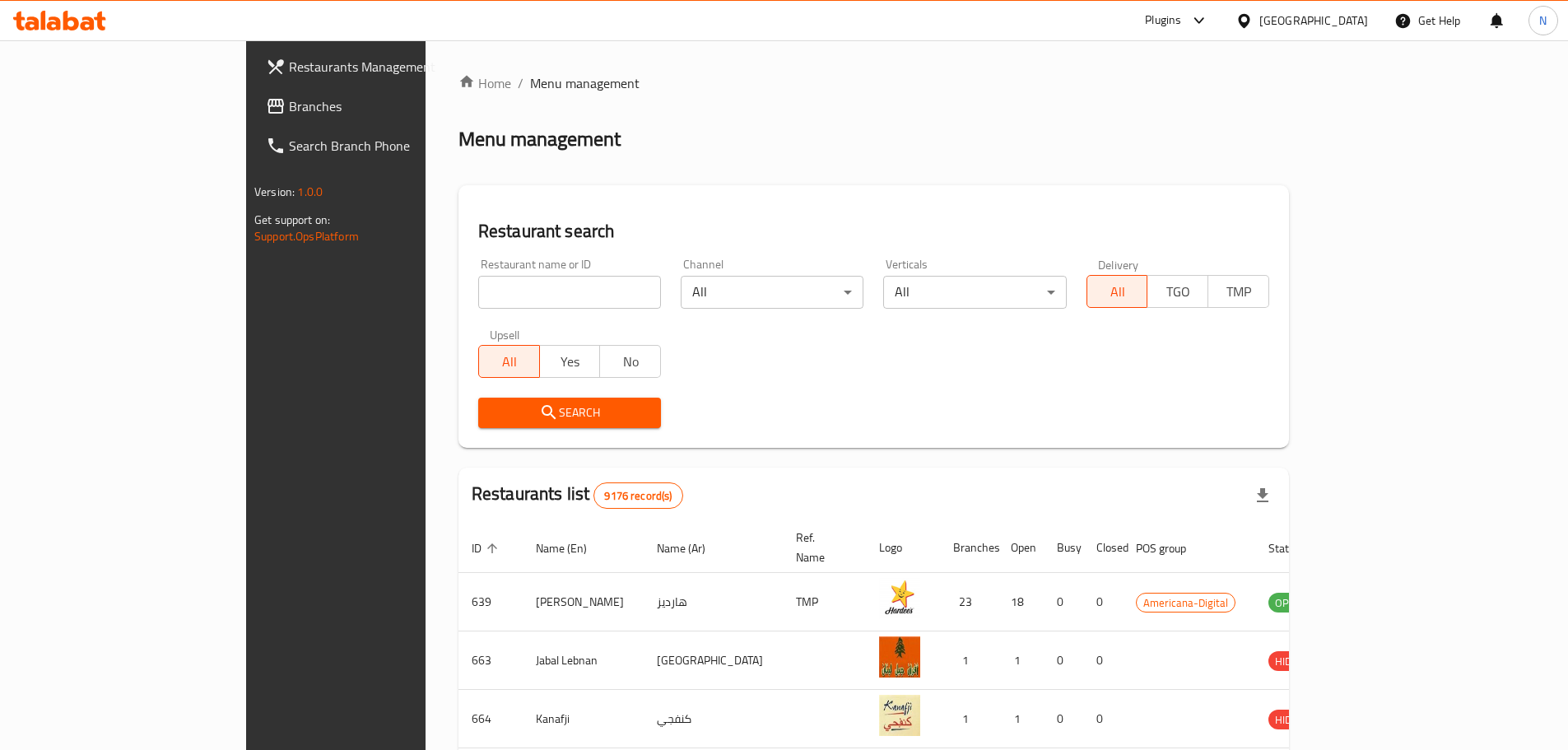
click at [289, 100] on span "Branches" at bounding box center [391, 106] width 205 height 20
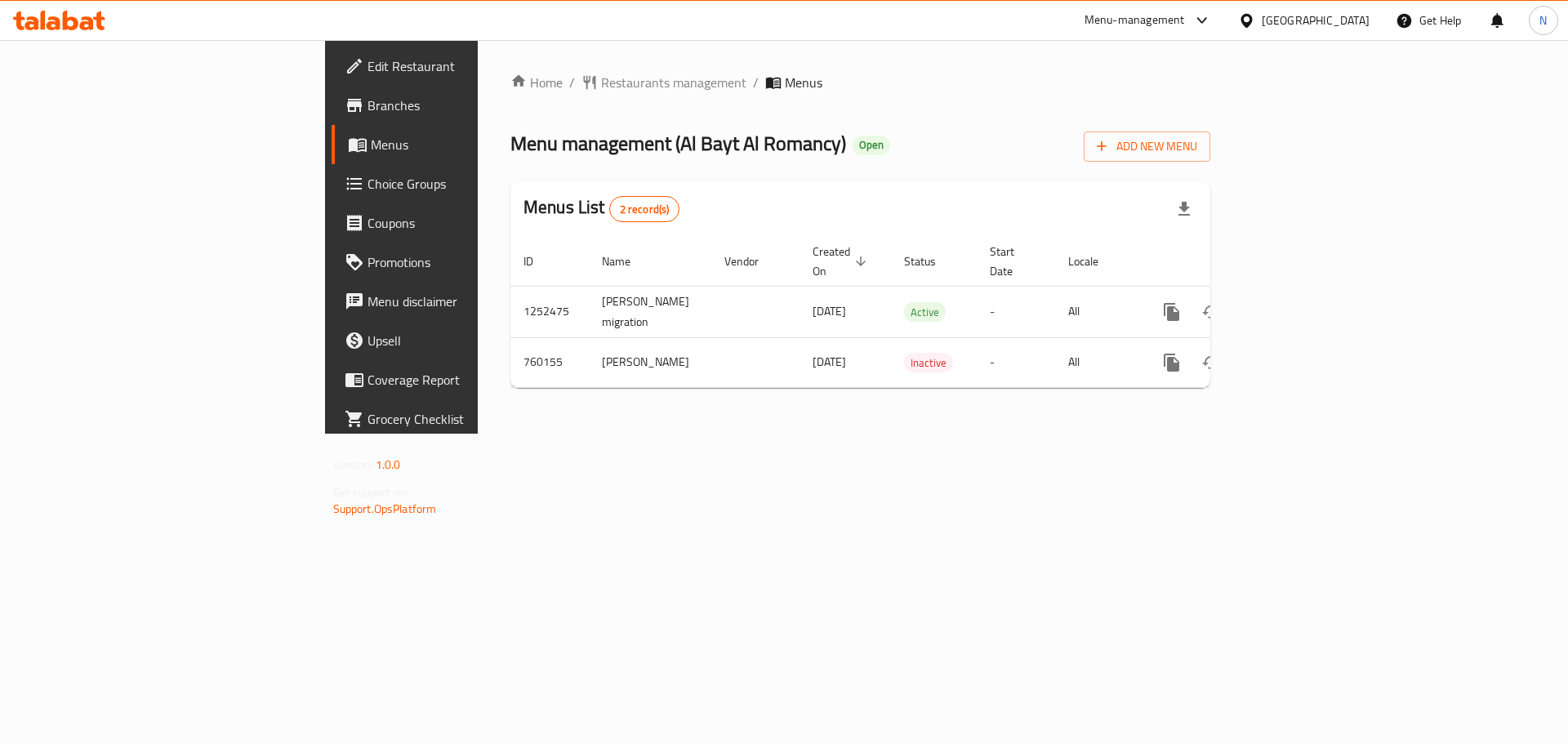
click at [1338, 4] on div "[GEOGRAPHIC_DATA]" at bounding box center [1303, 20] width 158 height 39
click at [1350, 17] on div "[GEOGRAPHIC_DATA]" at bounding box center [1316, 20] width 108 height 18
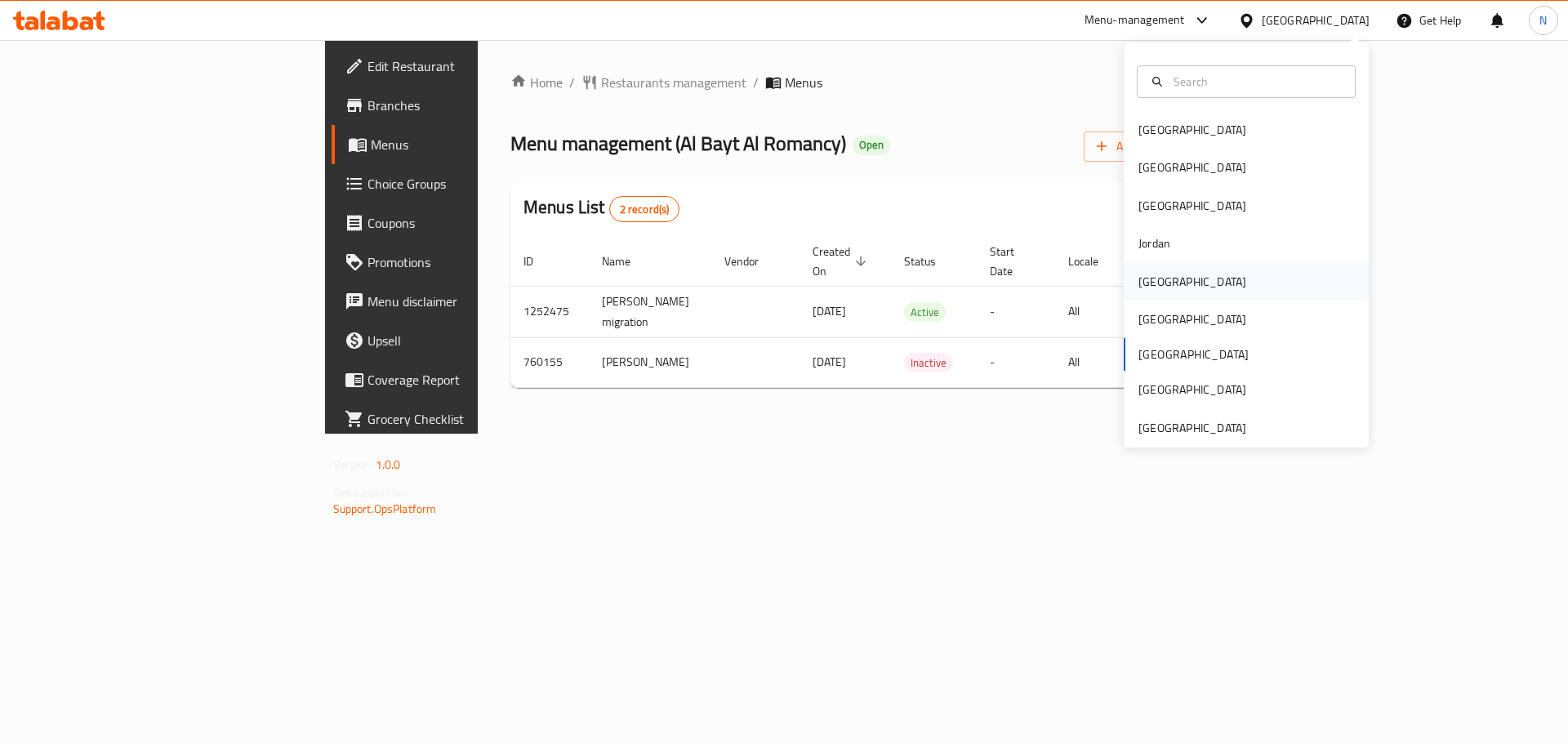
click at [1169, 287] on div "[GEOGRAPHIC_DATA]" at bounding box center [1192, 281] width 134 height 38
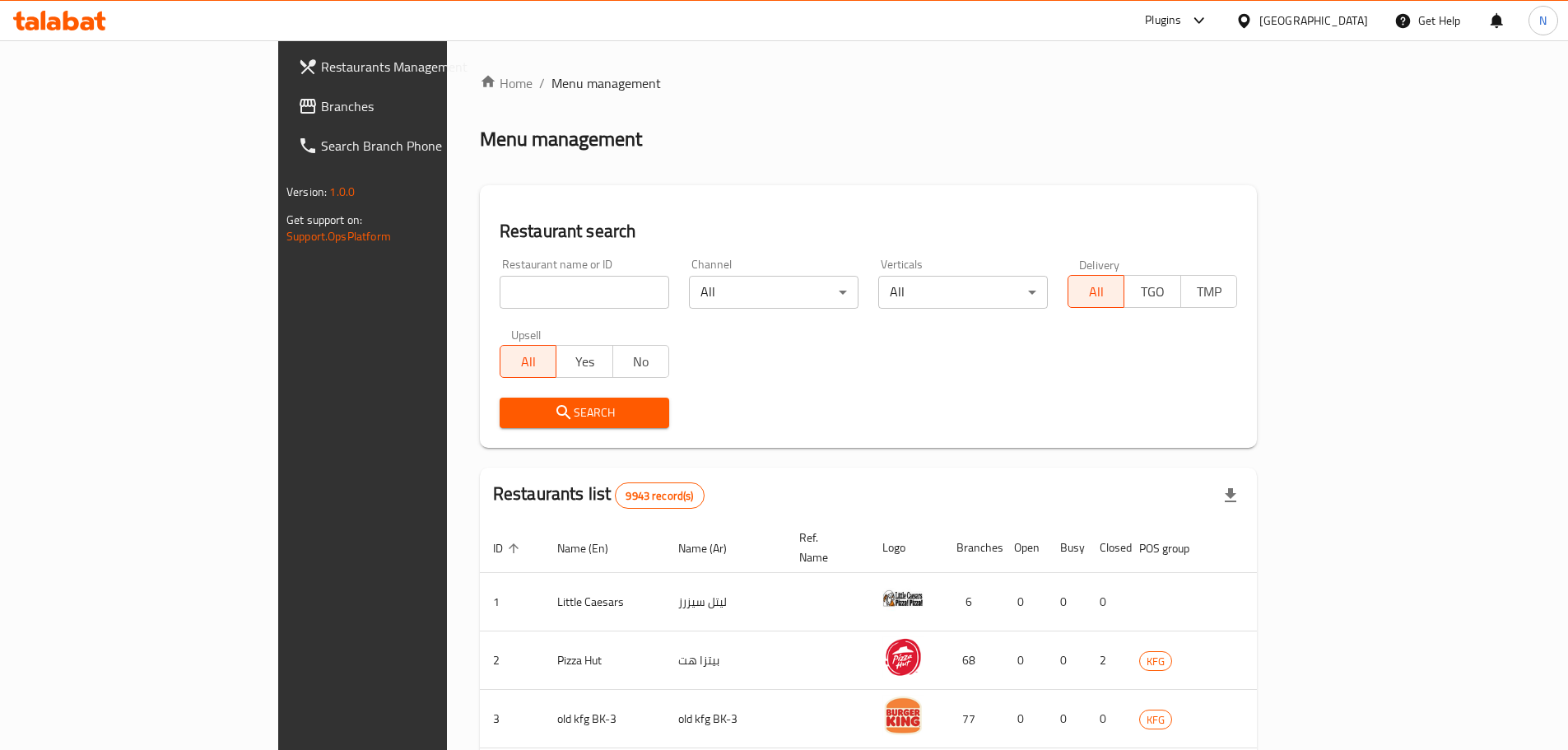
click at [321, 100] on span "Branches" at bounding box center [423, 106] width 205 height 20
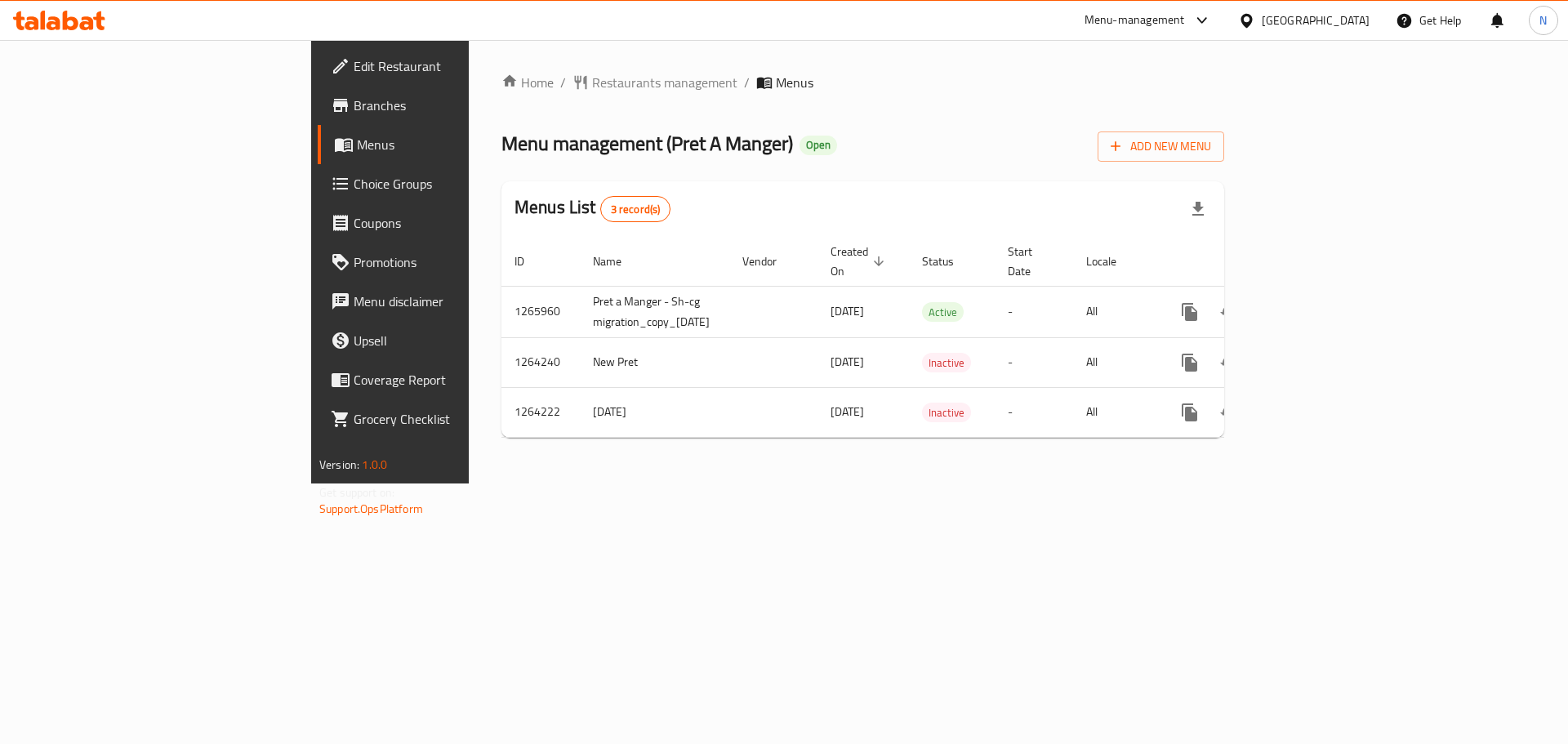
click at [1255, 27] on icon at bounding box center [1246, 20] width 17 height 17
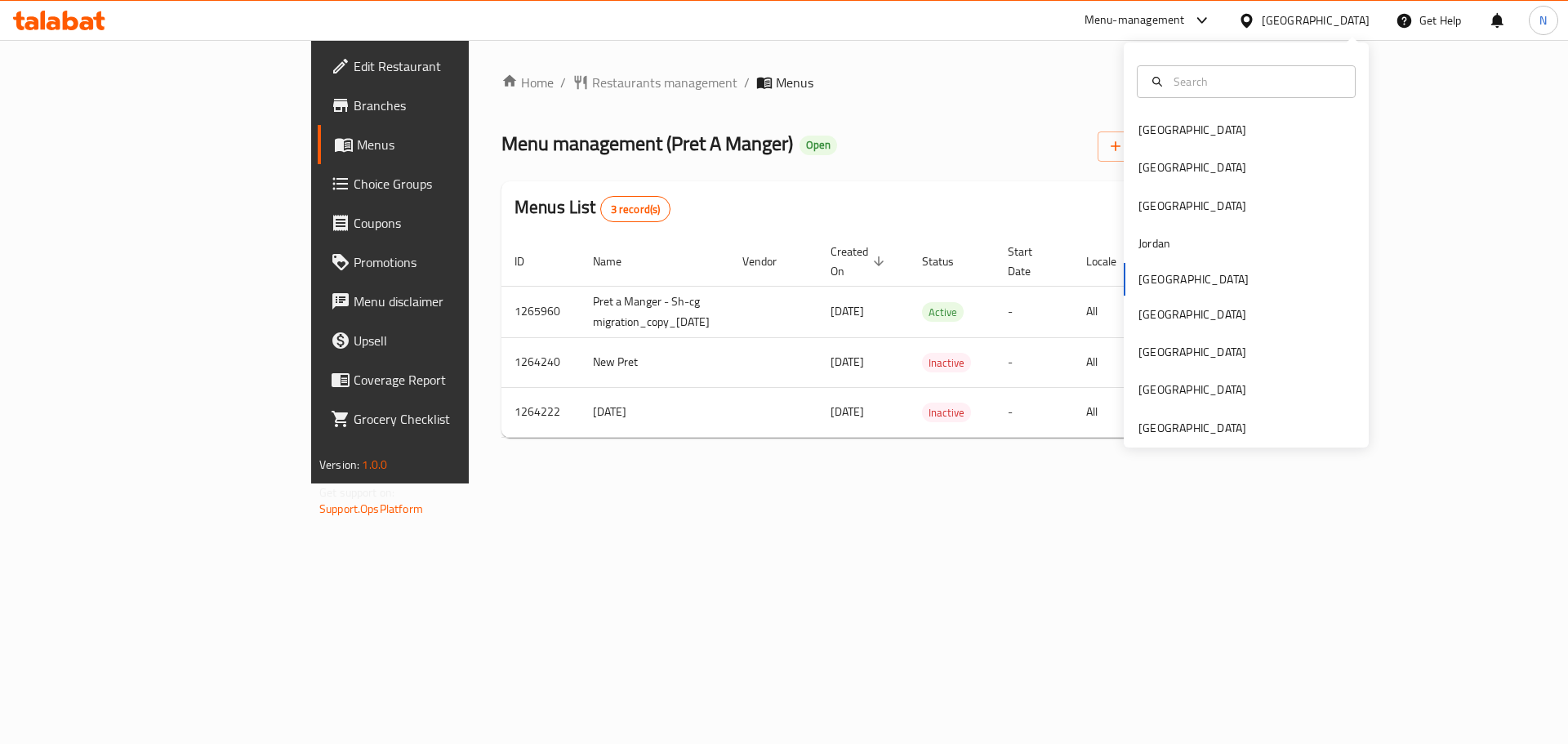
click at [1255, 19] on icon at bounding box center [1246, 20] width 17 height 17
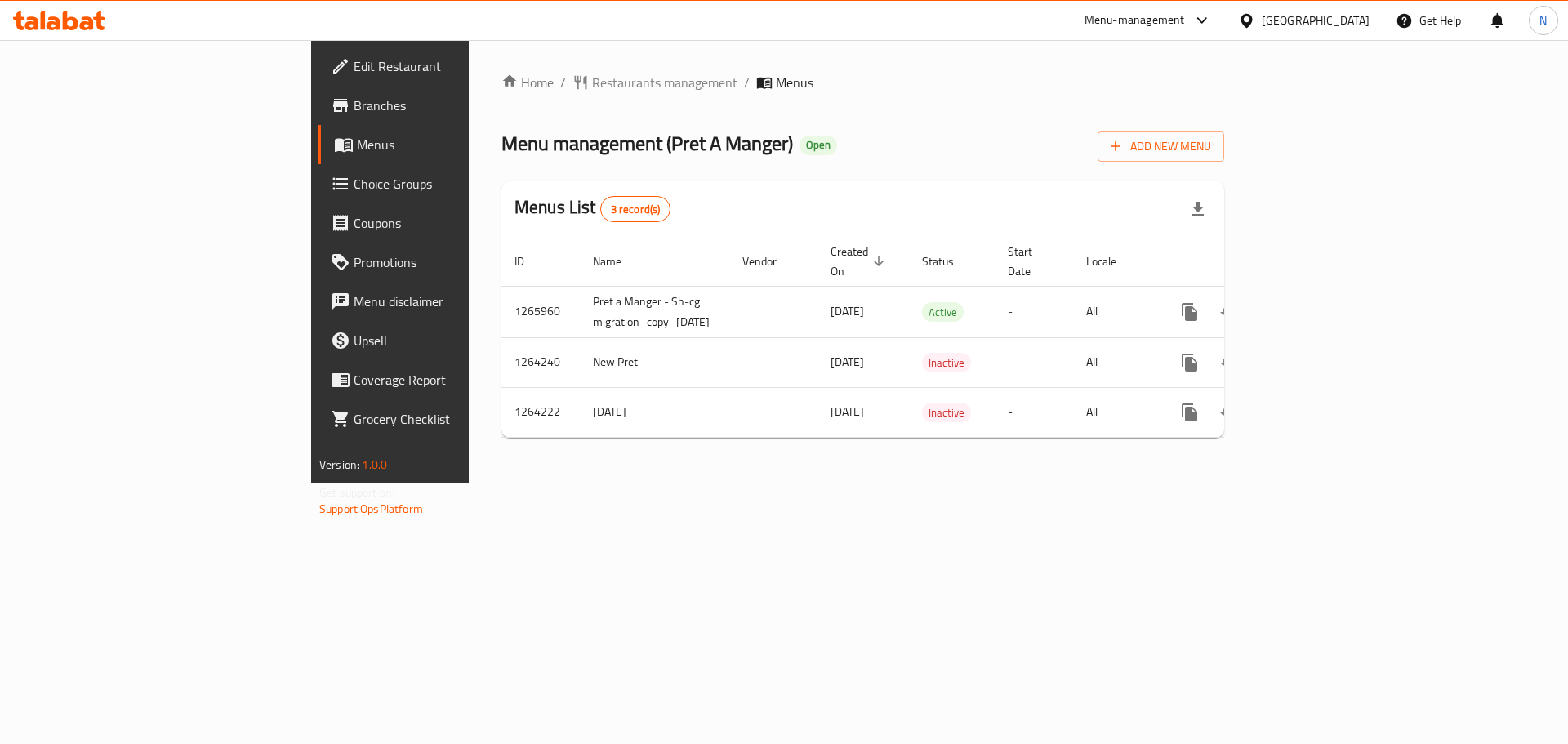
click at [1255, 19] on icon at bounding box center [1246, 20] width 17 height 17
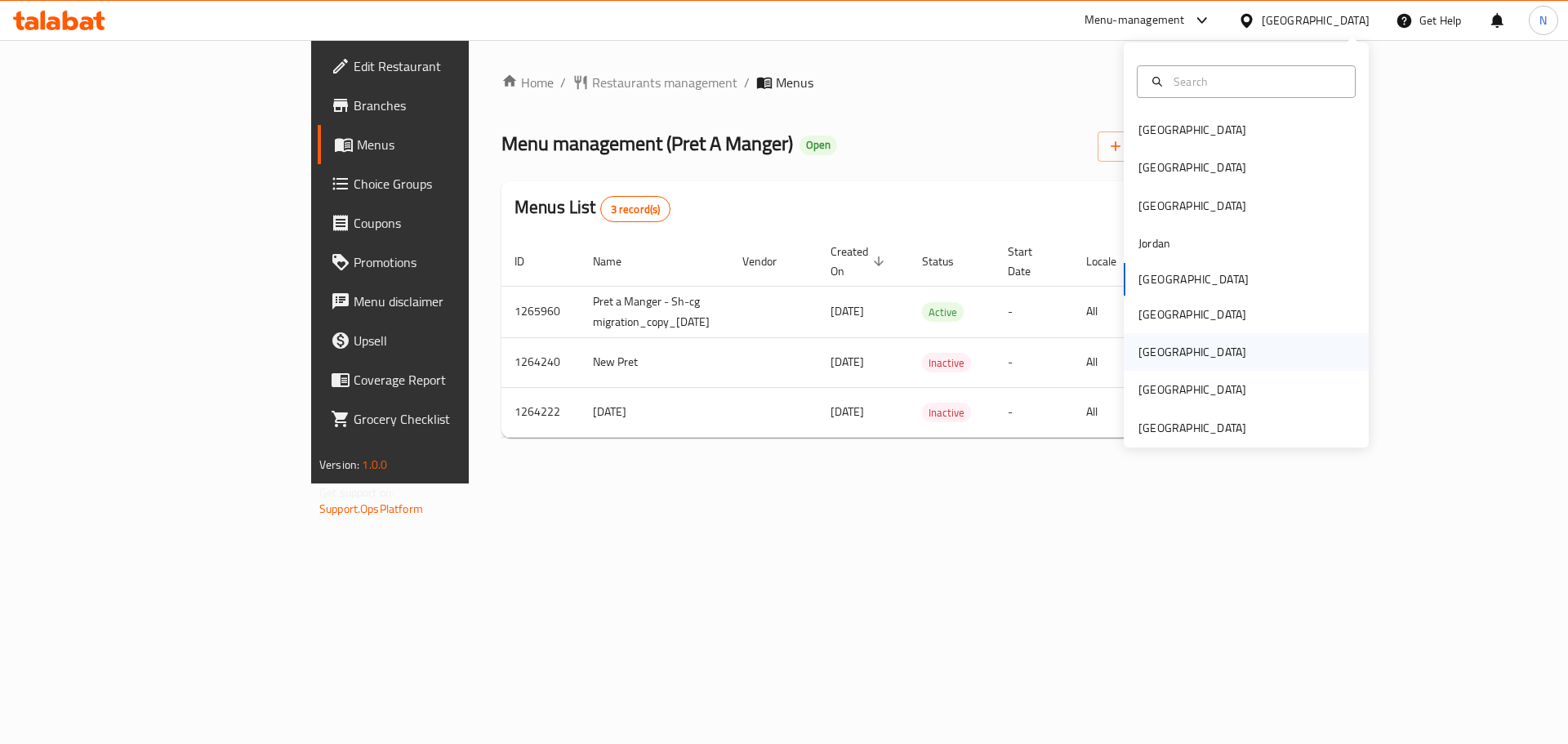
click at [1154, 347] on div "[GEOGRAPHIC_DATA]" at bounding box center [1192, 352] width 134 height 38
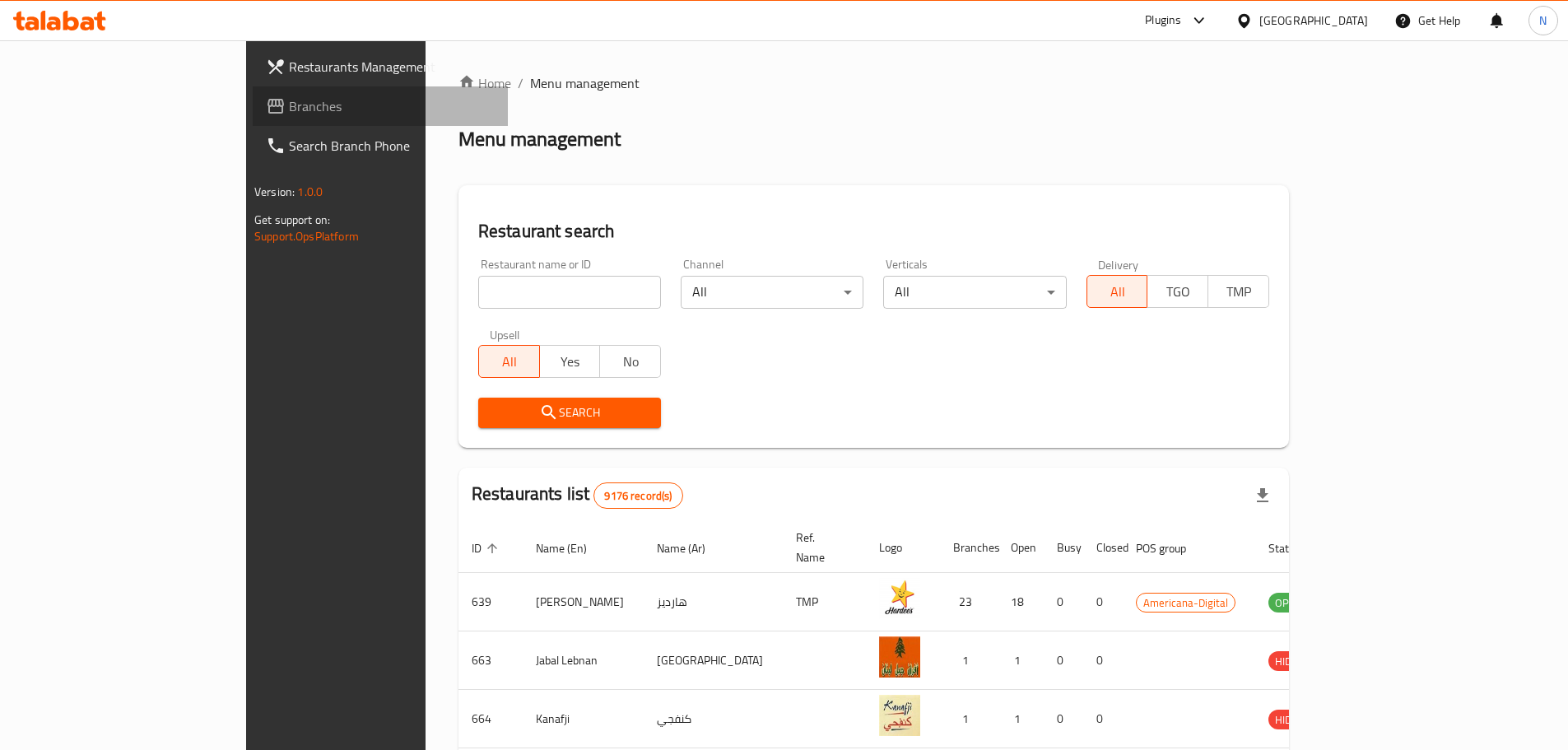
click at [289, 107] on span "Branches" at bounding box center [391, 106] width 205 height 20
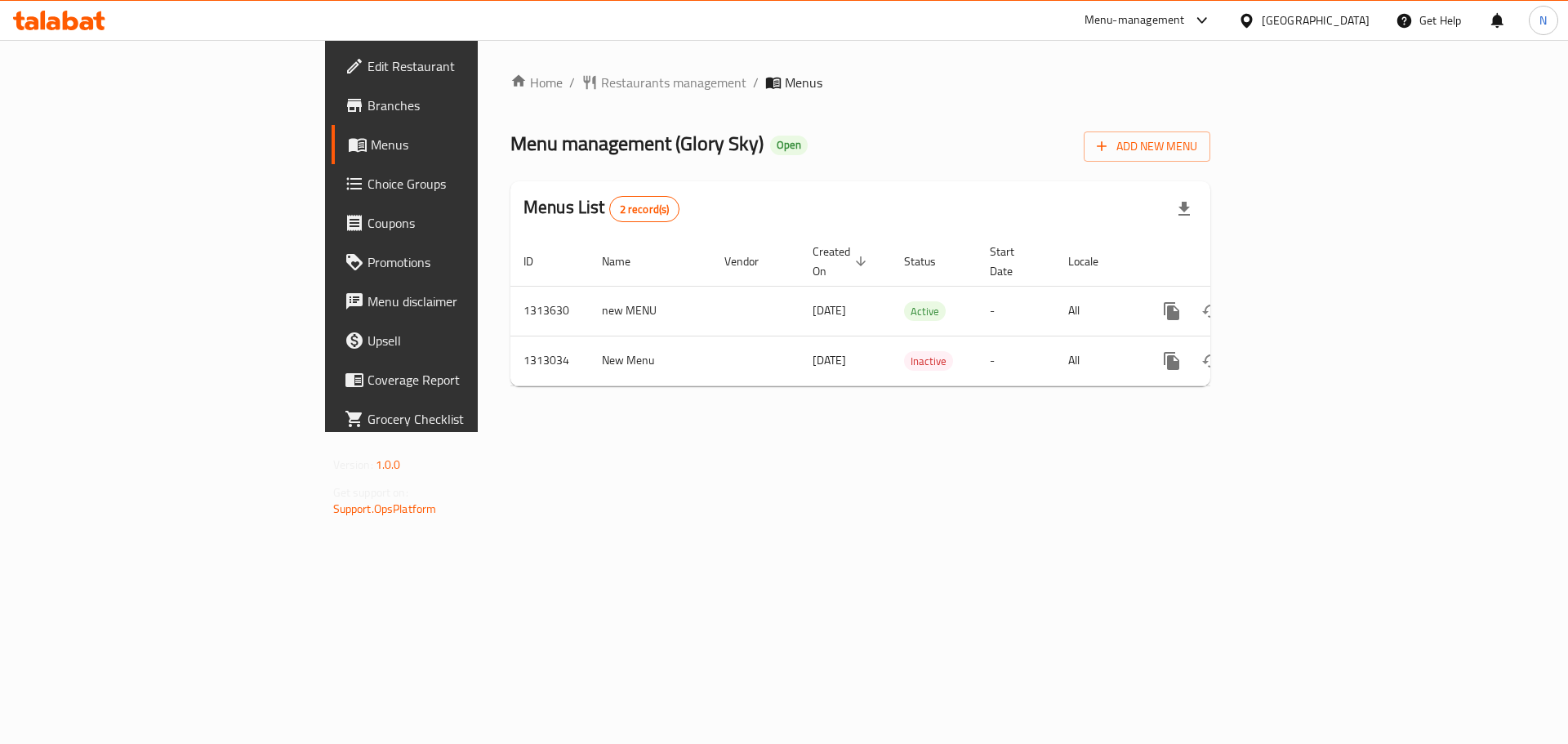
click at [368, 68] on span "Edit Restaurant" at bounding box center [471, 66] width 206 height 19
click at [368, 70] on span "Edit Restaurant" at bounding box center [471, 66] width 206 height 19
click at [1341, 27] on div "[GEOGRAPHIC_DATA]" at bounding box center [1316, 20] width 108 height 18
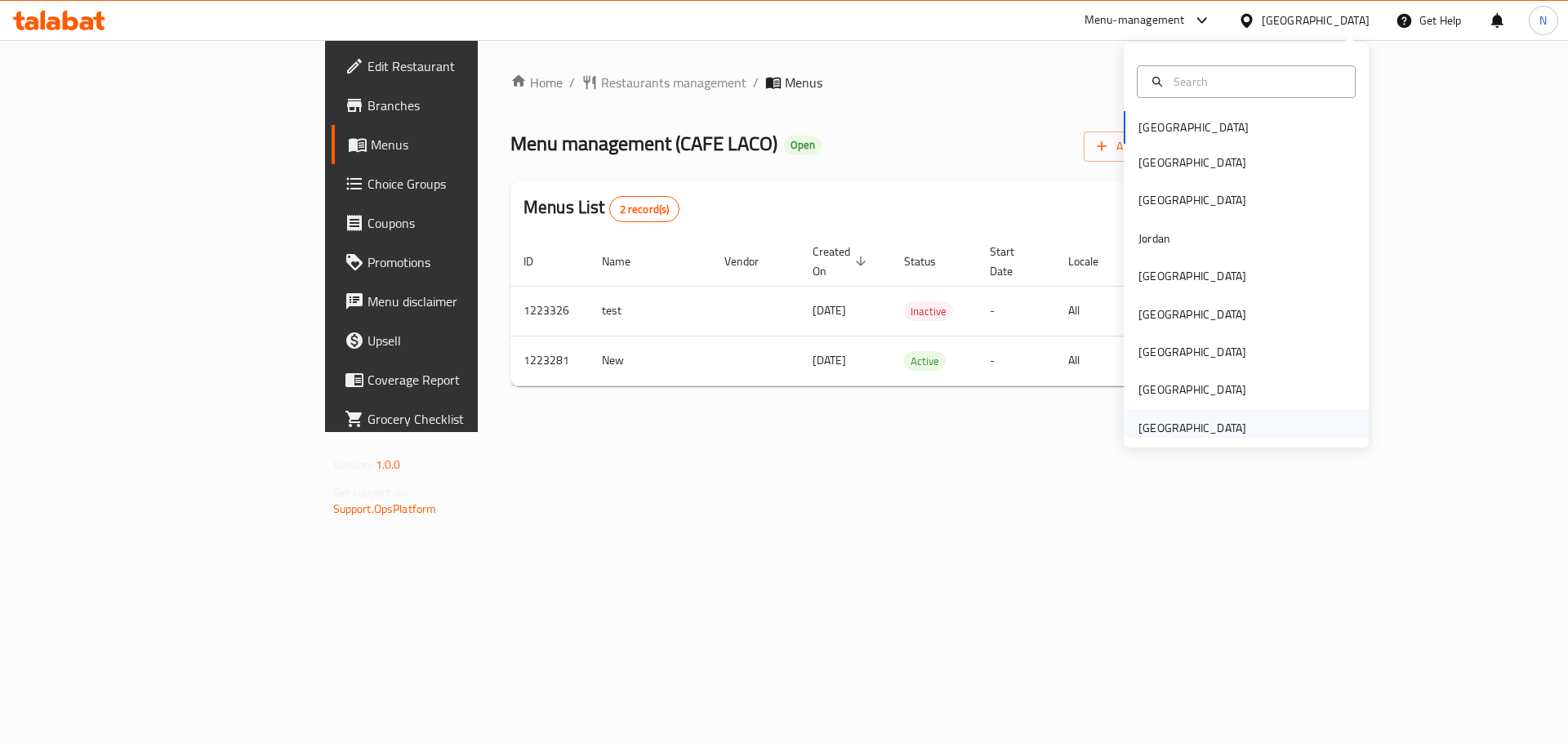
click at [1211, 431] on div "[GEOGRAPHIC_DATA]" at bounding box center [1192, 428] width 108 height 18
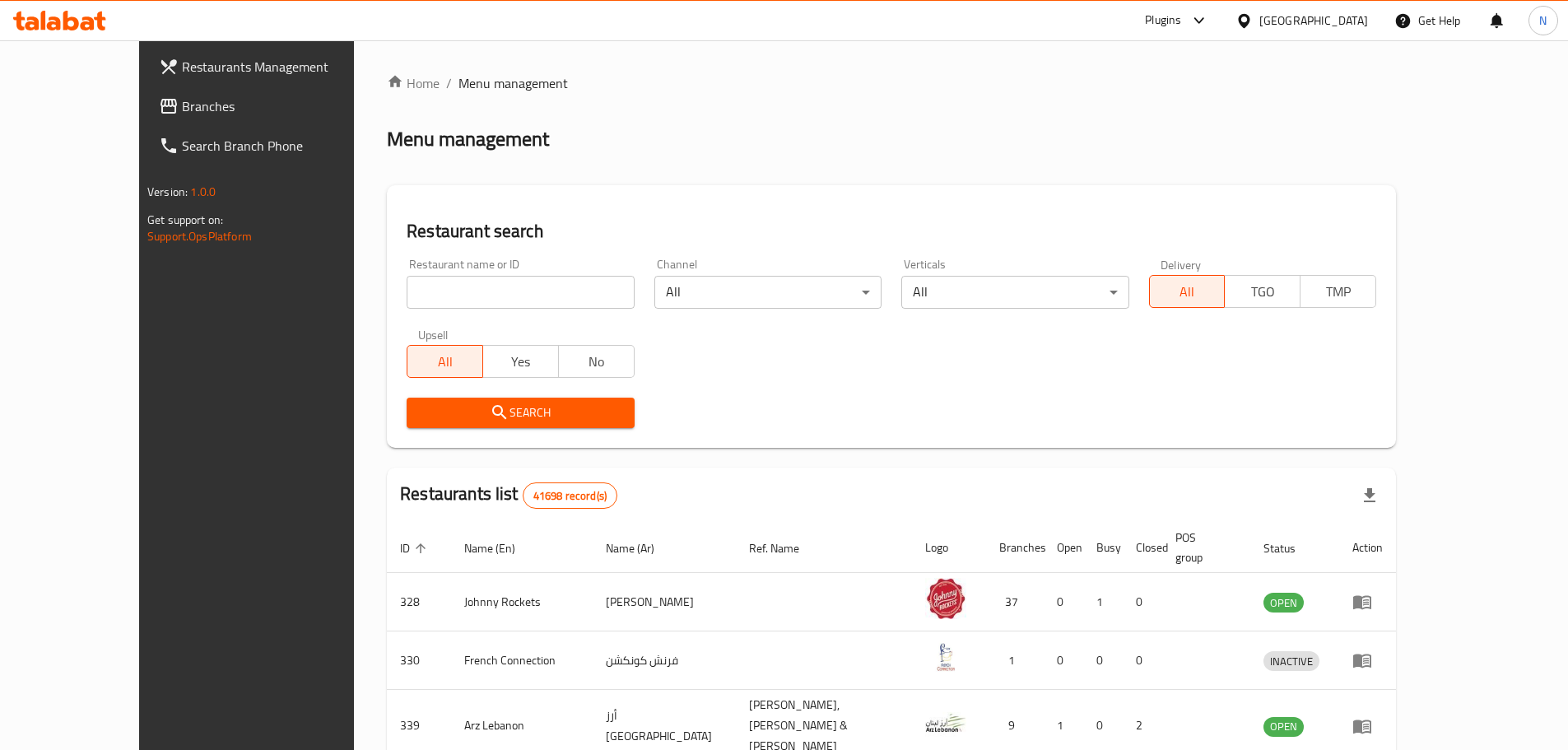
drag, startPoint x: 84, startPoint y: 109, endPoint x: 95, endPoint y: 113, distance: 11.7
click at [182, 109] on span "Branches" at bounding box center [284, 106] width 205 height 20
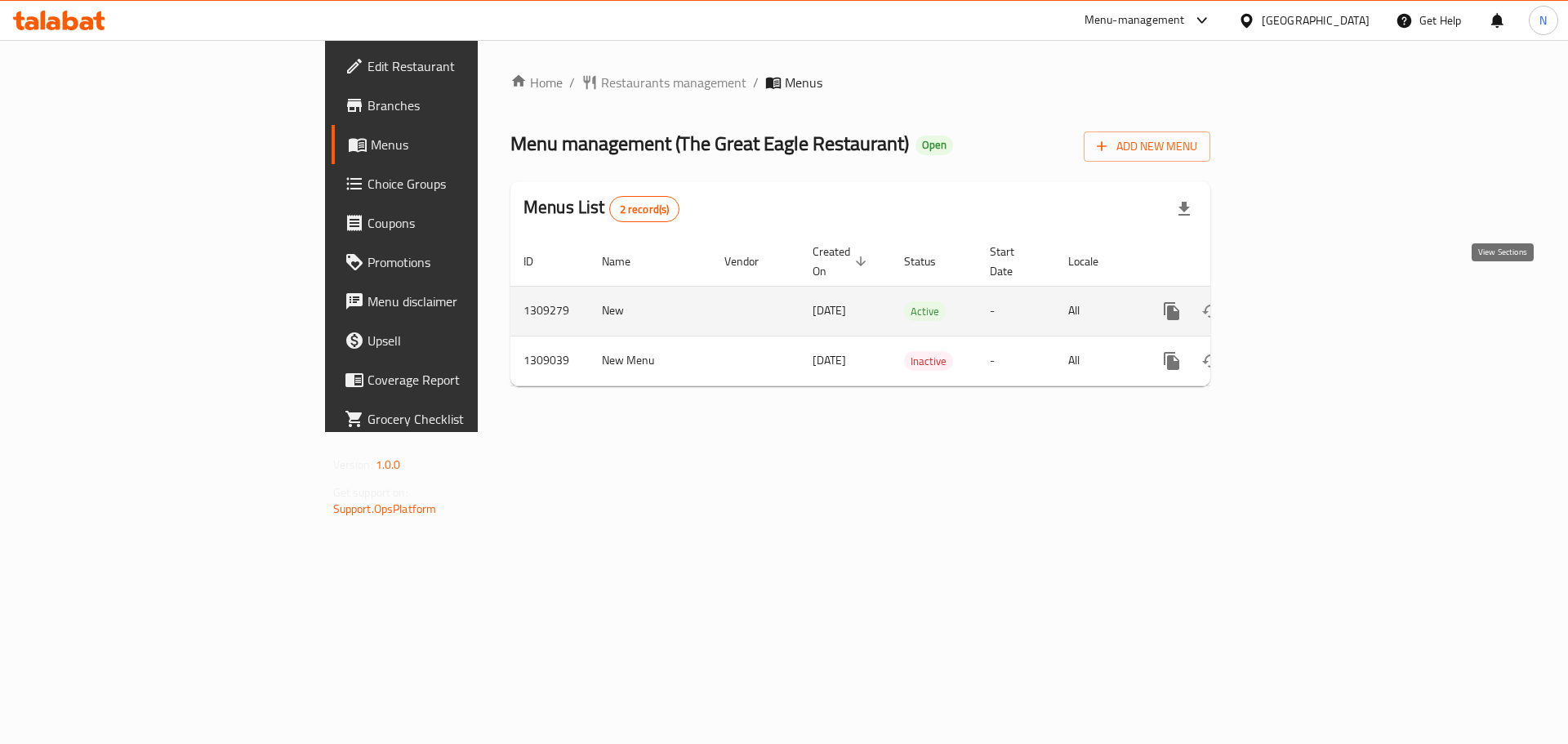
click at [1296, 303] on icon "enhanced table" at bounding box center [1289, 310] width 15 height 15
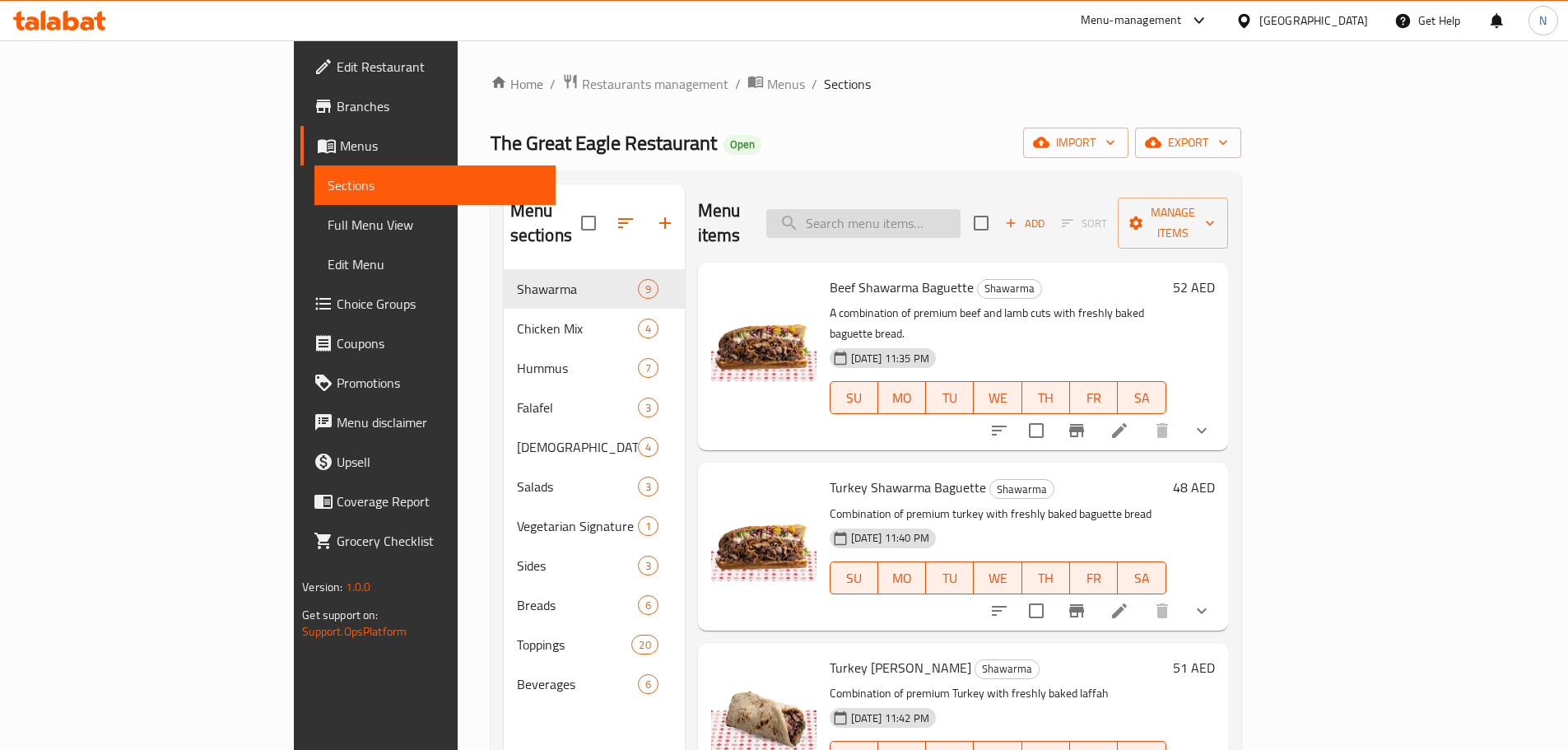
click at [929, 211] on input "search" at bounding box center [863, 223] width 195 height 28
paste input "طبق شاورما ديك رومي"
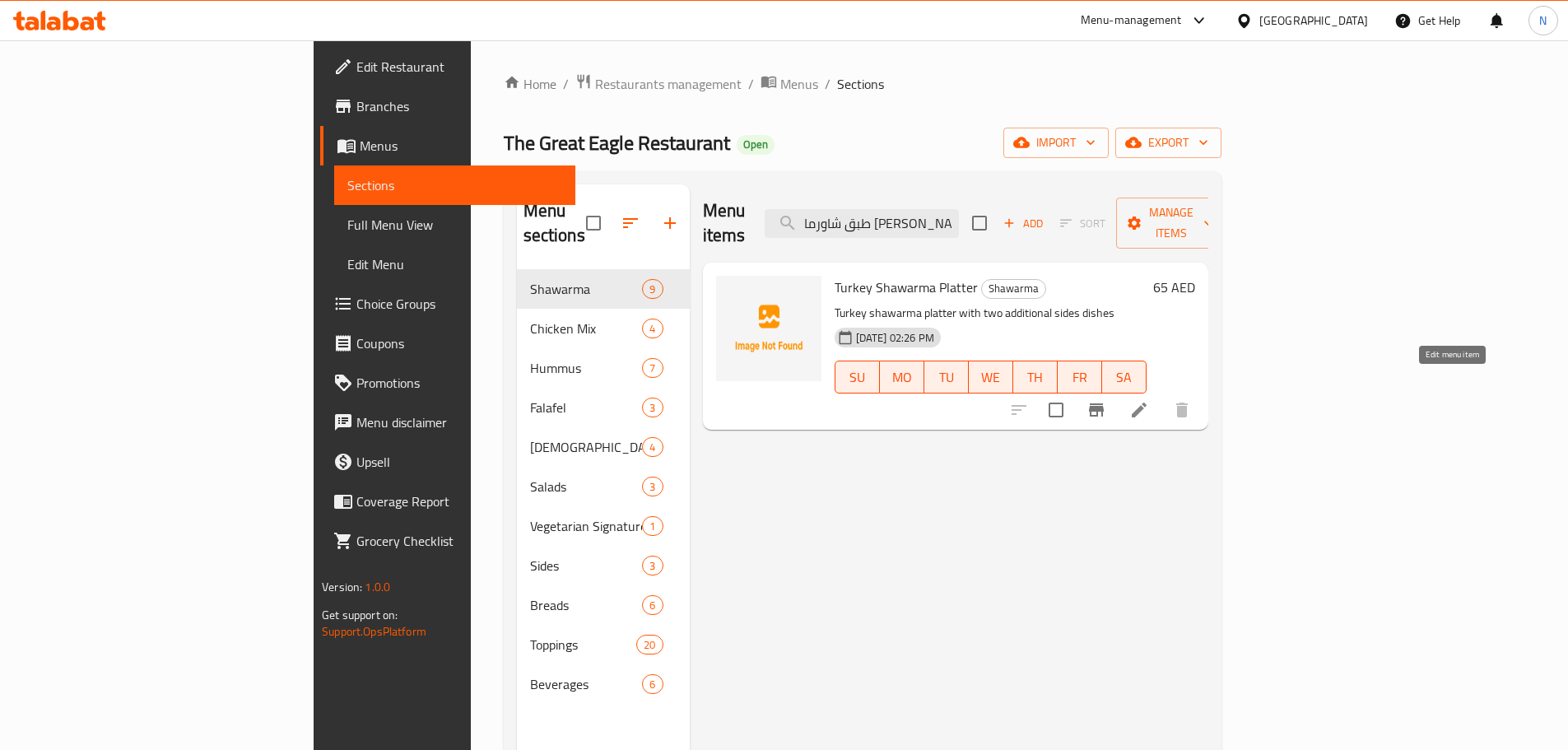
type input "طبق شاورما ديك رومي"
click at [1147, 403] on icon at bounding box center [1139, 410] width 15 height 15
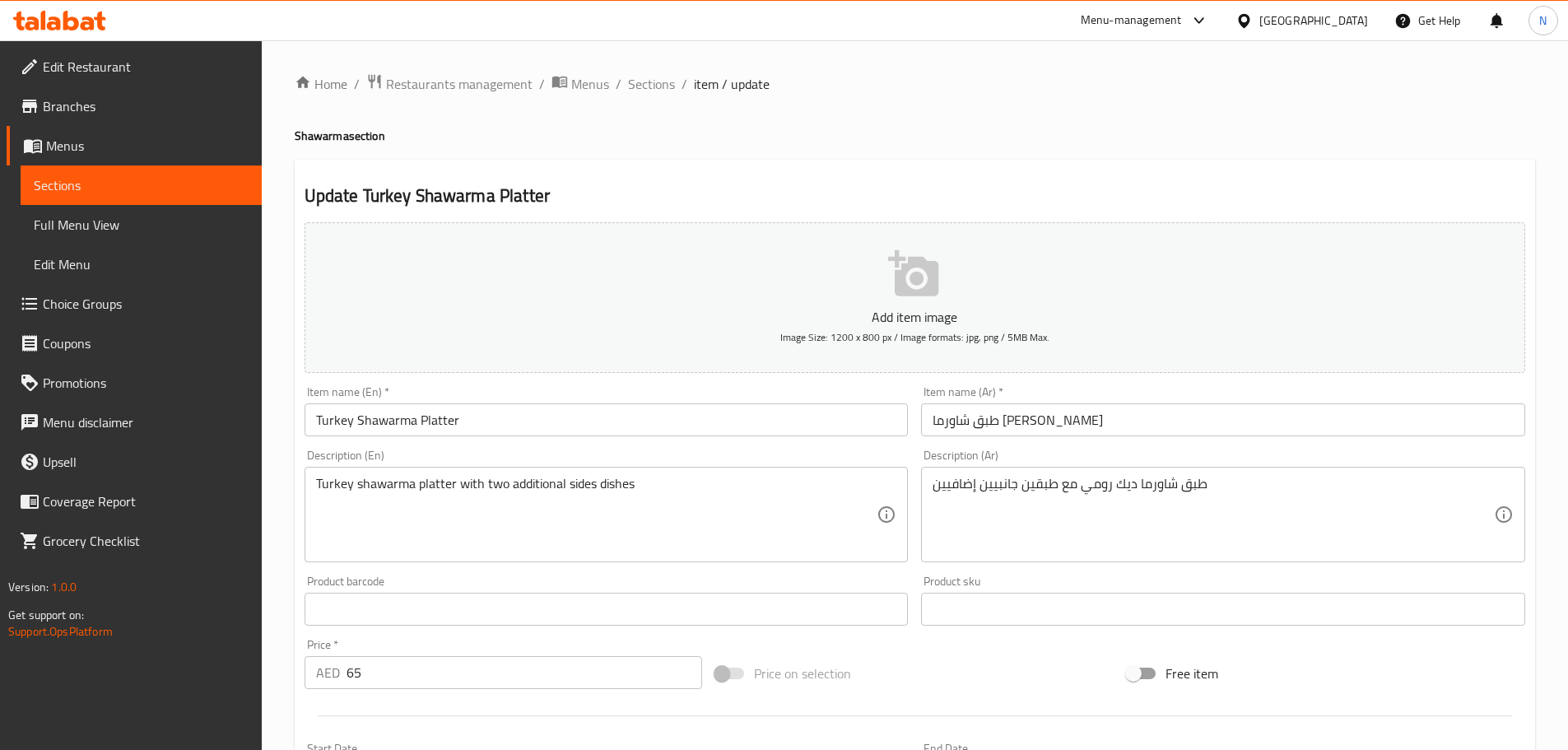
scroll to position [413, 0]
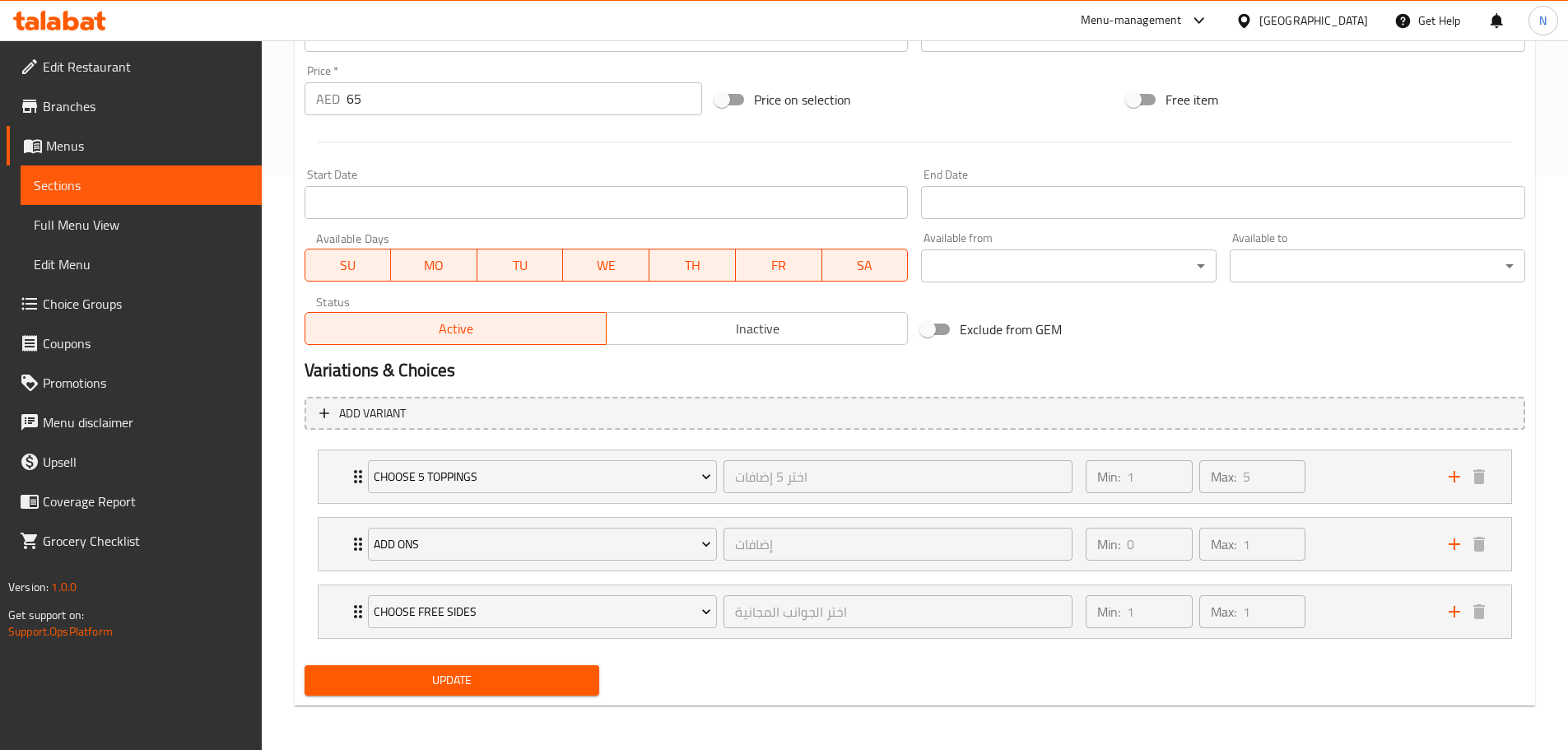
scroll to position [575, 0]
click at [1378, 622] on div "Min: 1 ​ Max: 1 ​" at bounding box center [1256, 610] width 362 height 52
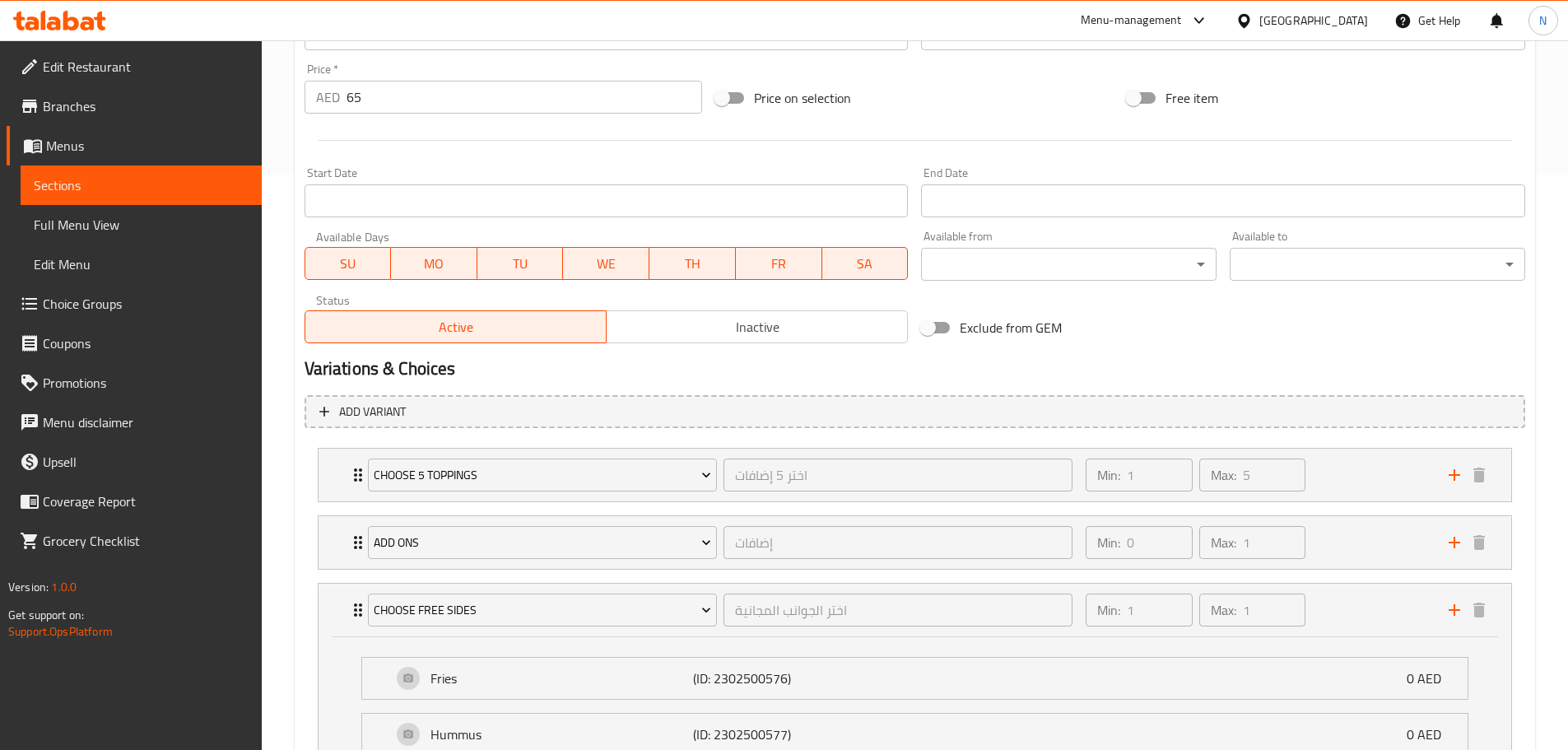
click at [96, 309] on span "Choice Groups" at bounding box center [145, 304] width 205 height 20
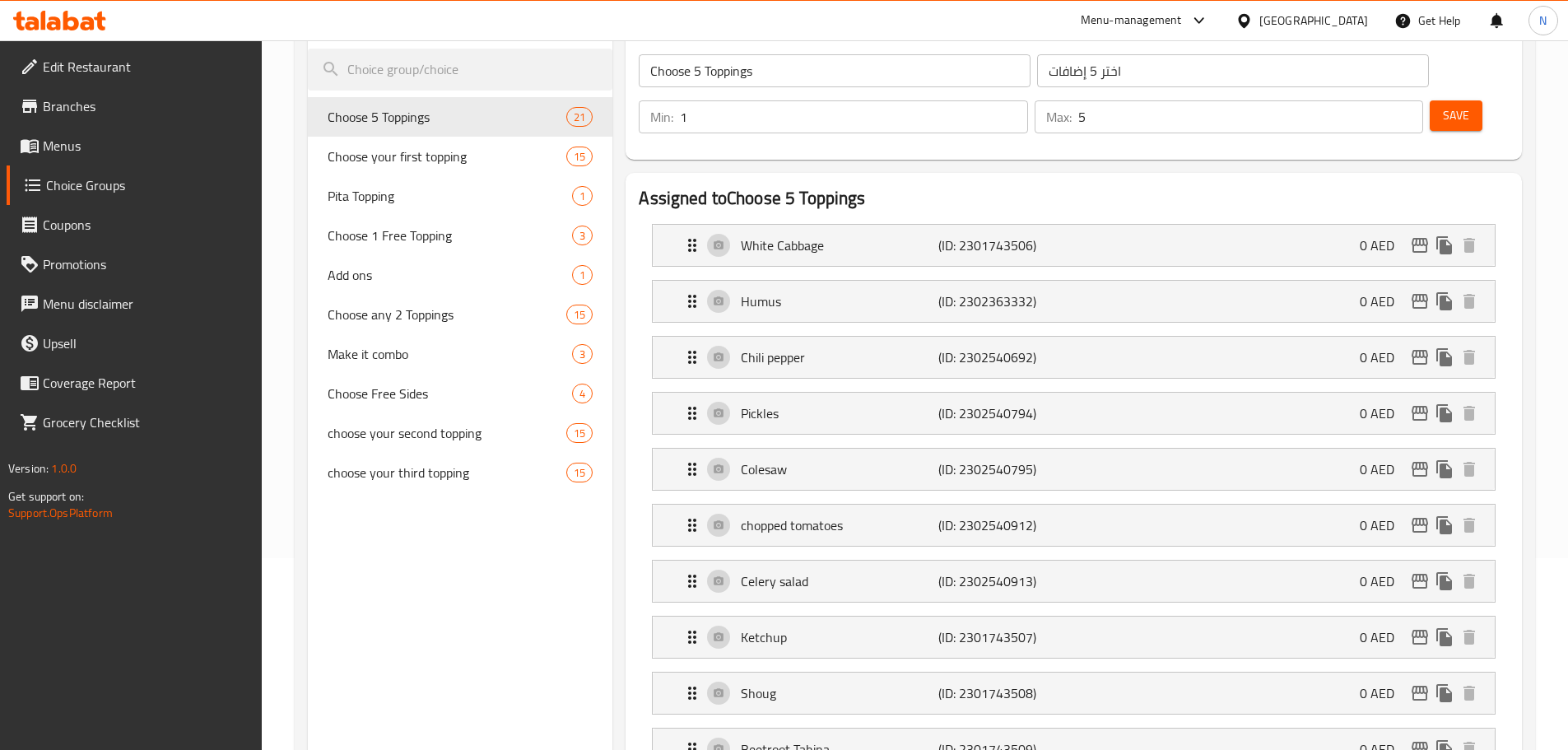
scroll to position [150, 0]
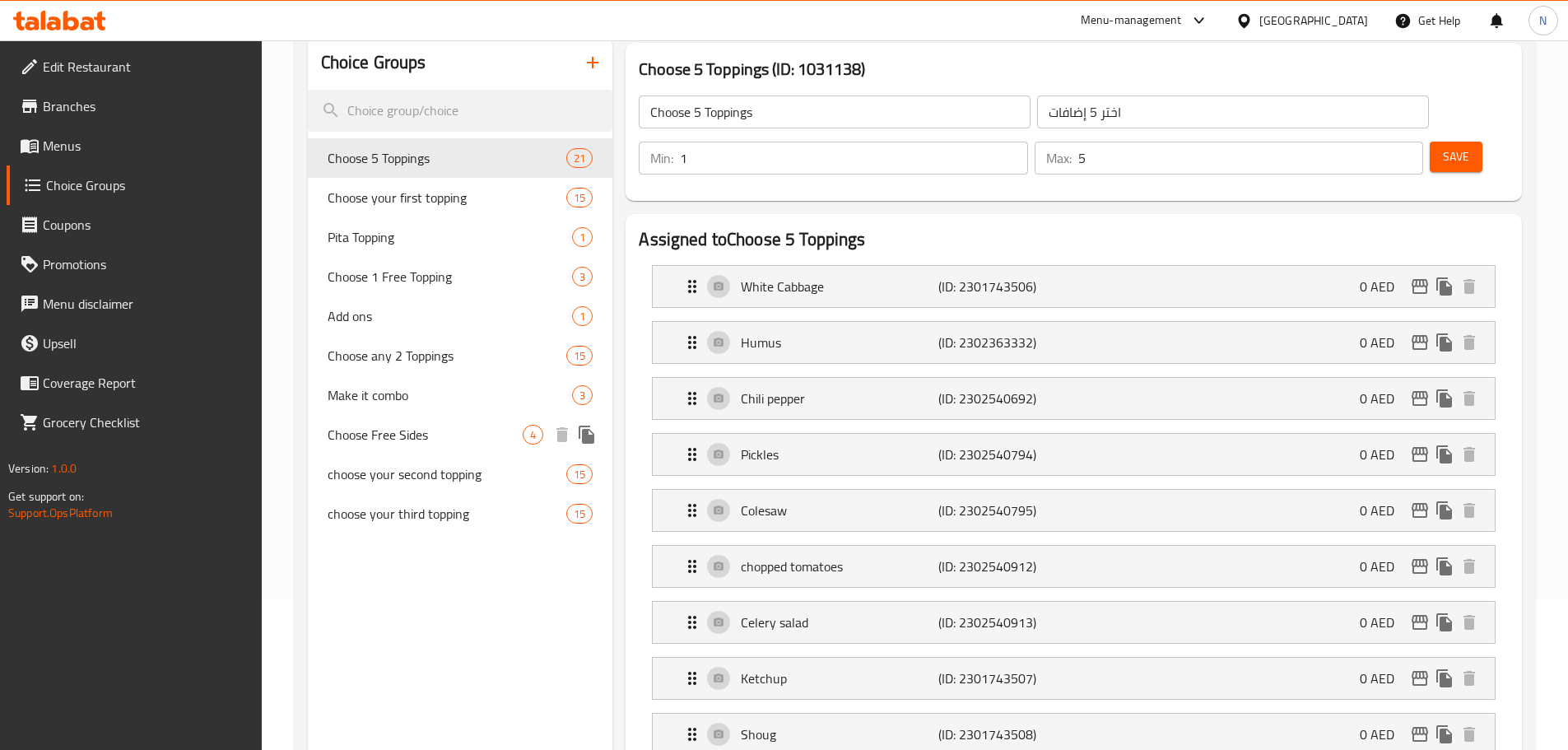
click at [361, 437] on span "Choose Free Sides" at bounding box center [426, 435] width 196 height 20
type input "Choose Free Sides"
type input "اختر الجوانب المجانية"
type input "1"
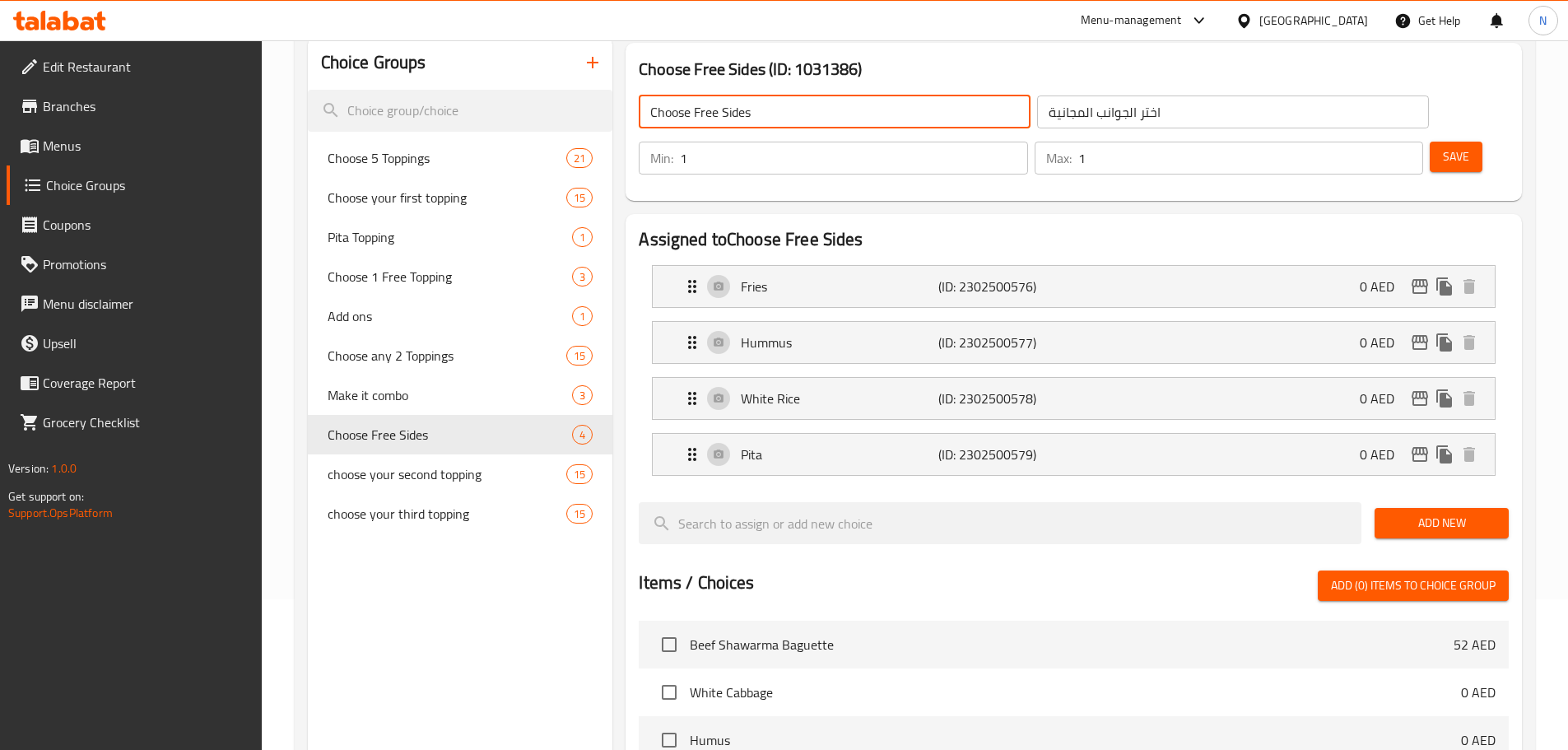
click at [766, 116] on input "Choose Free Sides" at bounding box center [835, 111] width 392 height 33
click at [581, 434] on icon "duplicate" at bounding box center [587, 435] width 20 height 20
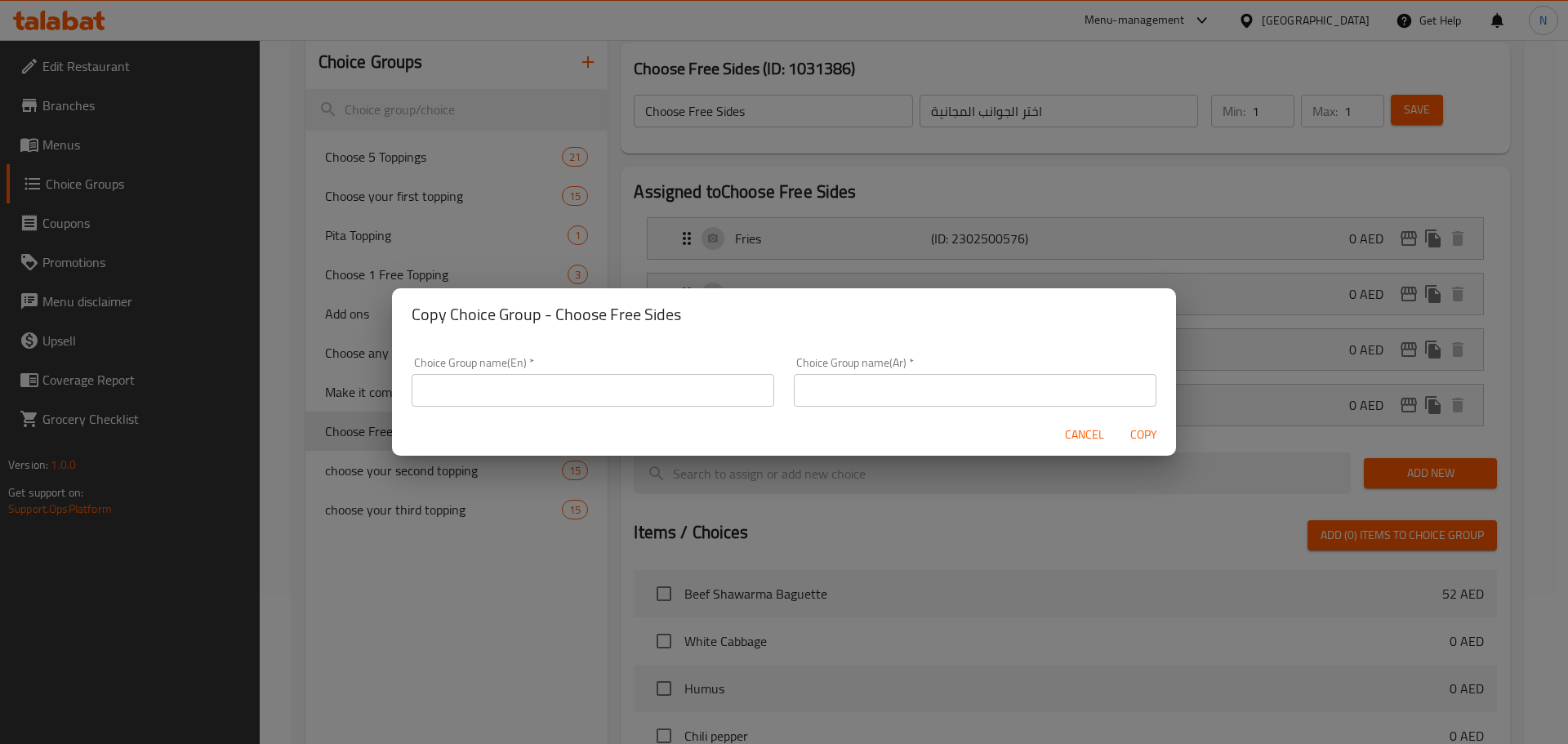
click at [559, 397] on input "text" at bounding box center [593, 390] width 362 height 33
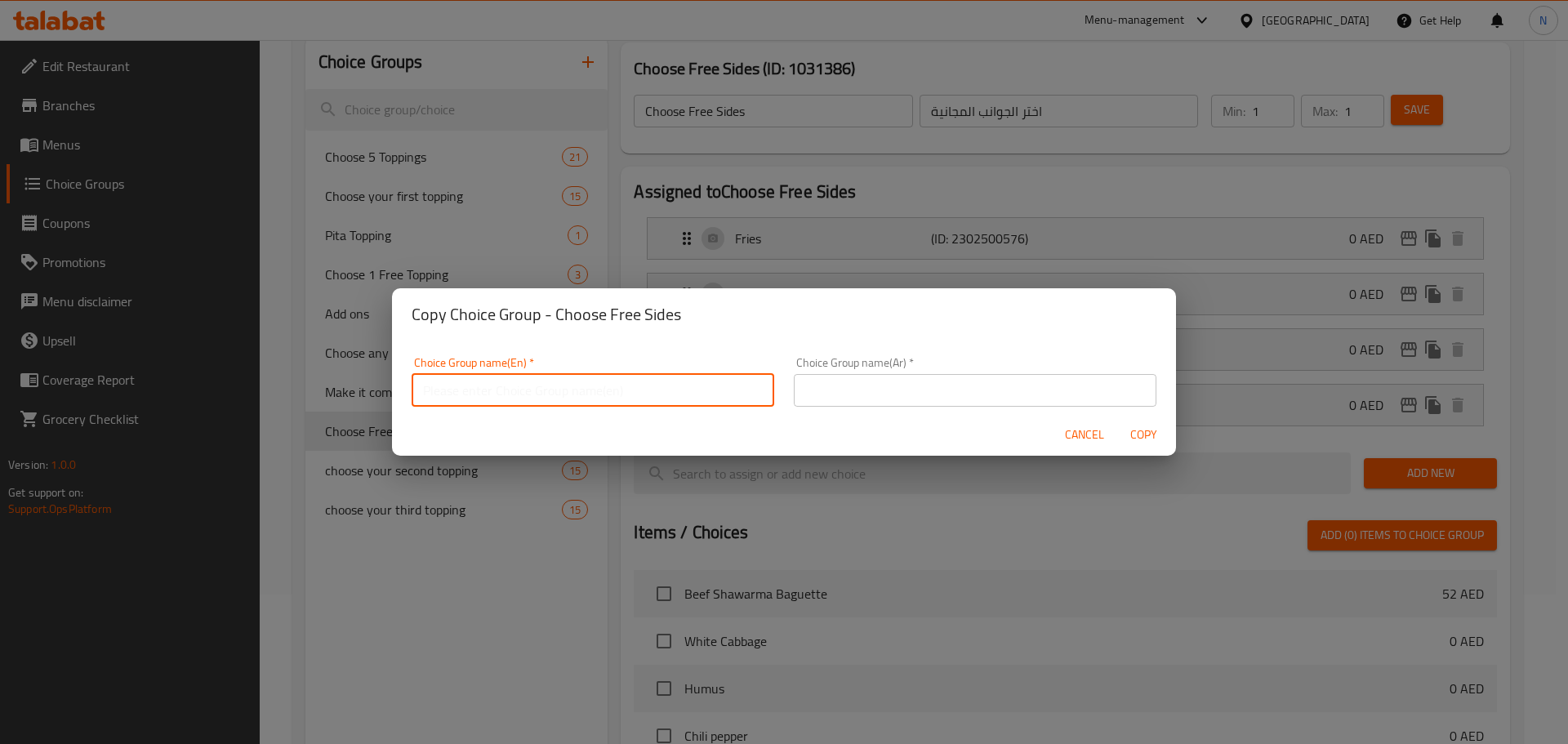
paste input "Choose Free Sides"
click at [464, 394] on input "Choose Free Sides" at bounding box center [593, 390] width 362 height 33
click at [530, 398] on input "Choose 2nd Free Sides" at bounding box center [593, 390] width 362 height 33
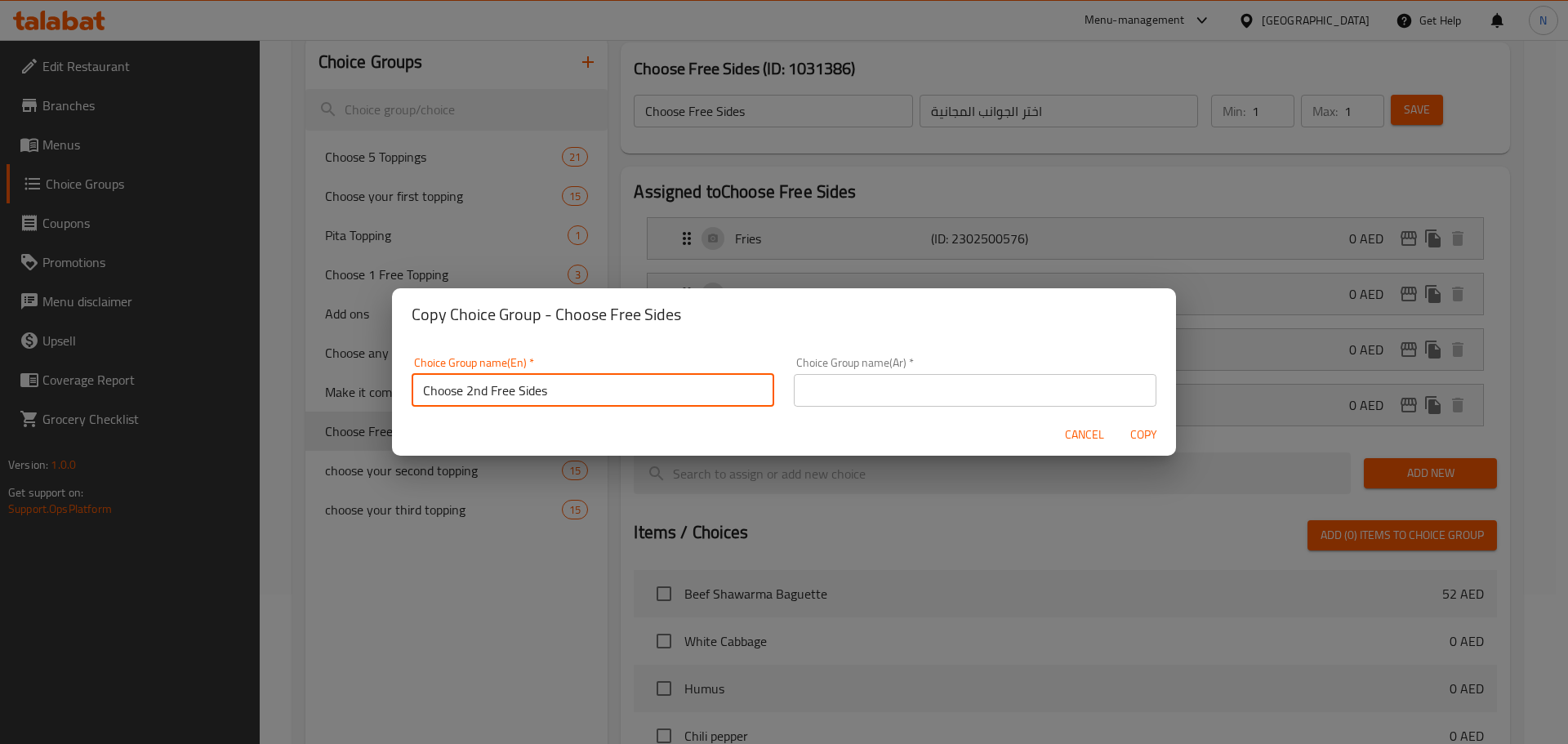
type input "Choose 2nd Free Sides"
click at [886, 384] on input "text" at bounding box center [974, 390] width 362 height 33
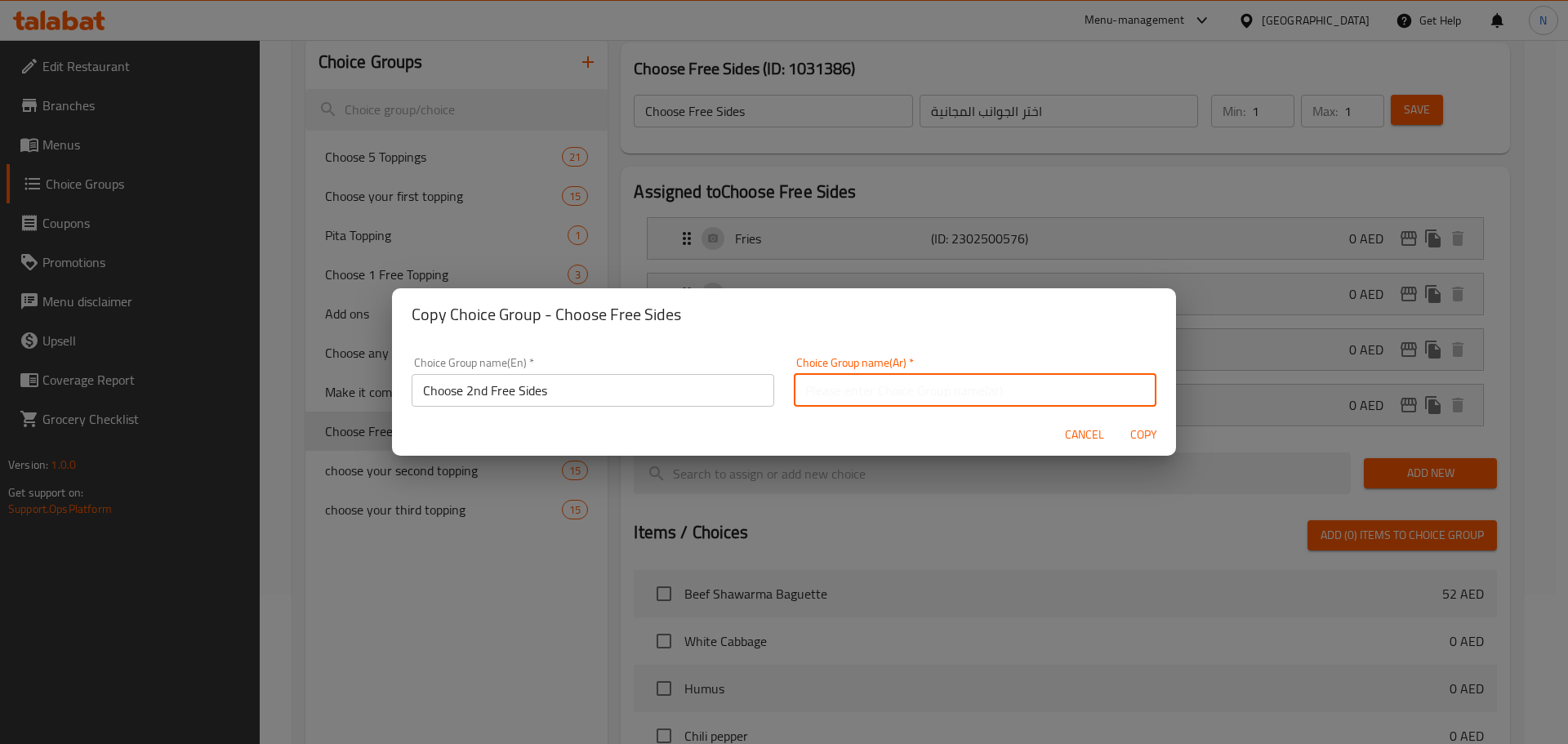
paste input "اختر الجانب الثاني المجاني"
type input "اختر الجانب الثاني المجاني"
click at [1148, 435] on span "Copy" at bounding box center [1143, 435] width 39 height 20
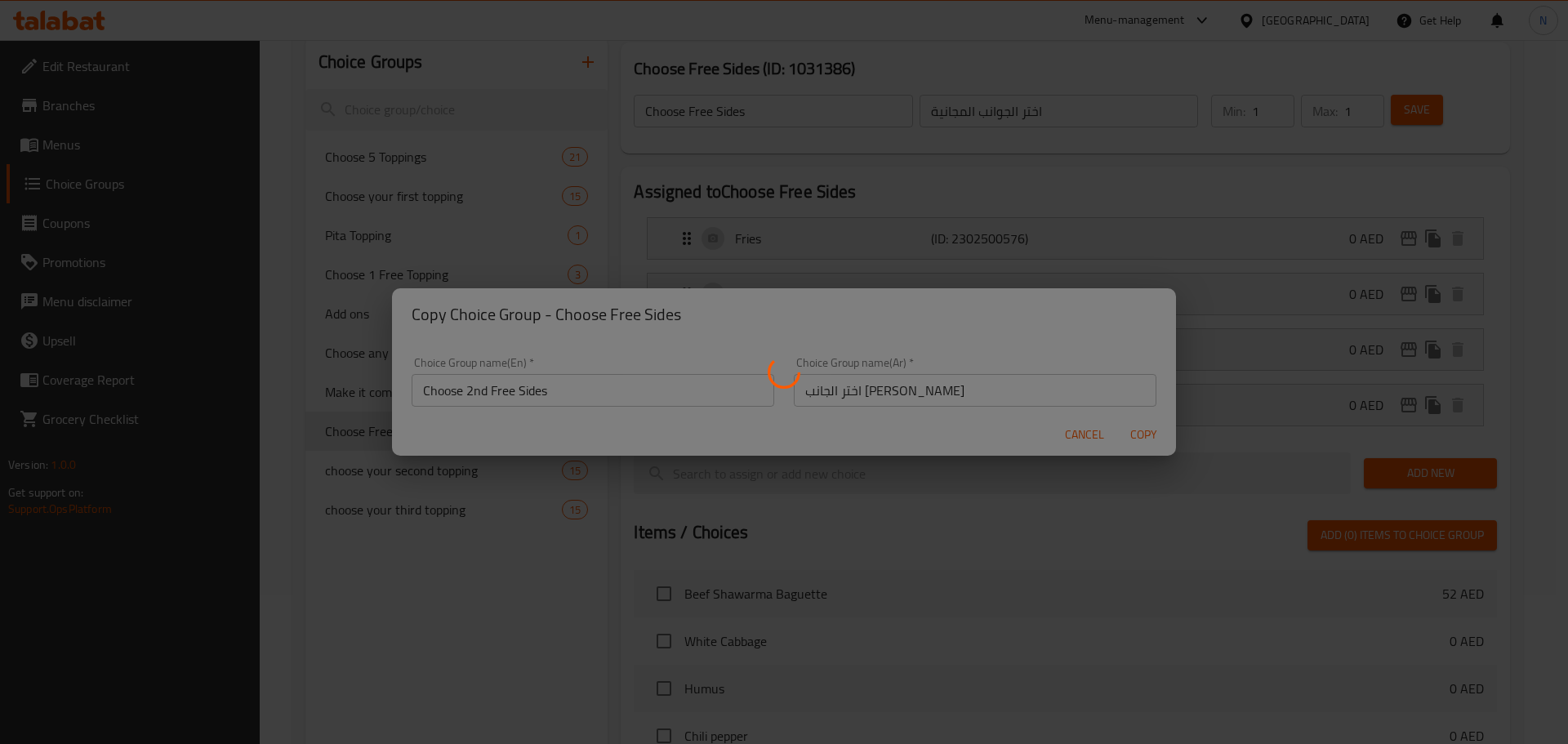
type input "Choose 2nd Free Sides"
type input "اختر الجانب الثاني المجاني"
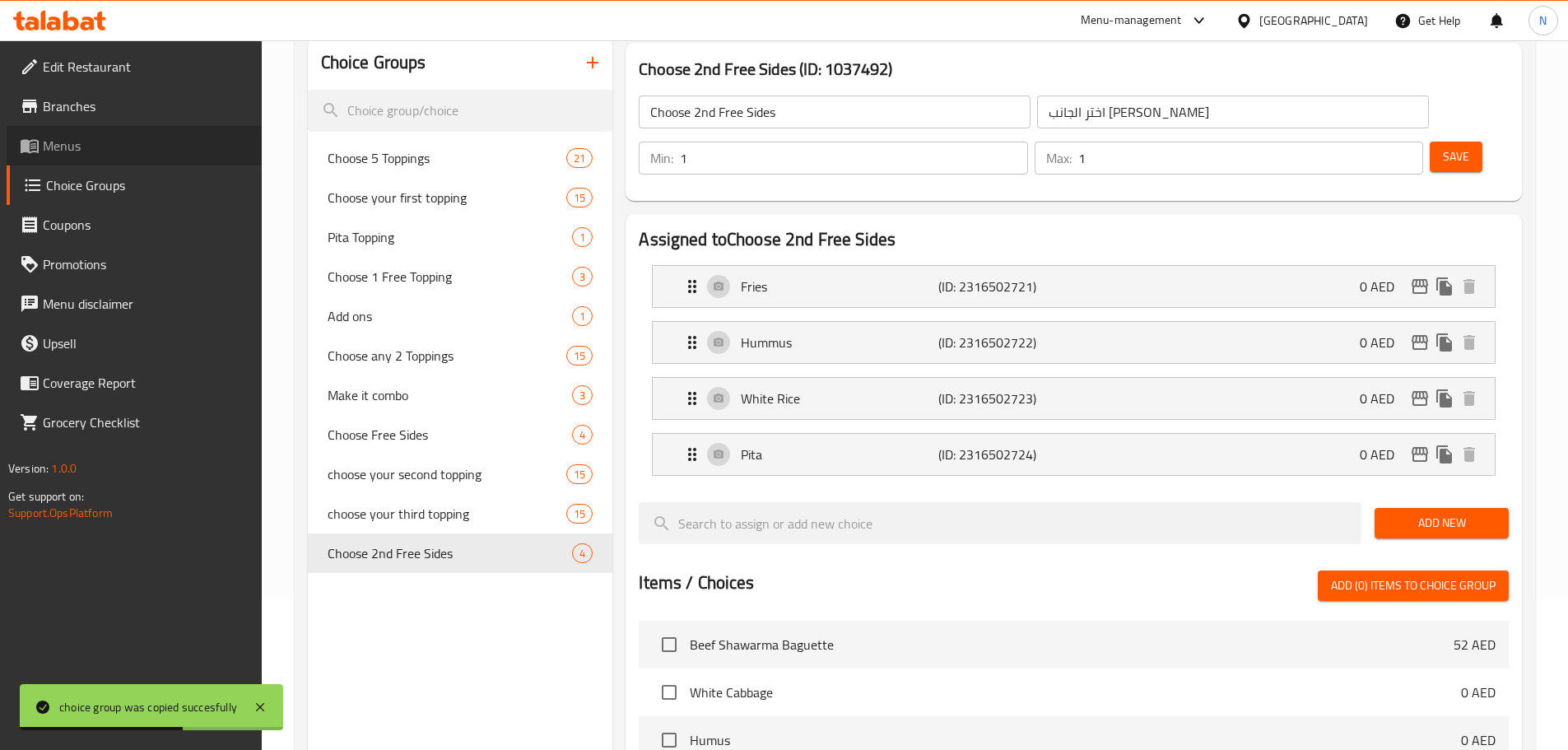
click at [99, 138] on span "Menus" at bounding box center [145, 146] width 205 height 20
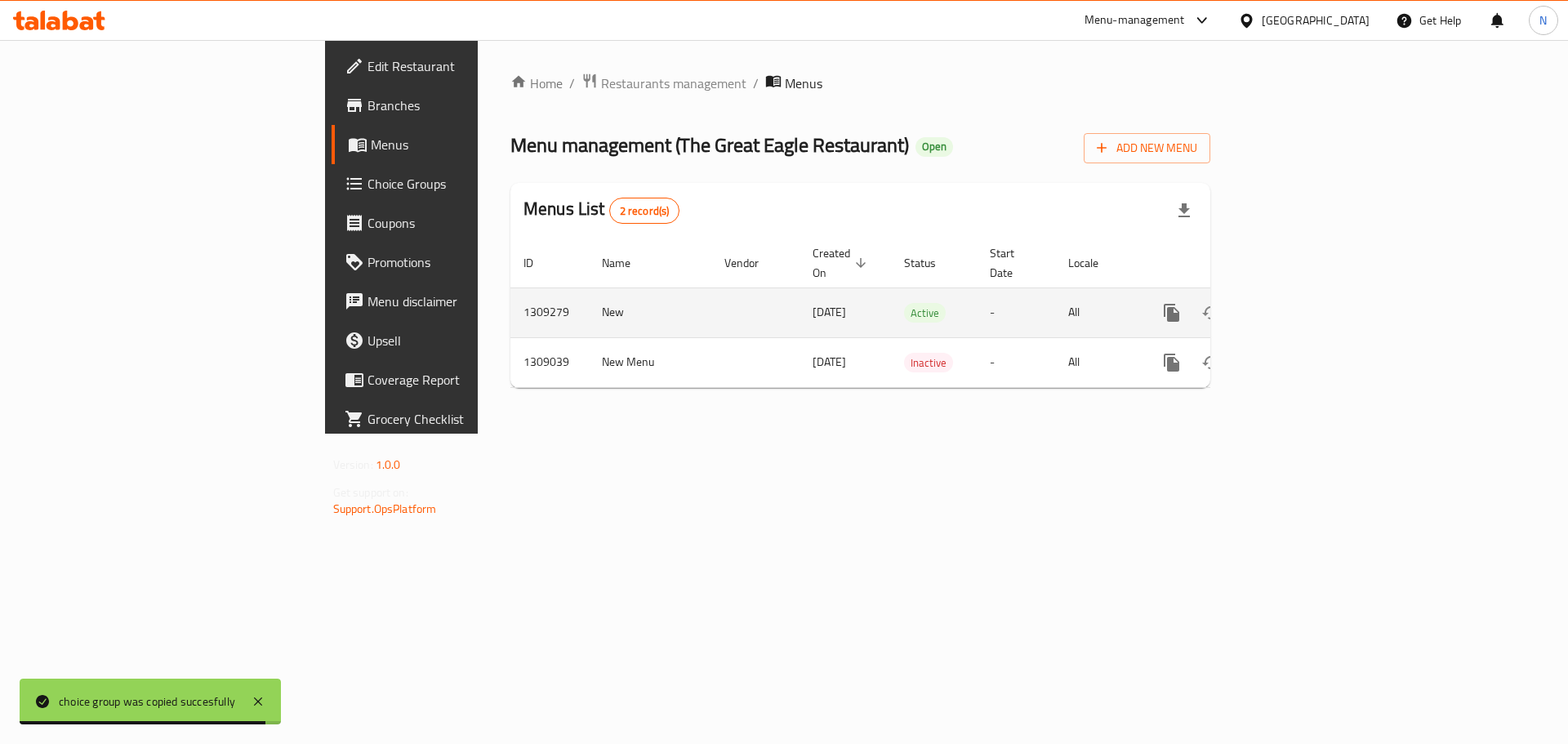
click at [1299, 303] on icon "enhanced table" at bounding box center [1289, 313] width 19 height 19
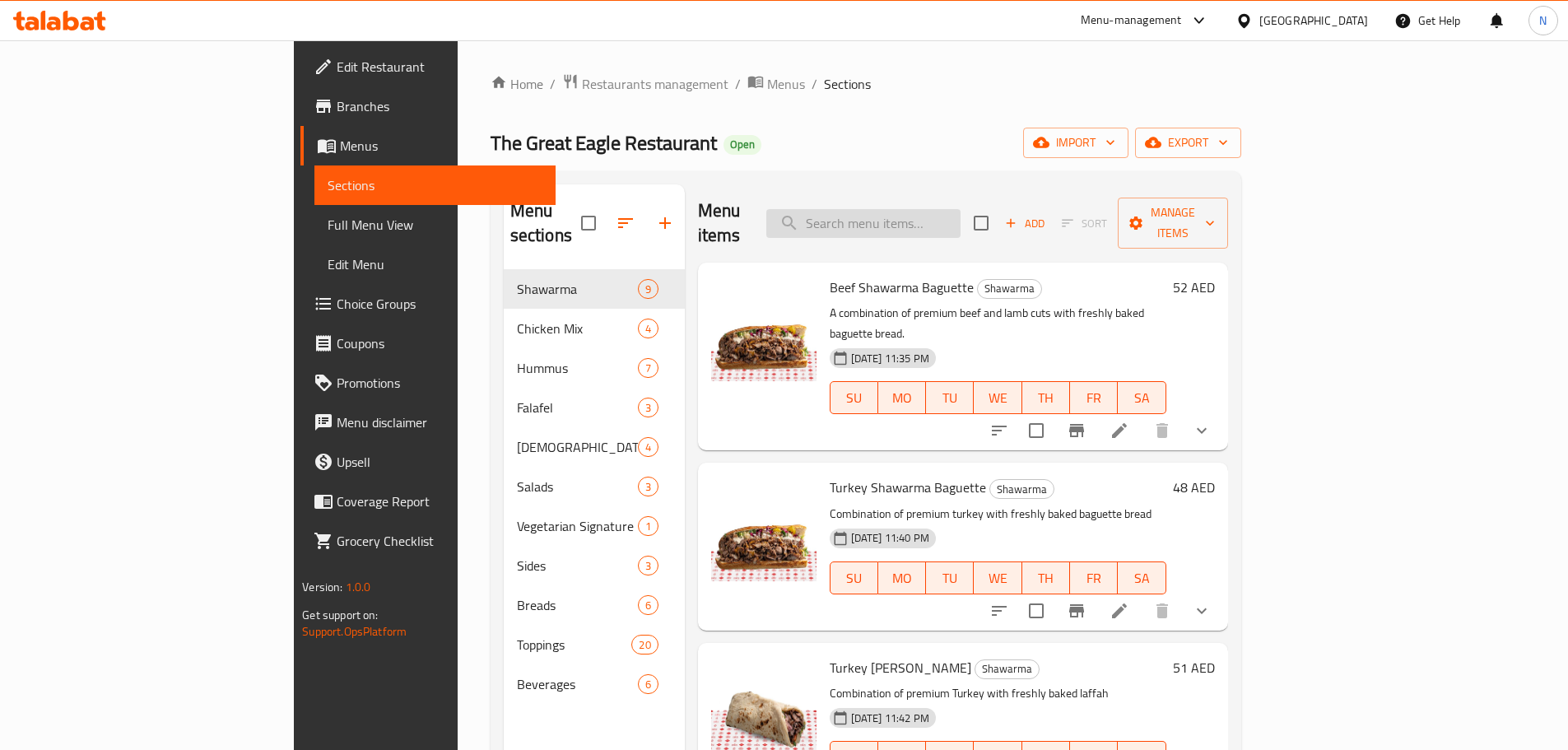
click at [961, 217] on input "search" at bounding box center [863, 223] width 195 height 28
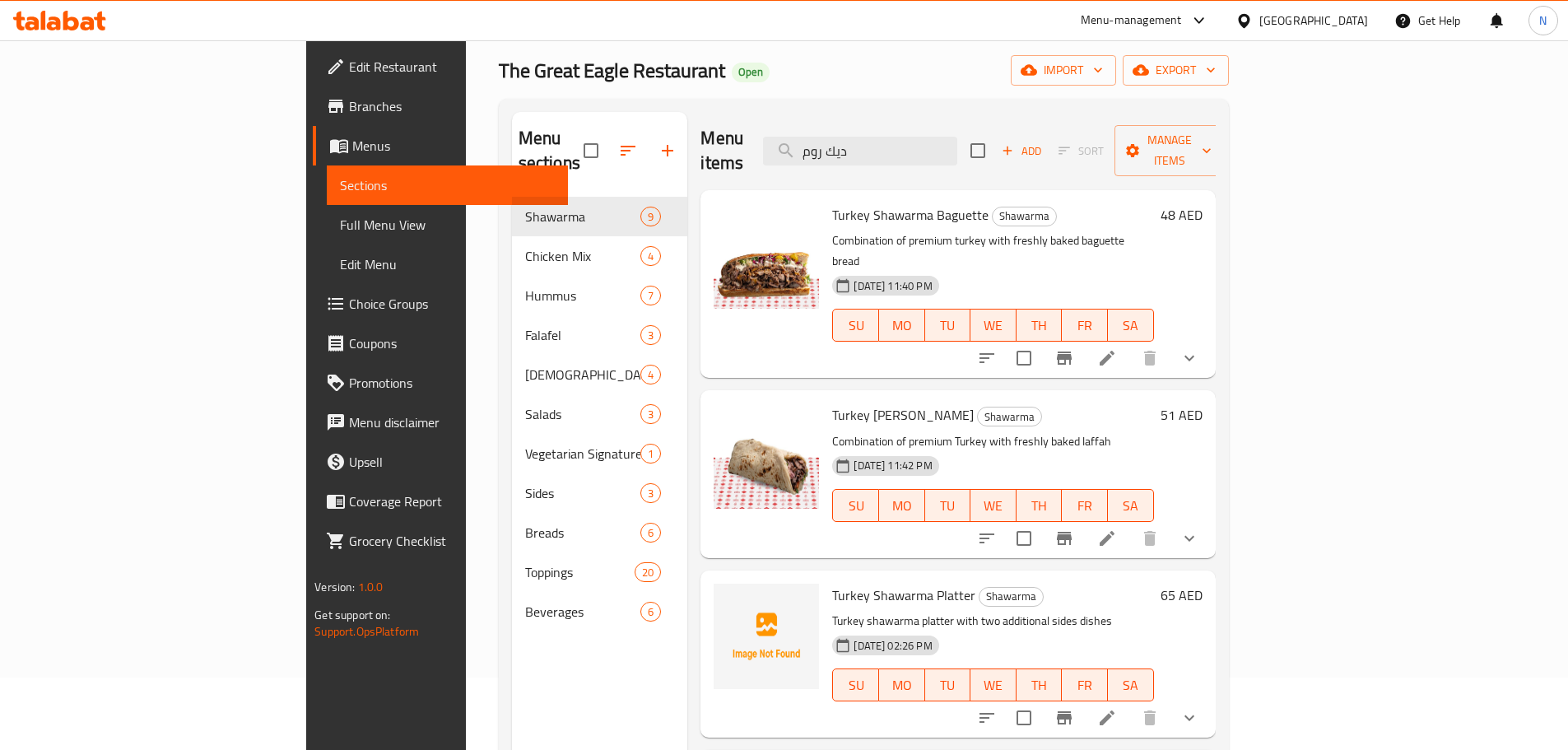
scroll to position [230, 0]
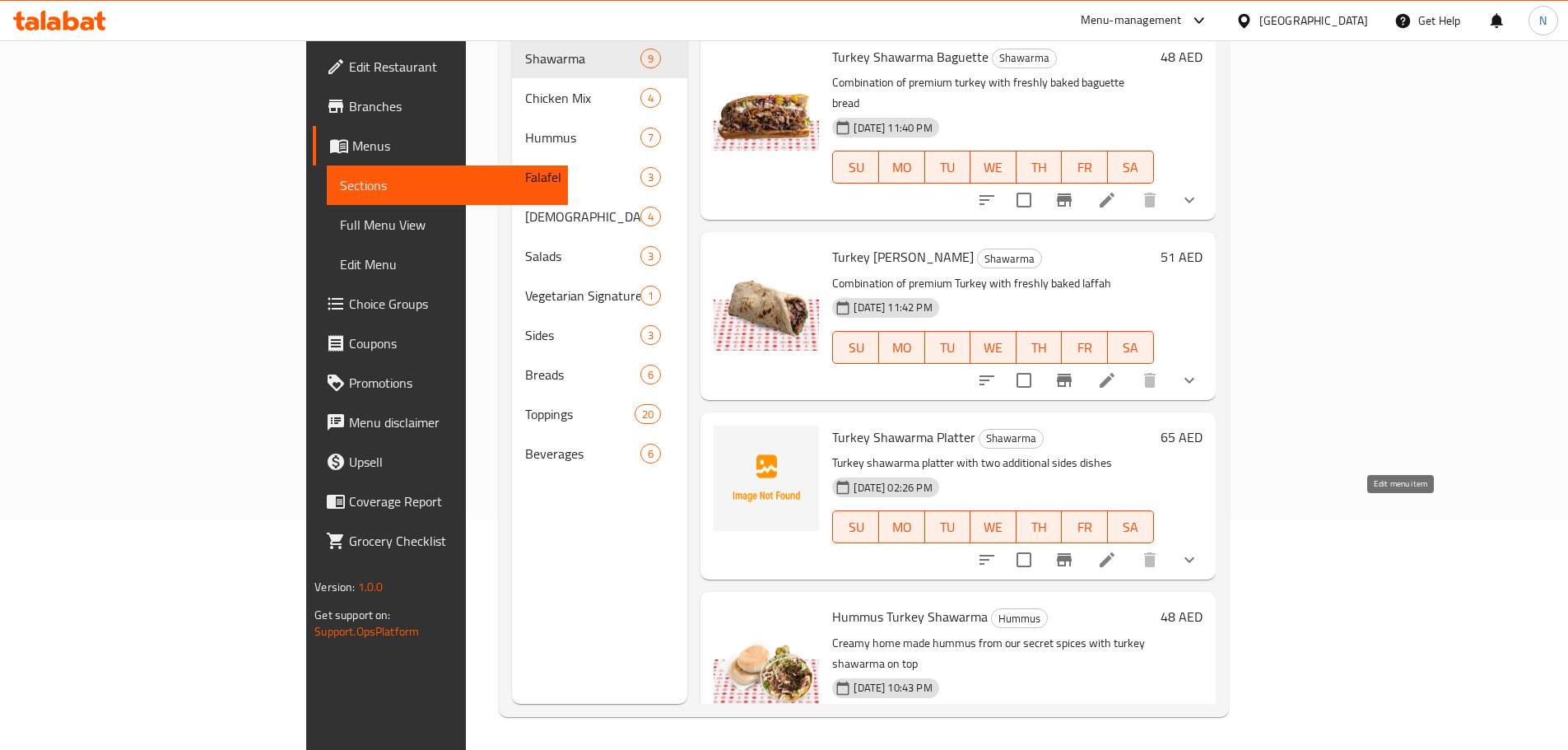
type input "ديك روم"
click at [1117, 550] on icon at bounding box center [1107, 560] width 20 height 20
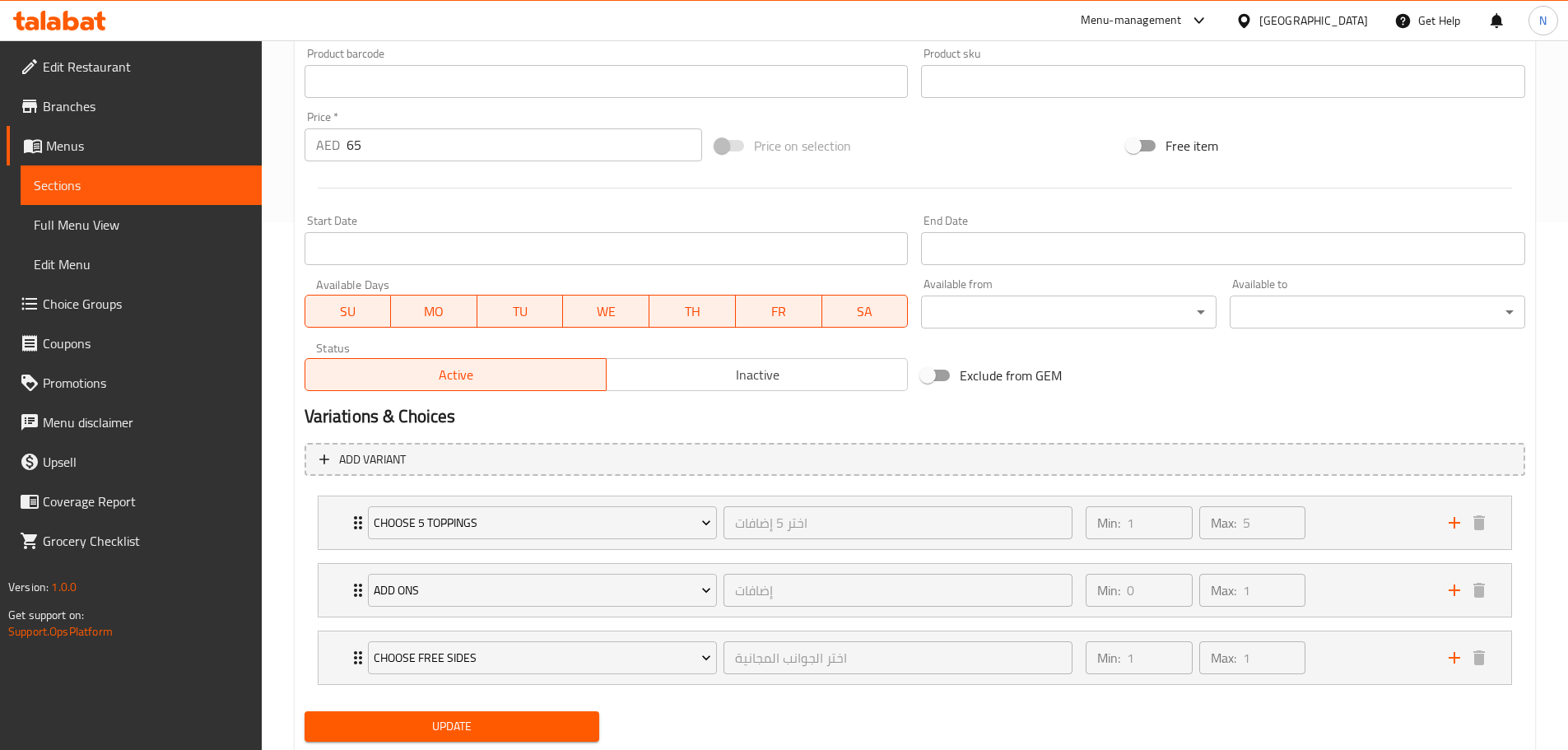
scroll to position [575, 0]
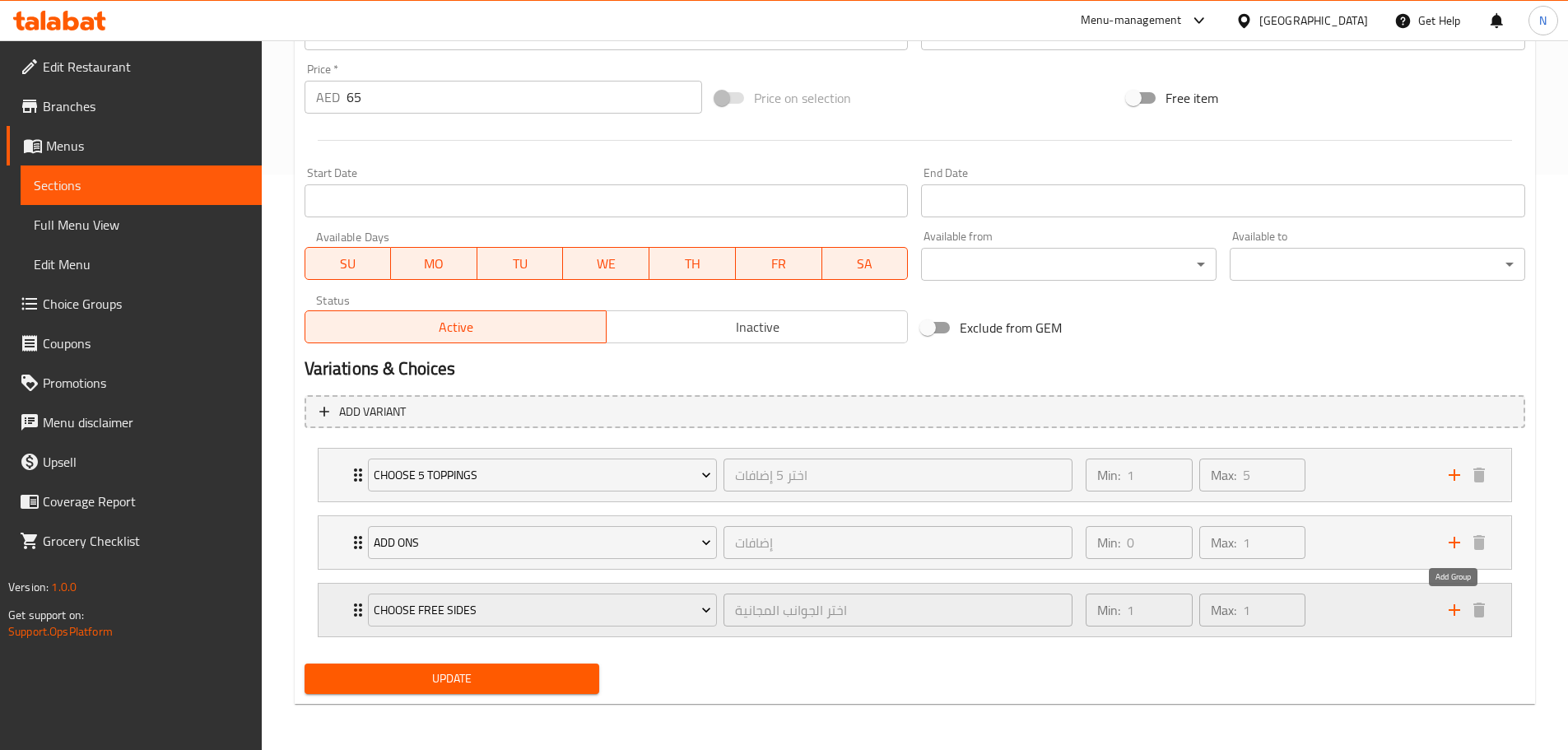
click at [1450, 610] on icon "add" at bounding box center [1454, 610] width 12 height 12
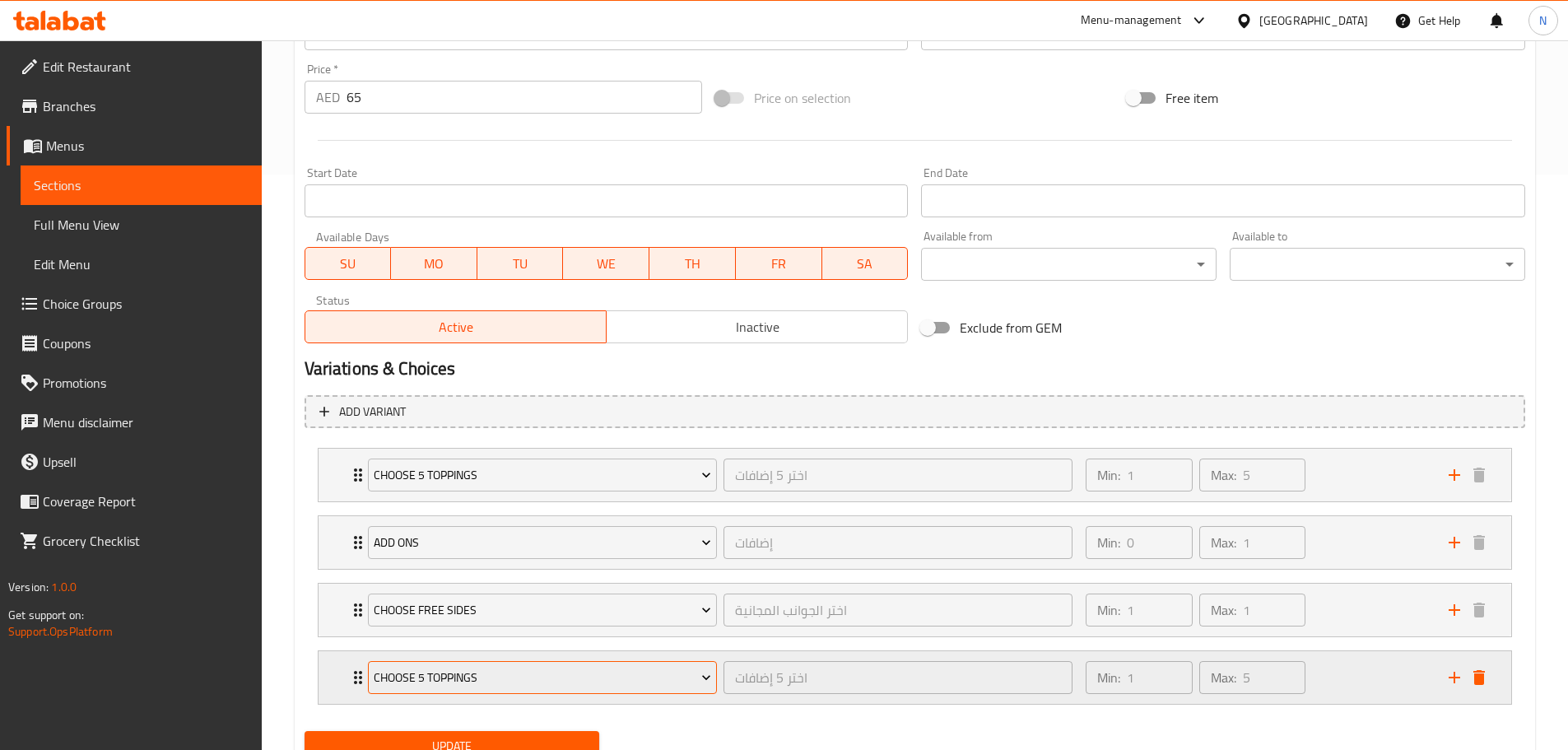
click at [673, 671] on span "Choose 5 Toppings" at bounding box center [542, 677] width 338 height 20
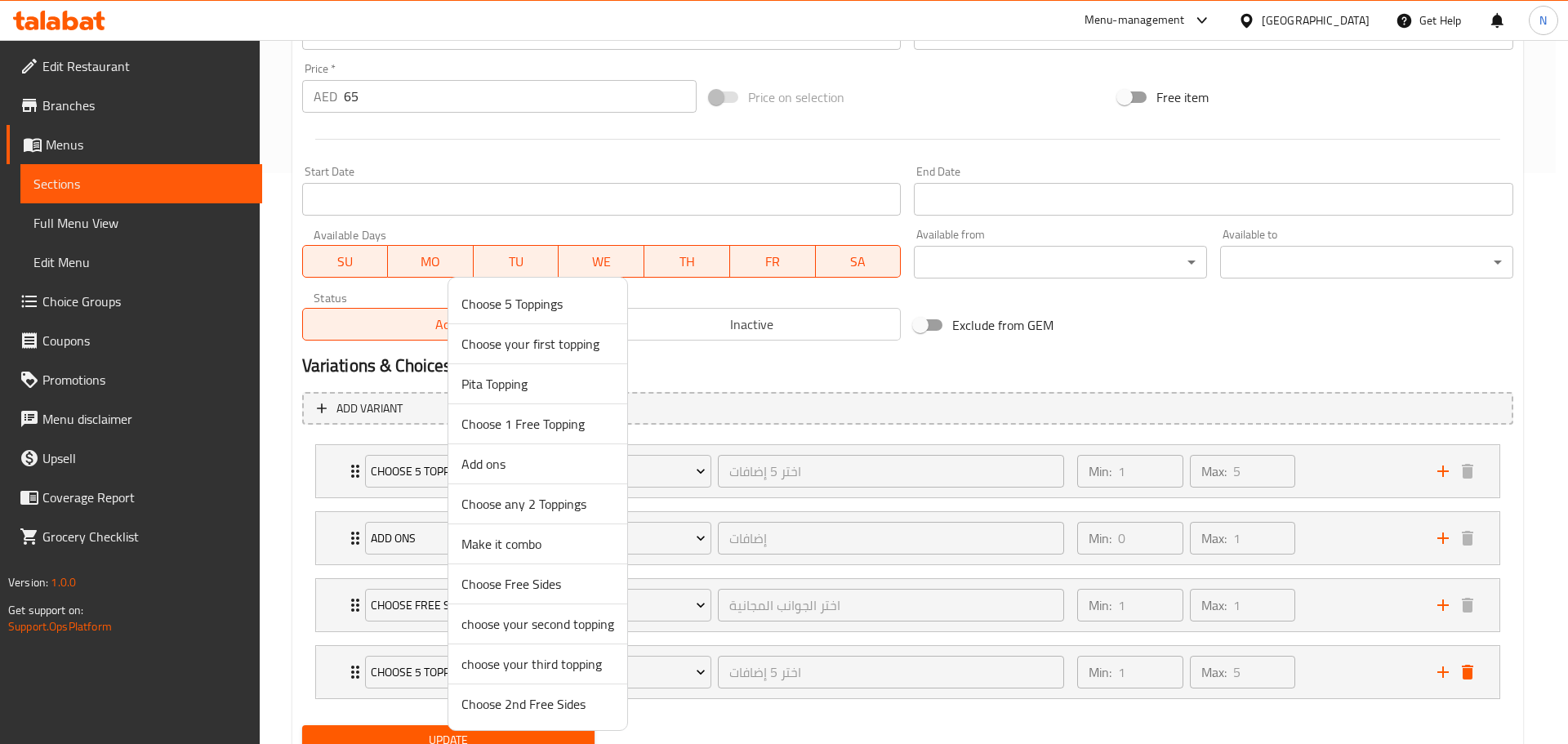
click at [559, 711] on span "Choose 2nd Free Sides" at bounding box center [537, 703] width 153 height 19
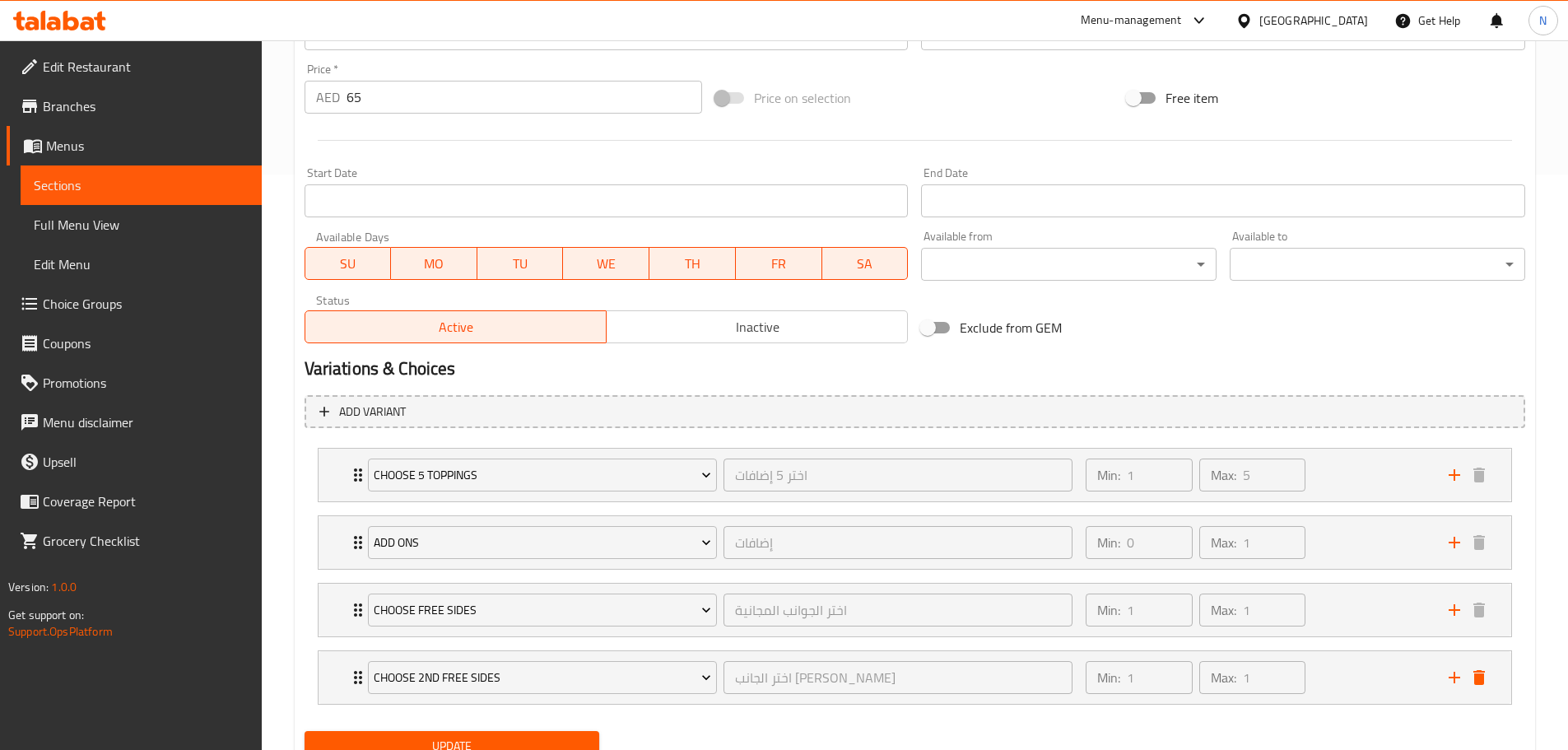
click at [563, 743] on span "Update" at bounding box center [452, 746] width 269 height 20
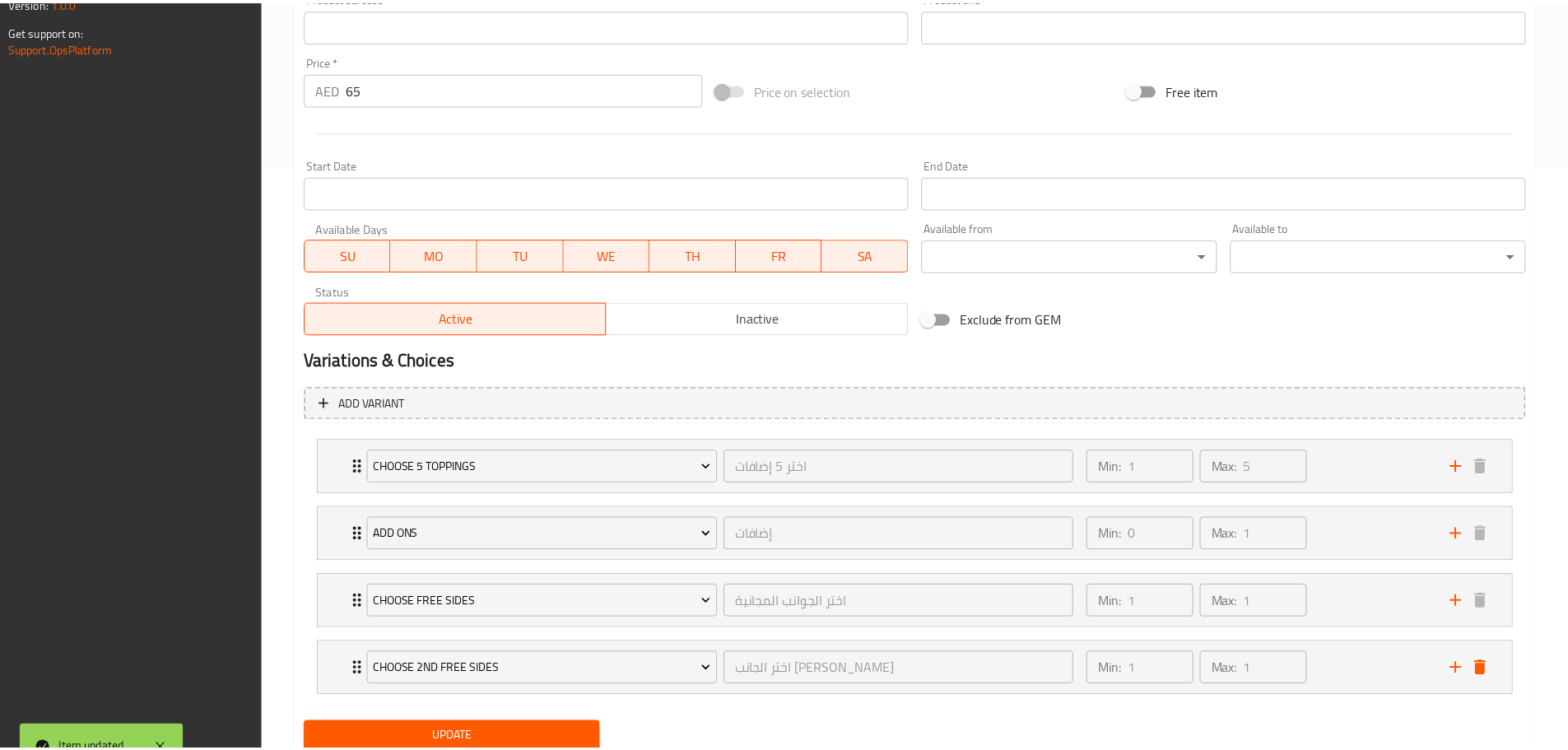
scroll to position [642, 0]
